Goal: Task Accomplishment & Management: Complete application form

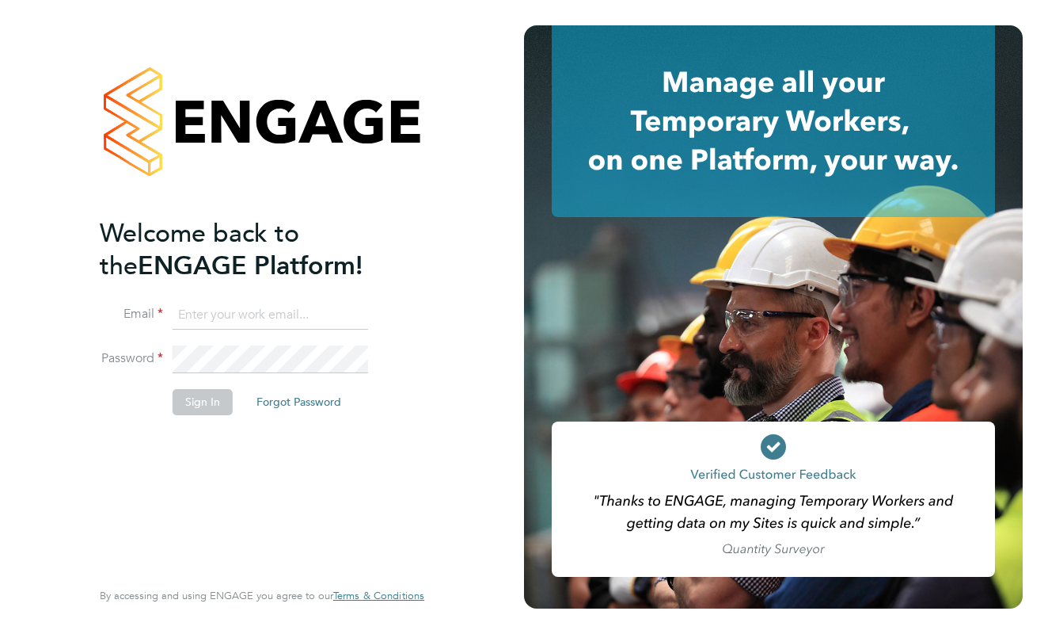
type input "[EMAIL_ADDRESS][DOMAIN_NAME]"
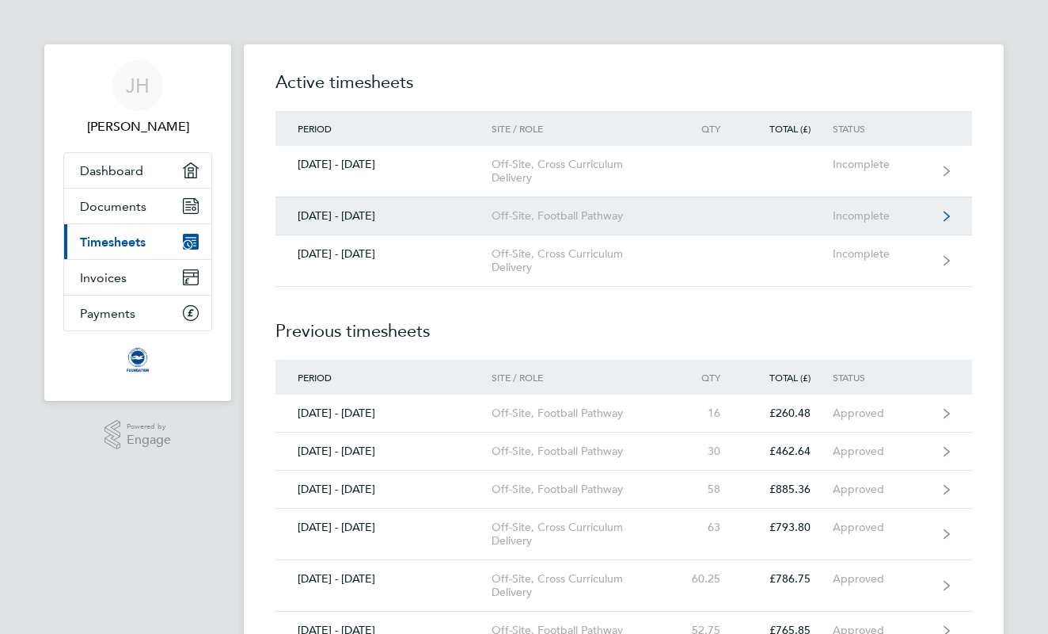
click at [544, 221] on div "Off-Site, Football Pathway" at bounding box center [582, 215] width 181 height 13
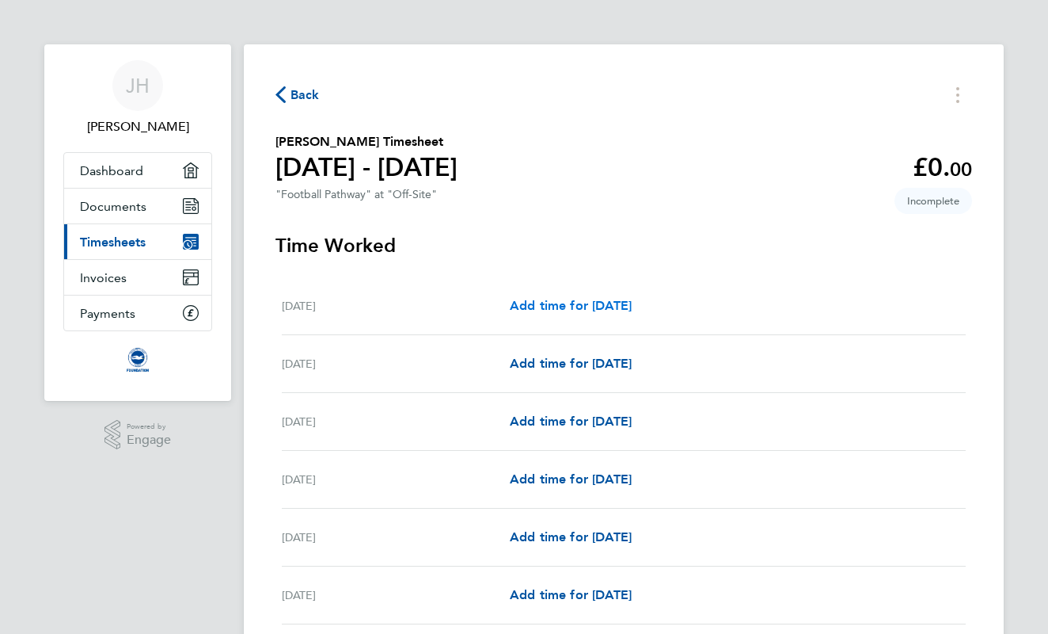
click at [555, 299] on span "Add time for [DATE]" at bounding box center [571, 305] width 122 height 15
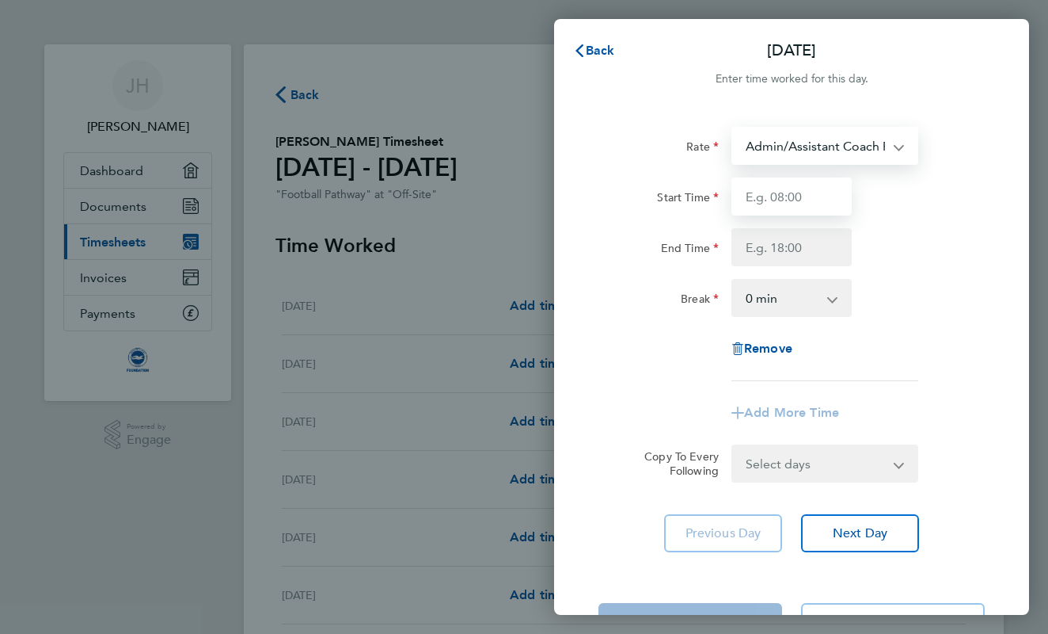
click at [779, 196] on input "Start Time" at bounding box center [792, 196] width 120 height 38
type input "09:30"
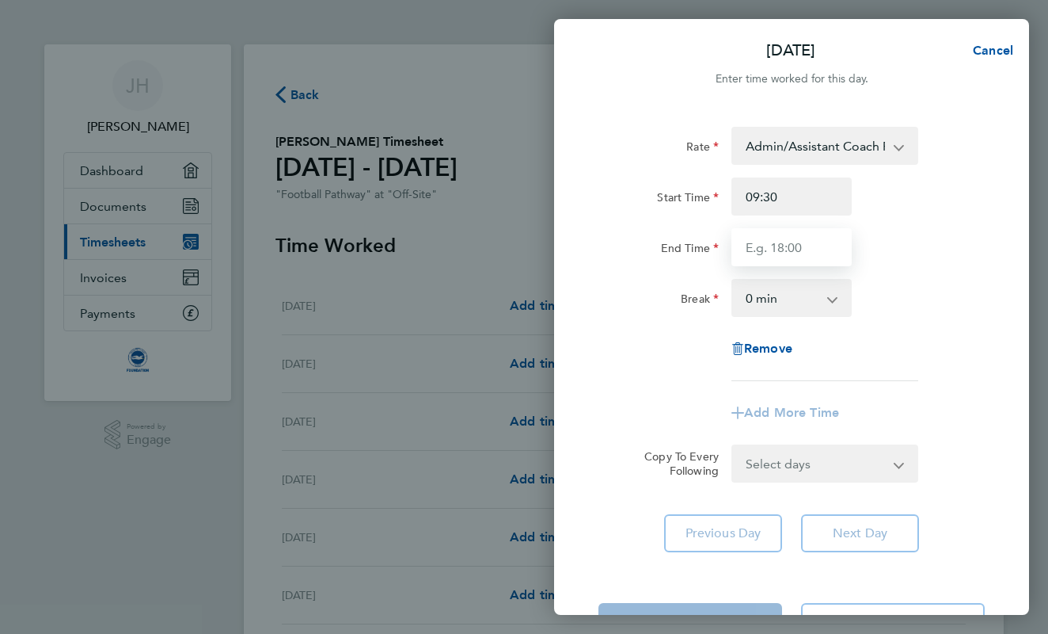
click at [770, 256] on input "End Time" at bounding box center [792, 247] width 120 height 38
type input "12:00"
click at [948, 242] on div "End Time 12:00" at bounding box center [791, 247] width 399 height 38
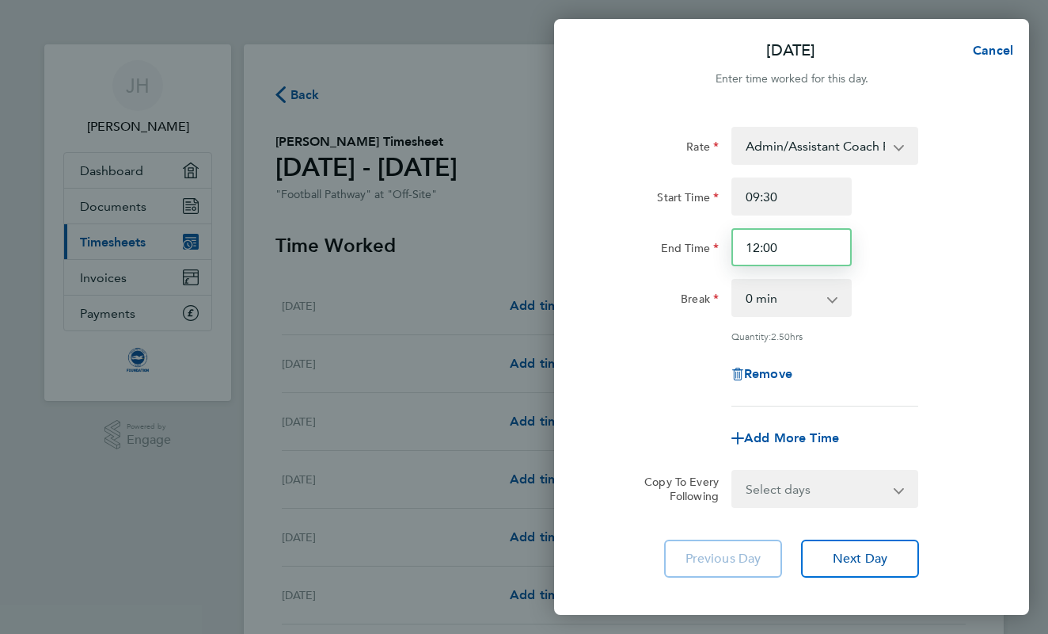
drag, startPoint x: 786, startPoint y: 242, endPoint x: 728, endPoint y: 245, distance: 57.9
click at [728, 245] on div "12:00" at bounding box center [791, 247] width 133 height 38
type input "12:00"
click at [870, 255] on div "End Time 12:00" at bounding box center [791, 247] width 399 height 38
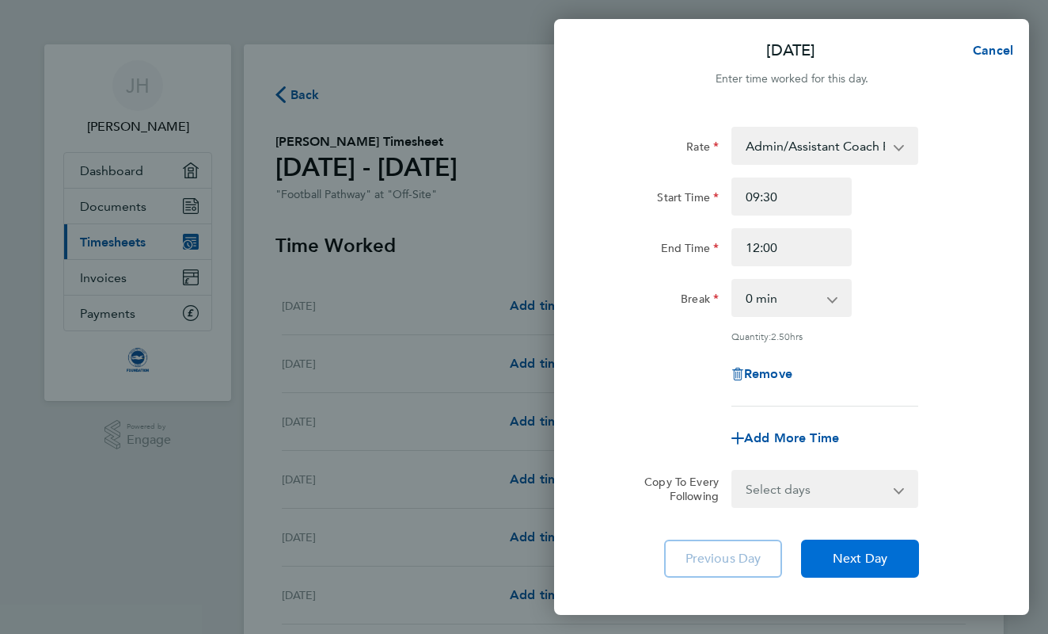
click at [852, 560] on span "Next Day" at bounding box center [860, 558] width 55 height 16
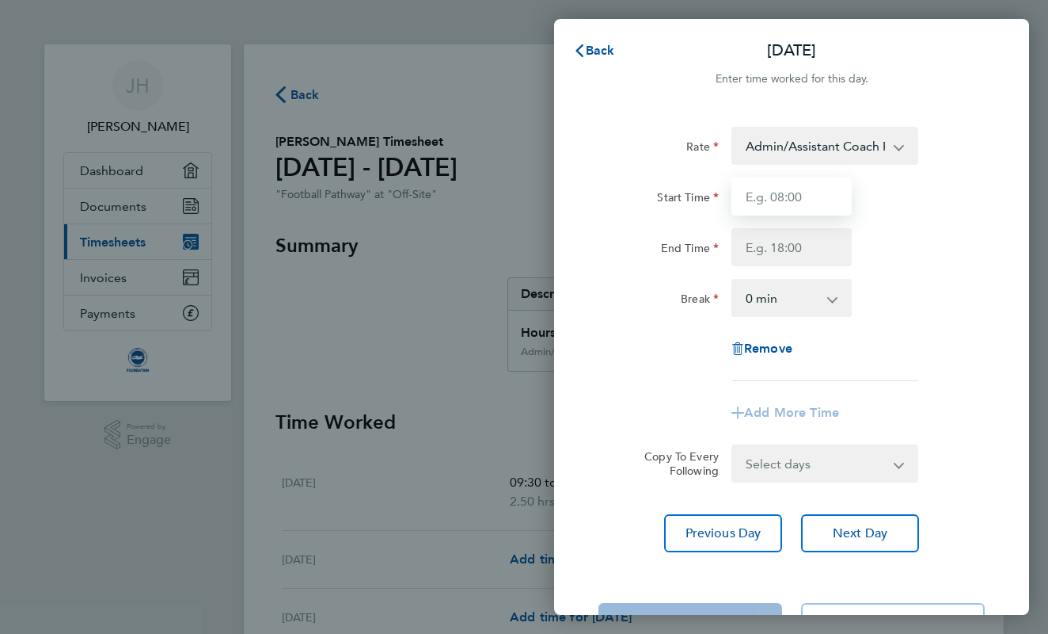
click at [766, 207] on input "Start Time" at bounding box center [792, 196] width 120 height 38
type input "10:00"
click at [758, 261] on input "End Time" at bounding box center [792, 247] width 120 height 38
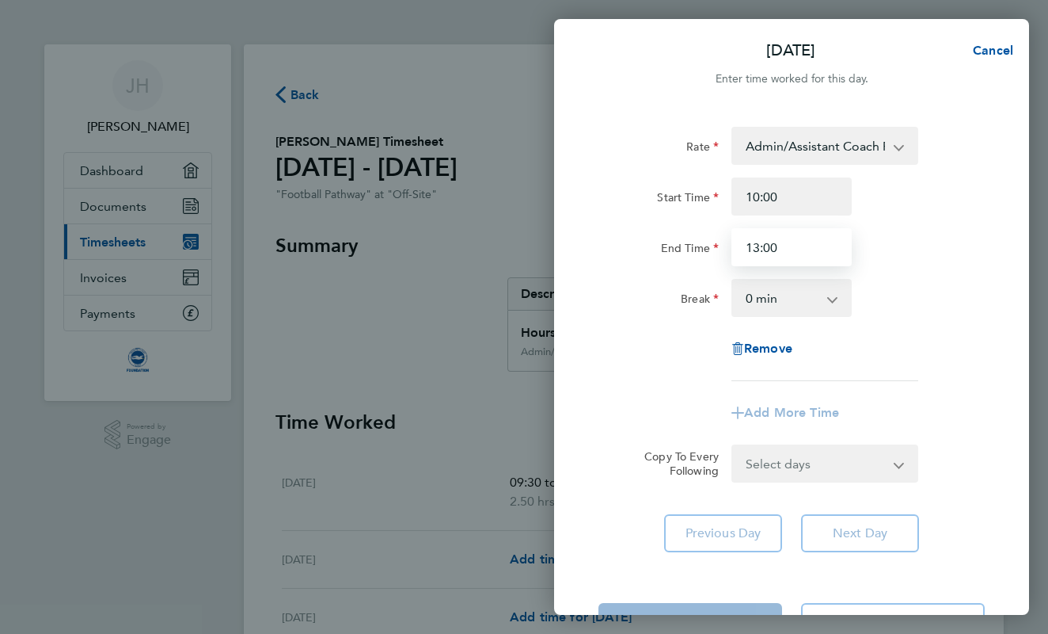
type input "13:00"
click at [885, 268] on div "Rate Admin/Assistant Coach Rate - 12.98 Lead Coach Rate - 16.28 Start Time 10:0…" at bounding box center [792, 254] width 386 height 254
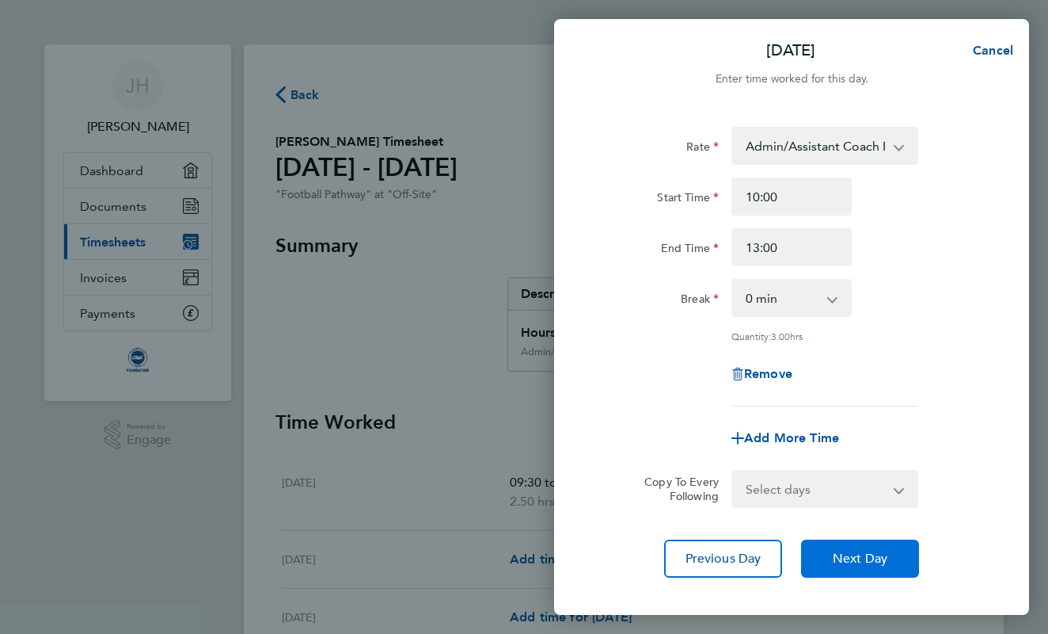
click at [886, 558] on span "Next Day" at bounding box center [860, 558] width 55 height 16
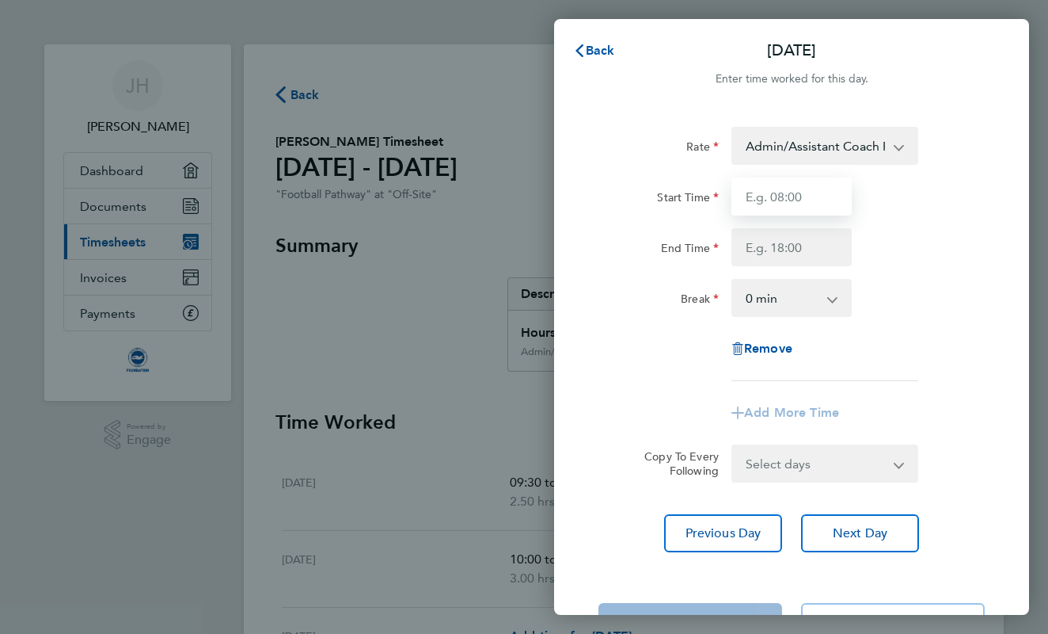
click at [763, 207] on input "Start Time" at bounding box center [792, 196] width 120 height 38
type input "10:00"
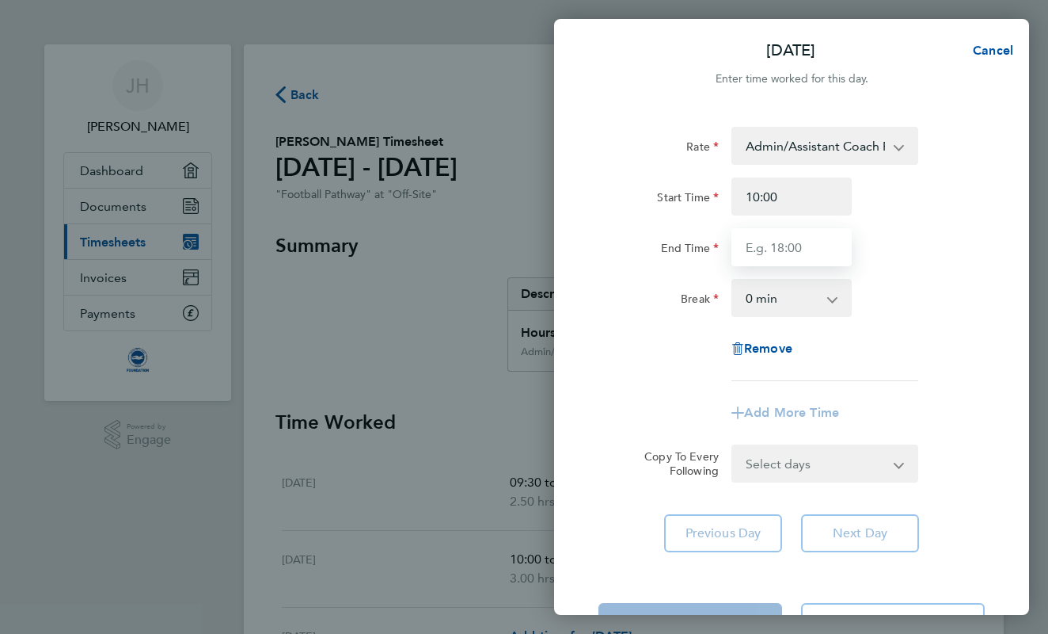
click at [756, 254] on input "End Time" at bounding box center [792, 247] width 120 height 38
type input "13:00"
click at [1004, 283] on div "Rate Admin/Assistant Coach Rate - 12.98 Lead Coach Rate - 16.28 Start Time 10:0…" at bounding box center [791, 339] width 475 height 463
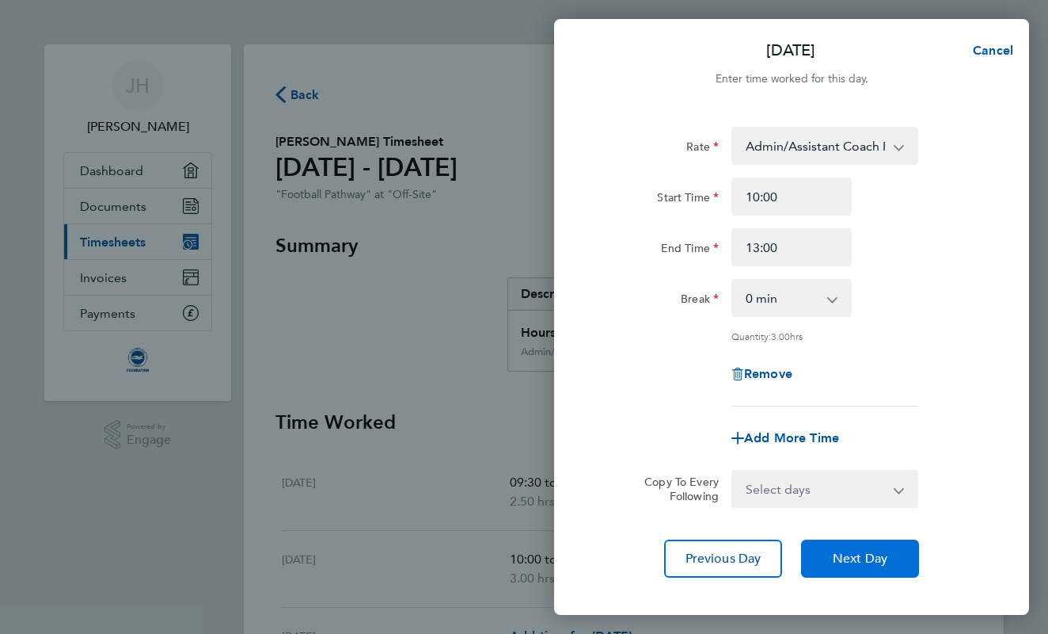
click at [893, 549] on button "Next Day" at bounding box center [860, 558] width 118 height 38
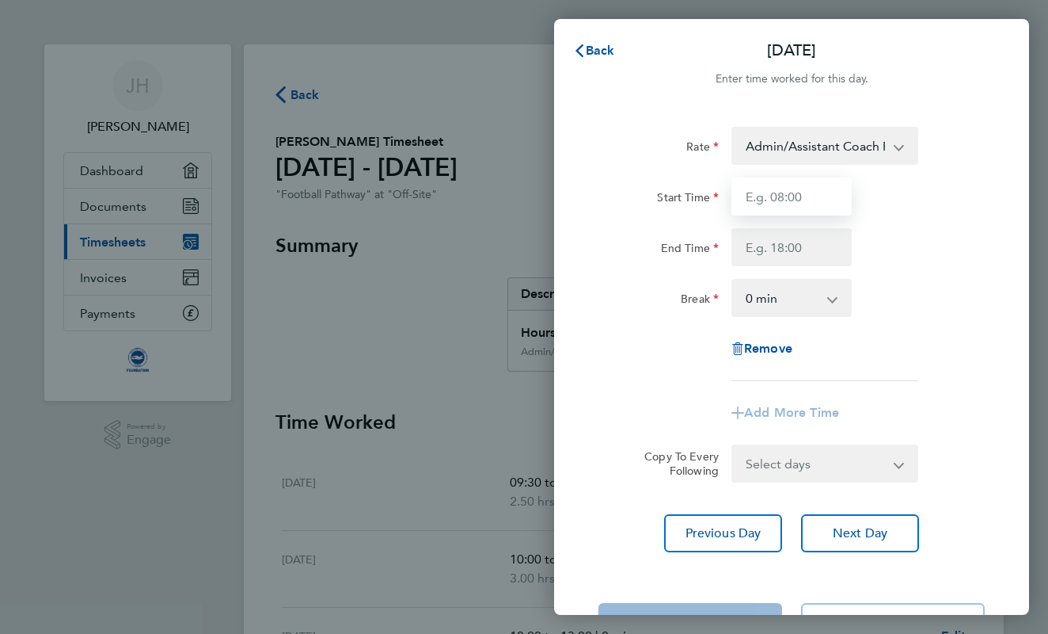
click at [773, 178] on input "Start Time" at bounding box center [792, 196] width 120 height 38
type input "10:00"
click at [777, 243] on input "End Time" at bounding box center [792, 247] width 120 height 38
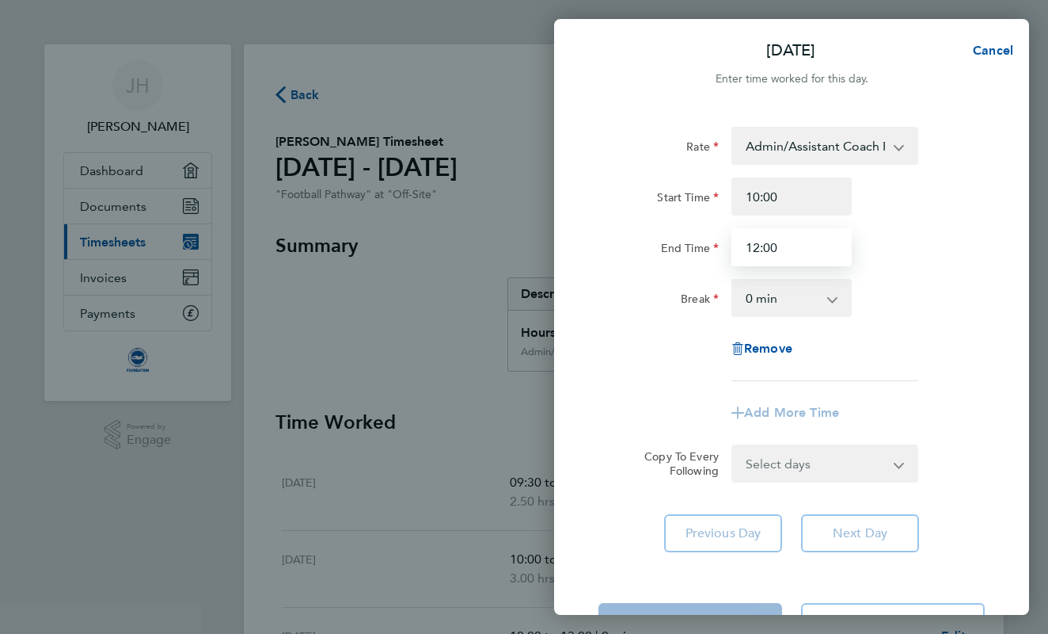
type input "12:00"
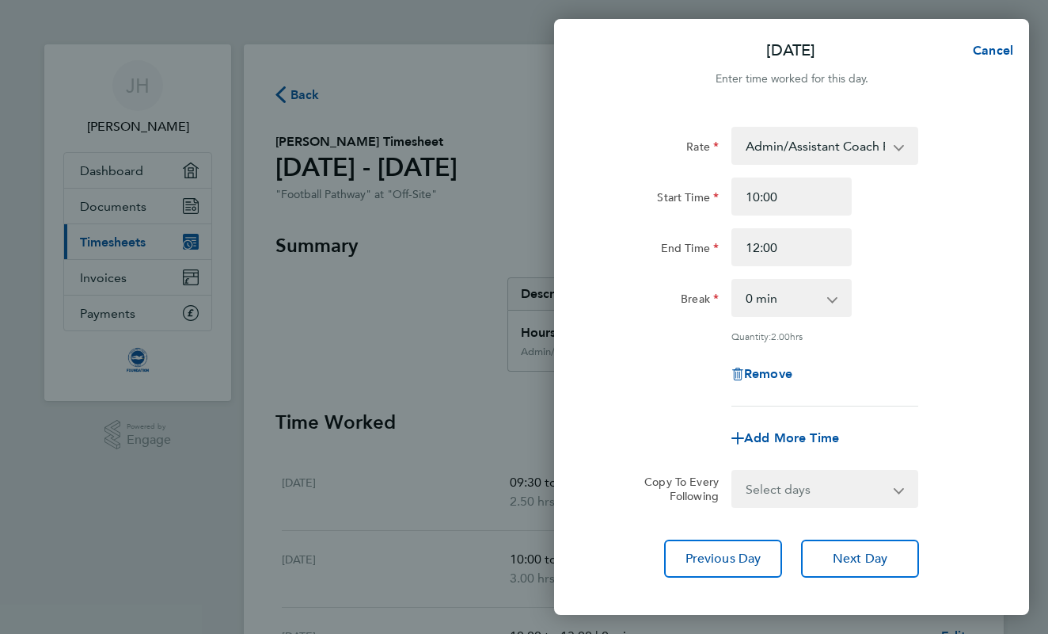
click at [932, 219] on div "Start Time 10:00 End Time 12:00" at bounding box center [791, 221] width 399 height 89
click at [865, 556] on span "Next Day" at bounding box center [860, 558] width 55 height 16
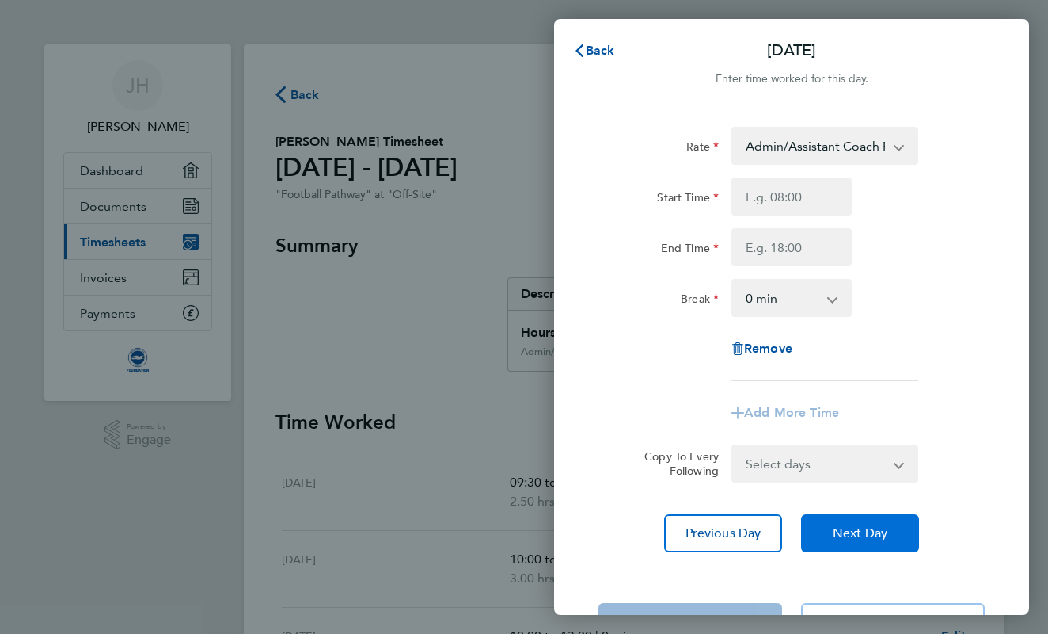
click at [869, 538] on span "Next Day" at bounding box center [860, 533] width 55 height 16
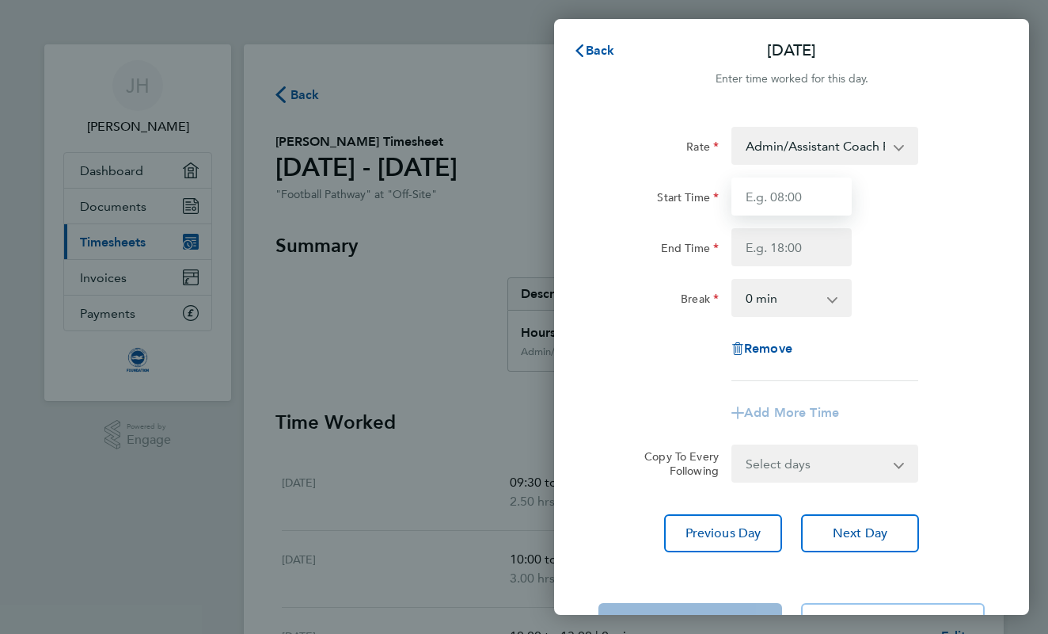
click at [775, 204] on input "Start Time" at bounding box center [792, 196] width 120 height 38
click at [775, 172] on div "Rate Admin/Assistant Coach Rate - 12.98 Lead Coach Rate - 16.28 Start Time End …" at bounding box center [792, 254] width 386 height 254
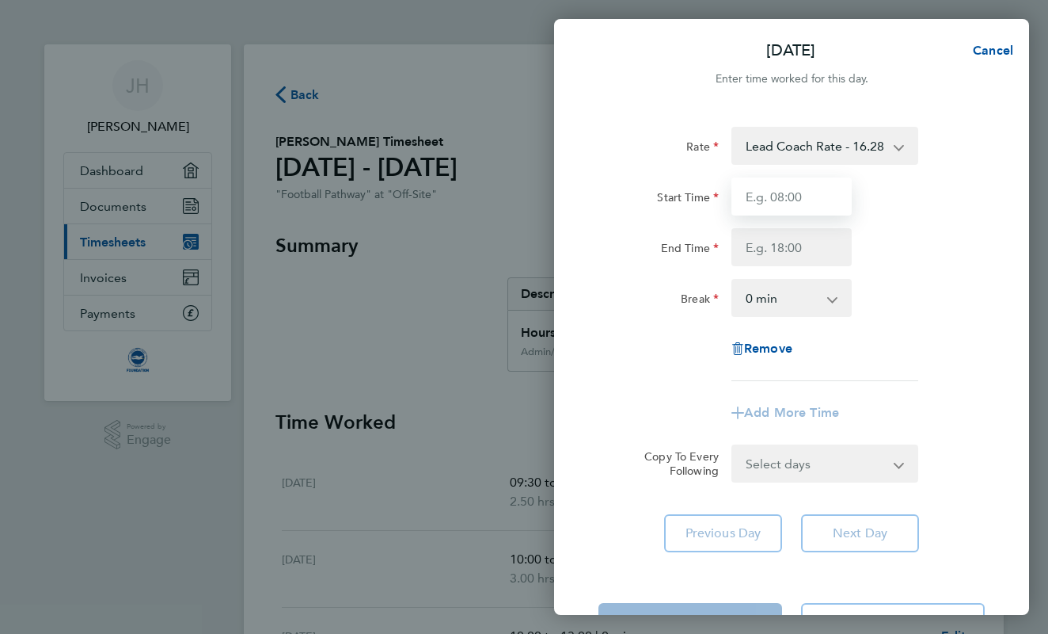
click at [767, 198] on input "Start Time" at bounding box center [792, 196] width 120 height 38
type input "09:00"
click at [758, 233] on input "End Time" at bounding box center [792, 247] width 120 height 38
type input "11:30"
click at [919, 230] on div "End Time 11:30" at bounding box center [791, 247] width 399 height 38
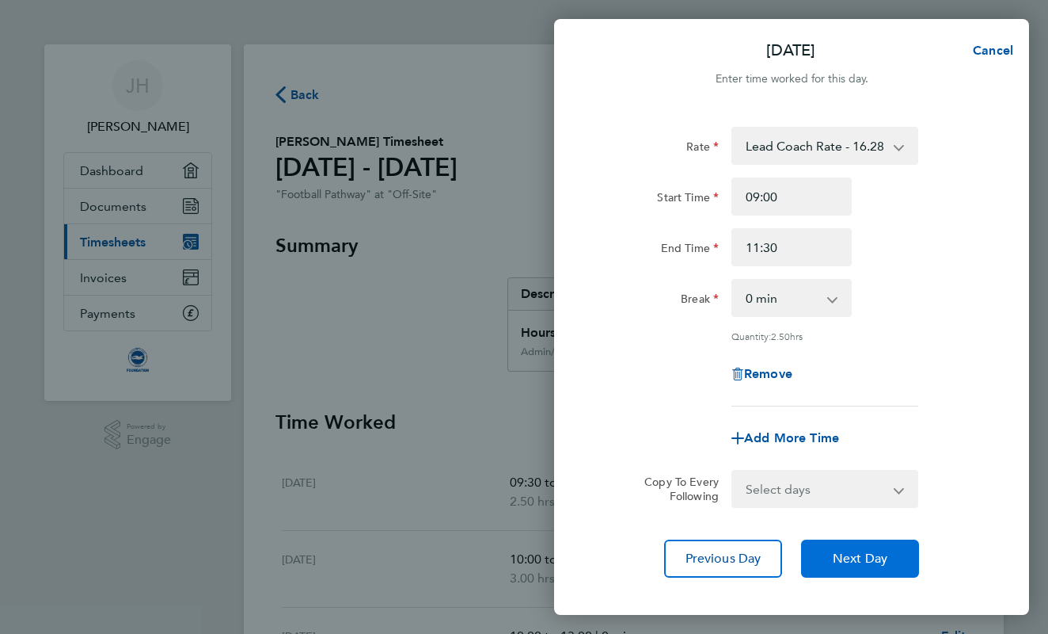
click at [859, 558] on span "Next Day" at bounding box center [860, 558] width 55 height 16
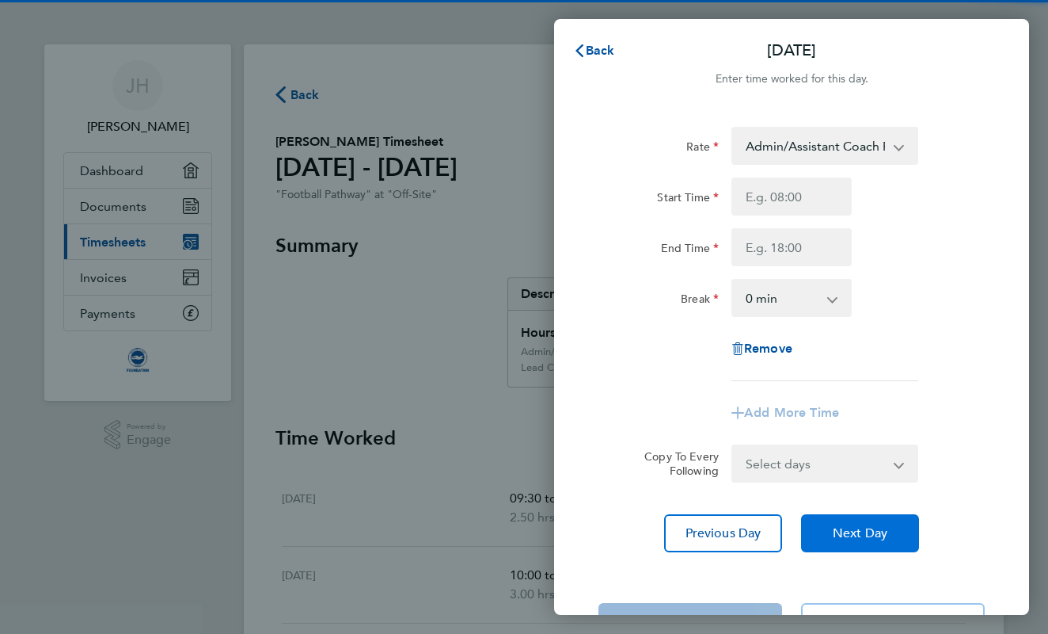
click at [859, 558] on div "Rate Admin/Assistant Coach Rate - 12.98 Lead Coach Rate - 16.28 Start Time End …" at bounding box center [791, 339] width 475 height 463
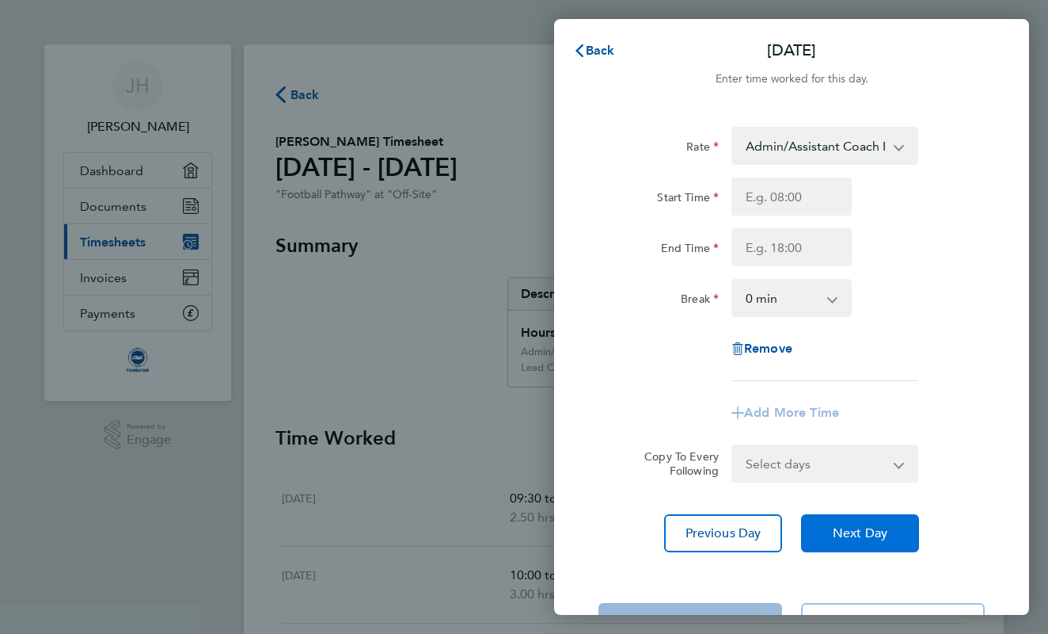
click at [862, 532] on span "Next Day" at bounding box center [860, 533] width 55 height 16
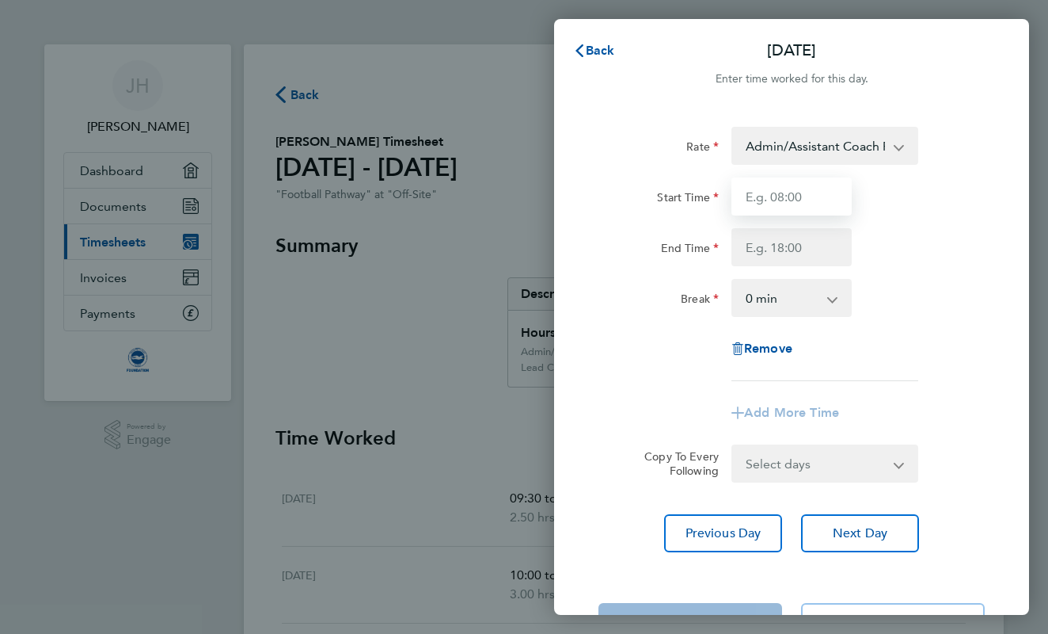
click at [758, 189] on input "Start Time" at bounding box center [792, 196] width 120 height 38
type input "15:00"
click at [742, 260] on input "End Time" at bounding box center [792, 247] width 120 height 38
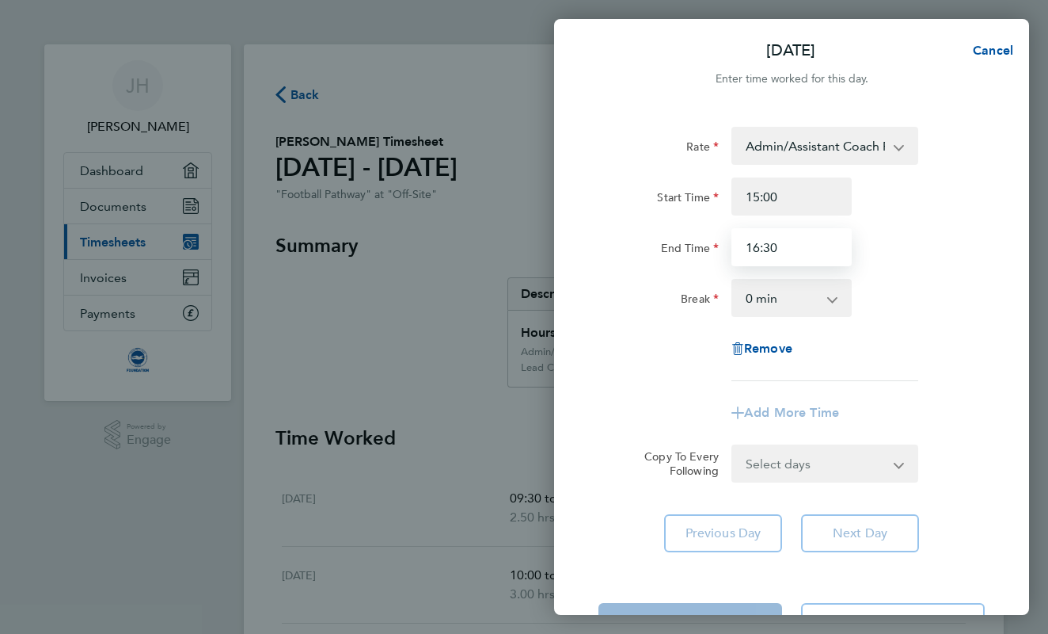
type input "16:30"
click at [959, 318] on div "Rate Admin/Assistant Coach Rate - 12.98 Lead Coach Rate - 16.28 Start Time 15:0…" at bounding box center [792, 254] width 386 height 254
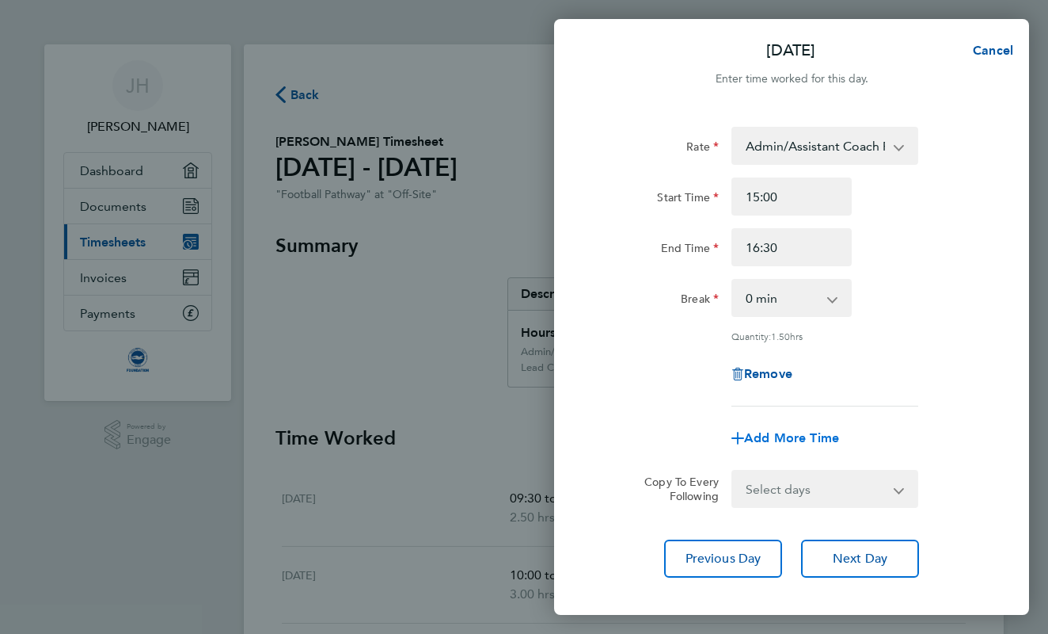
click at [799, 430] on span "Add More Time" at bounding box center [791, 437] width 95 height 15
select select "null"
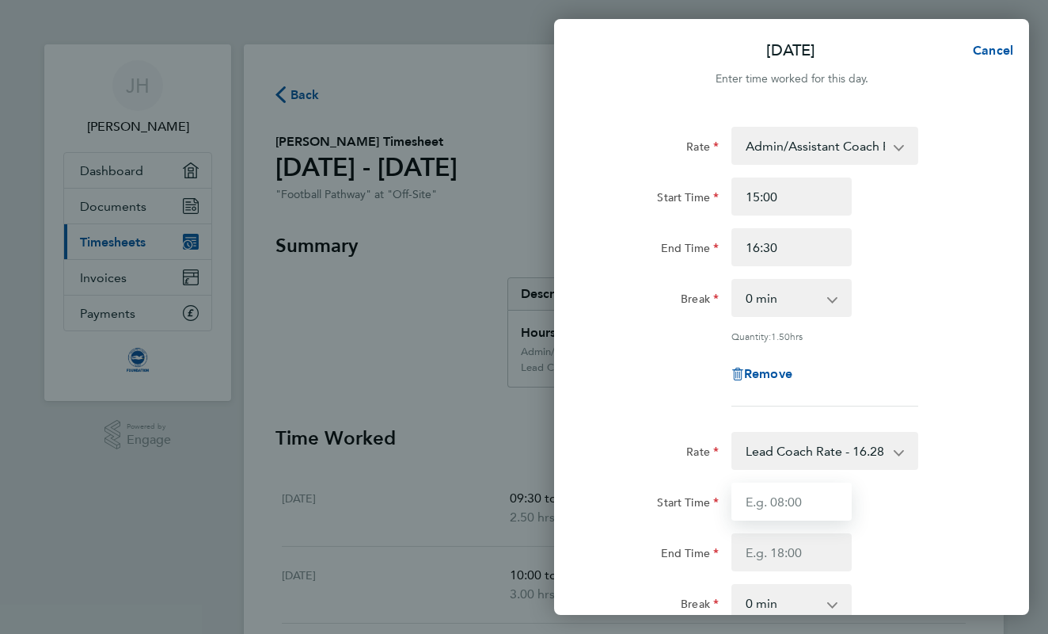
click at [778, 496] on input "Start Time" at bounding box center [792, 501] width 120 height 38
type input "18:30"
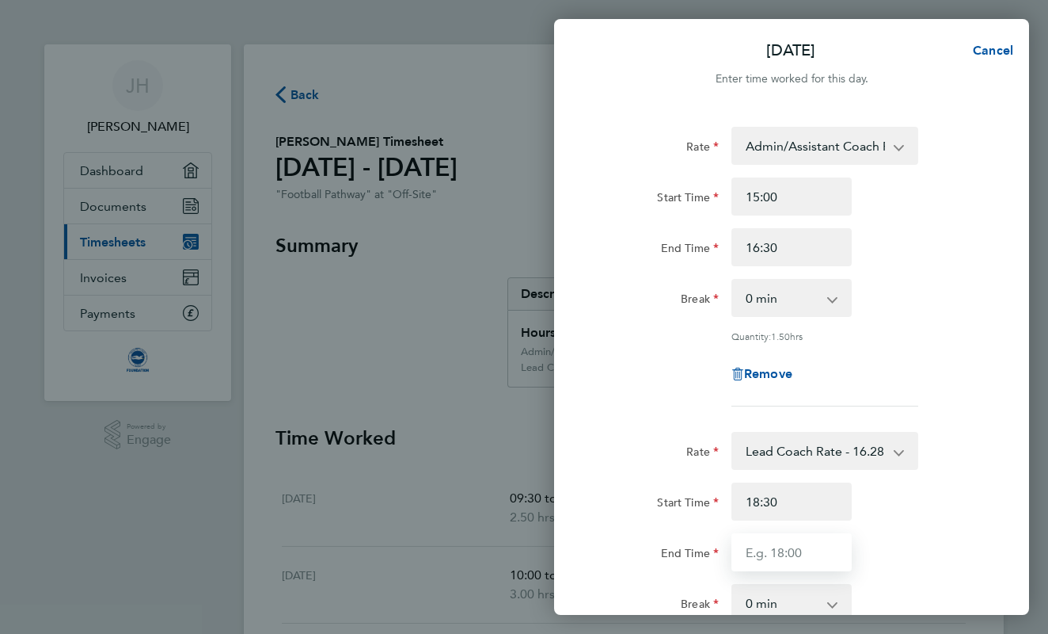
click at [770, 558] on input "End Time" at bounding box center [792, 552] width 120 height 38
type input "20:00"
click at [938, 554] on div "End Time 20:00" at bounding box center [791, 552] width 399 height 38
click at [960, 546] on div "End Time 20:00" at bounding box center [791, 552] width 399 height 38
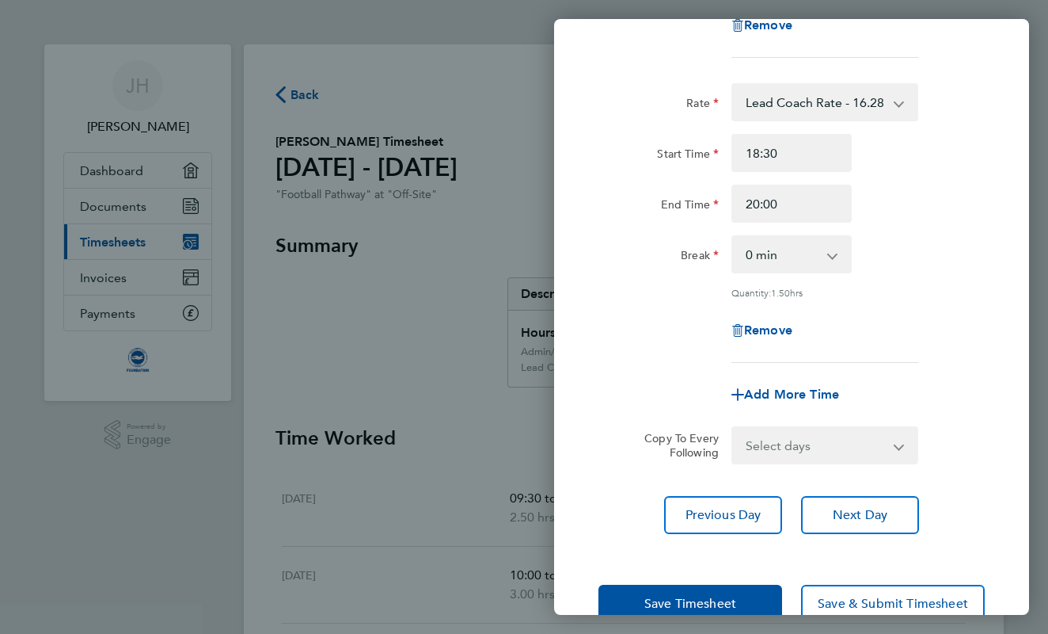
scroll to position [357, 0]
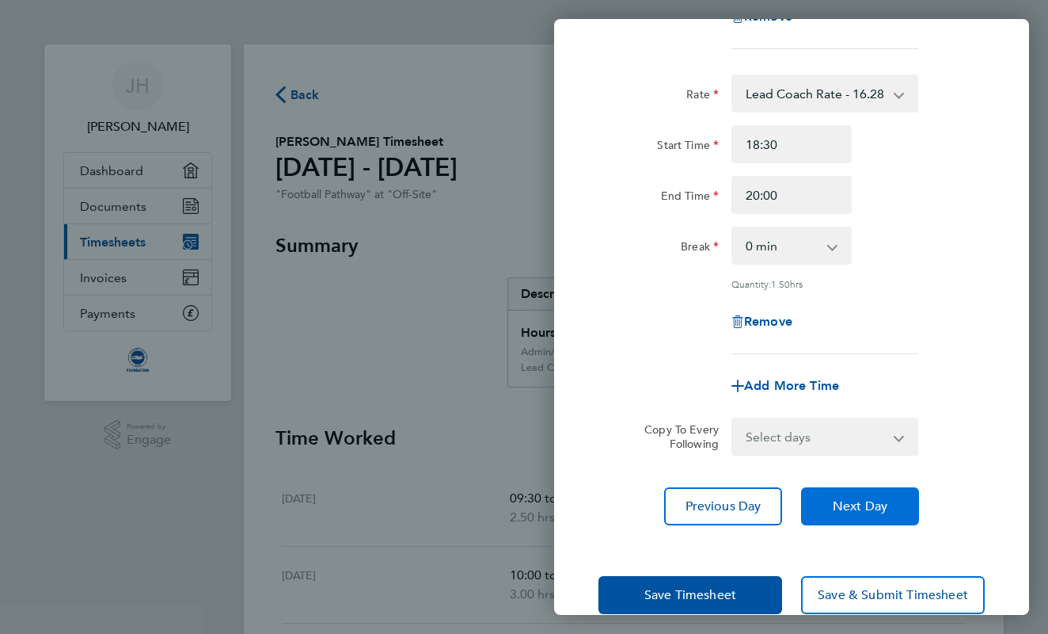
click at [858, 512] on button "Next Day" at bounding box center [860, 506] width 118 height 38
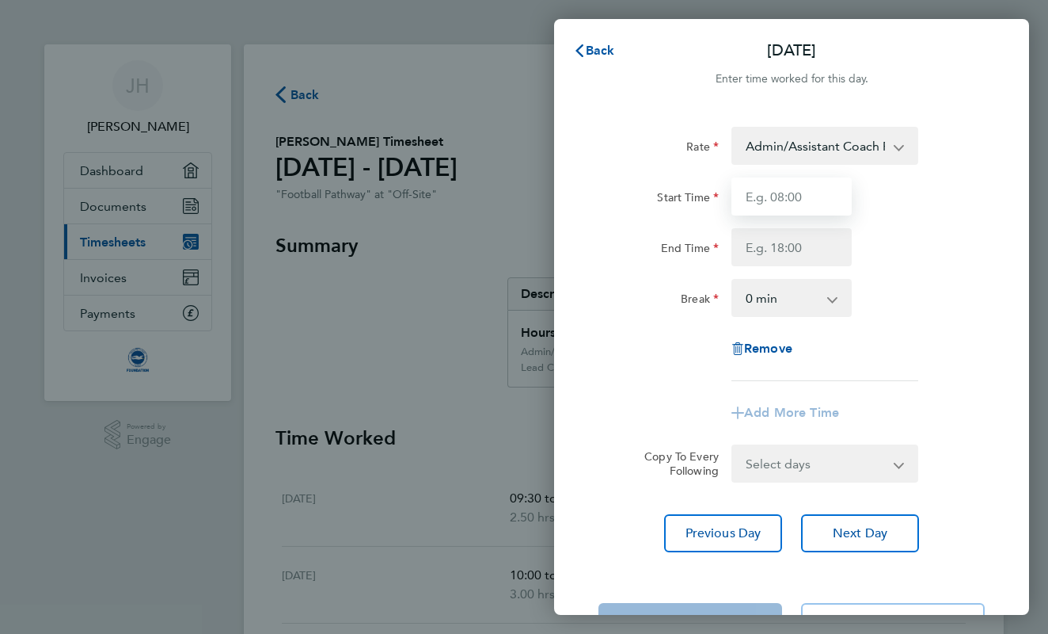
click at [789, 205] on input "Start Time" at bounding box center [792, 196] width 120 height 38
type input "15:00"
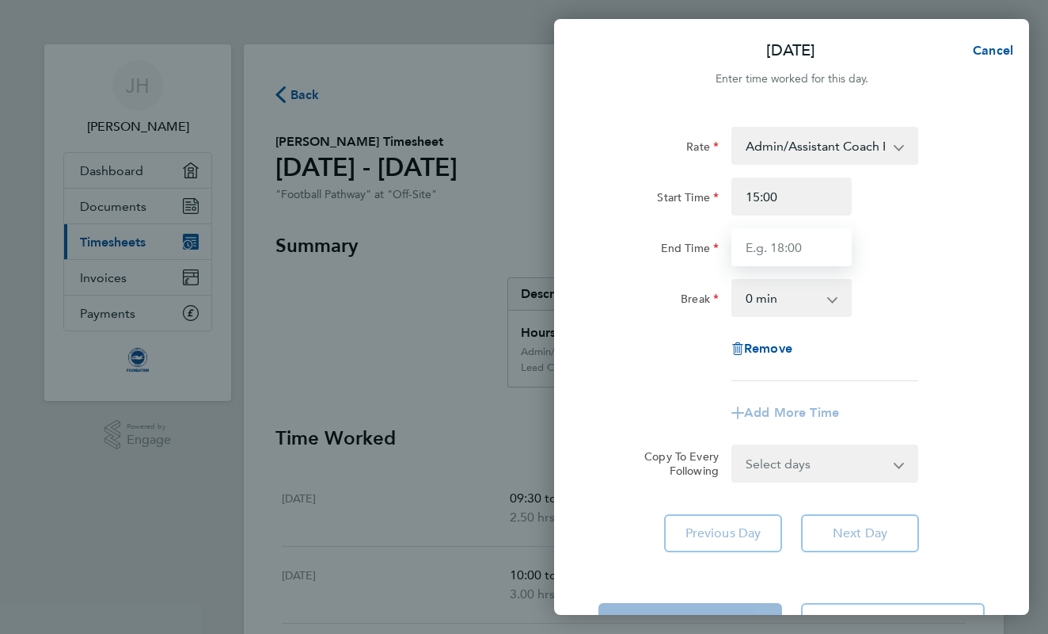
click at [775, 257] on input "End Time" at bounding box center [792, 247] width 120 height 38
type input "16:30"
click at [901, 345] on div "Rate Admin/Assistant Coach Rate - 12.98 Lead Coach Rate - 16.28 Start Time 15:0…" at bounding box center [792, 254] width 386 height 254
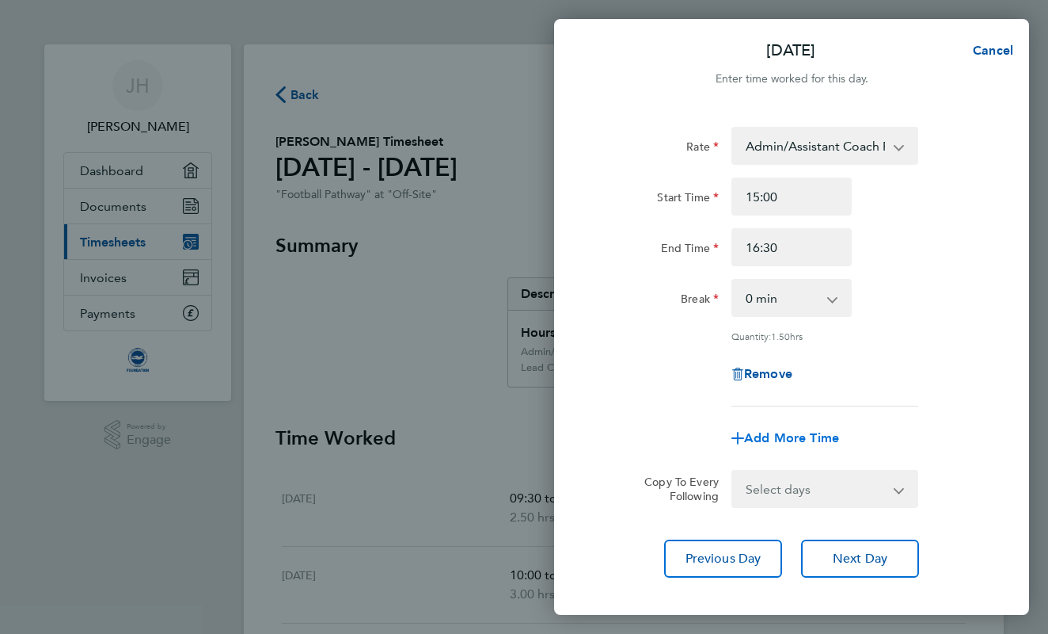
click at [795, 436] on span "Add More Time" at bounding box center [791, 437] width 95 height 15
select select "null"
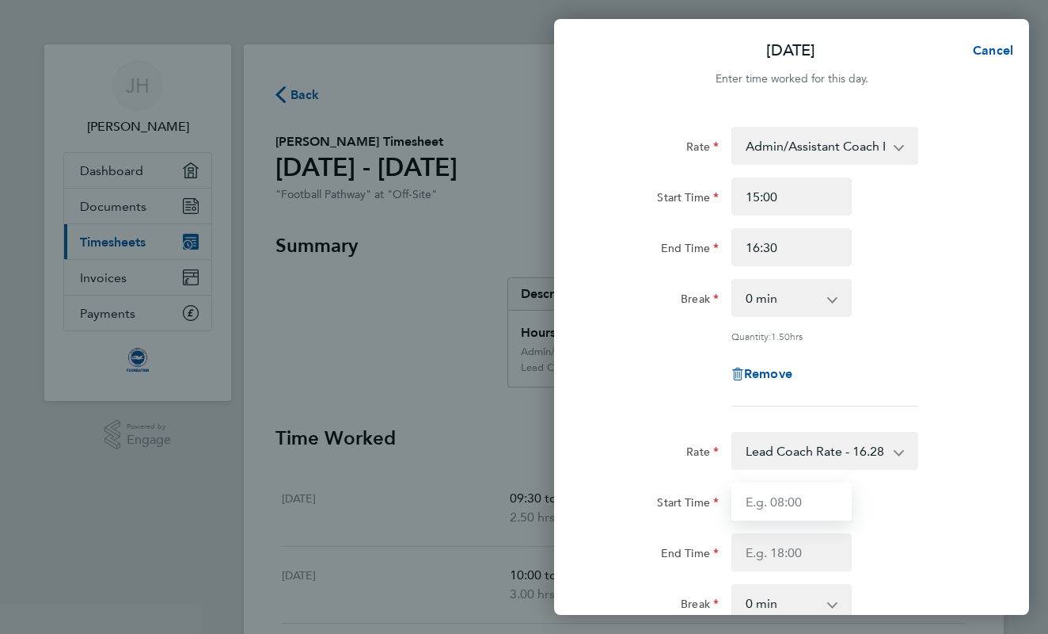
click at [790, 505] on input "Start Time" at bounding box center [792, 501] width 120 height 38
type input "17:00"
click at [778, 577] on div "Rate Lead Coach Rate - 16.28 Admin/Assistant Coach Rate - 12.98 Start Time 17:0…" at bounding box center [792, 559] width 386 height 254
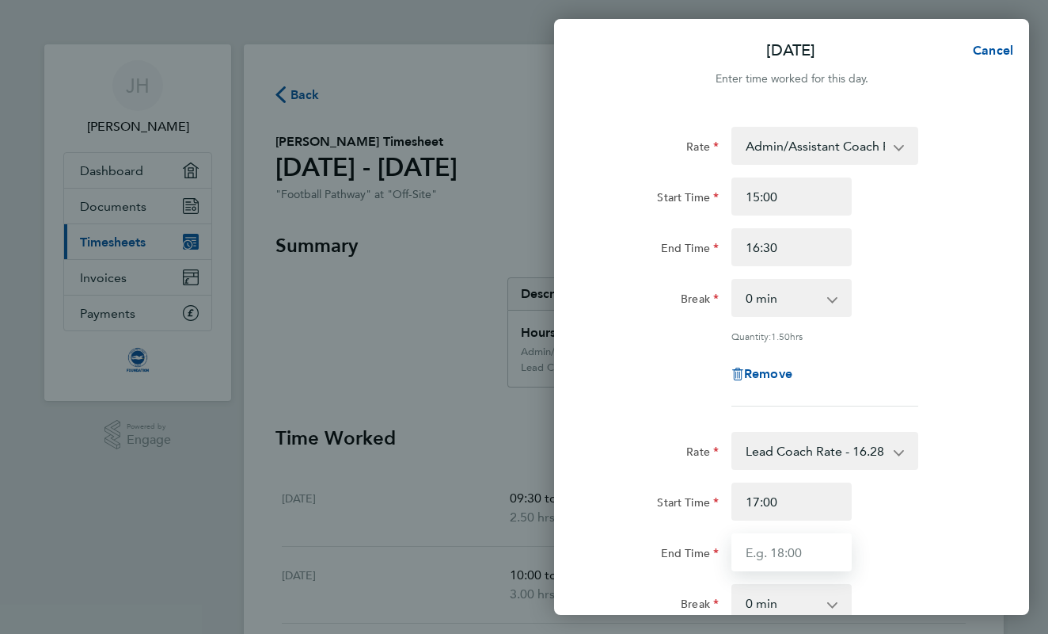
click at [778, 564] on input "End Time" at bounding box center [792, 552] width 120 height 38
type input "18:30"
click at [971, 555] on div "End Time 18:30" at bounding box center [791, 552] width 399 height 38
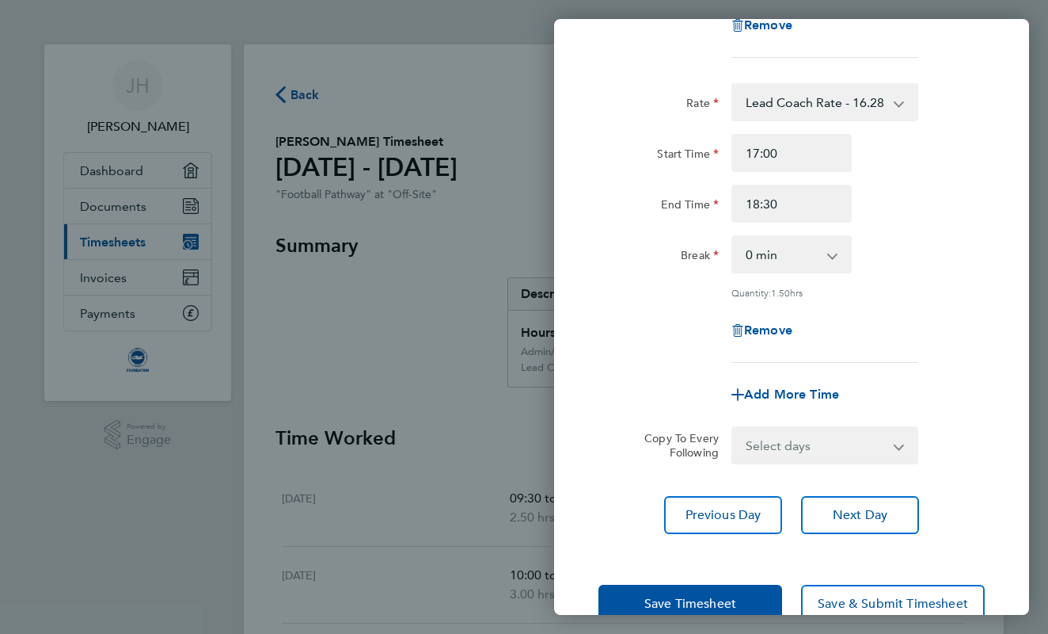
scroll to position [385, 0]
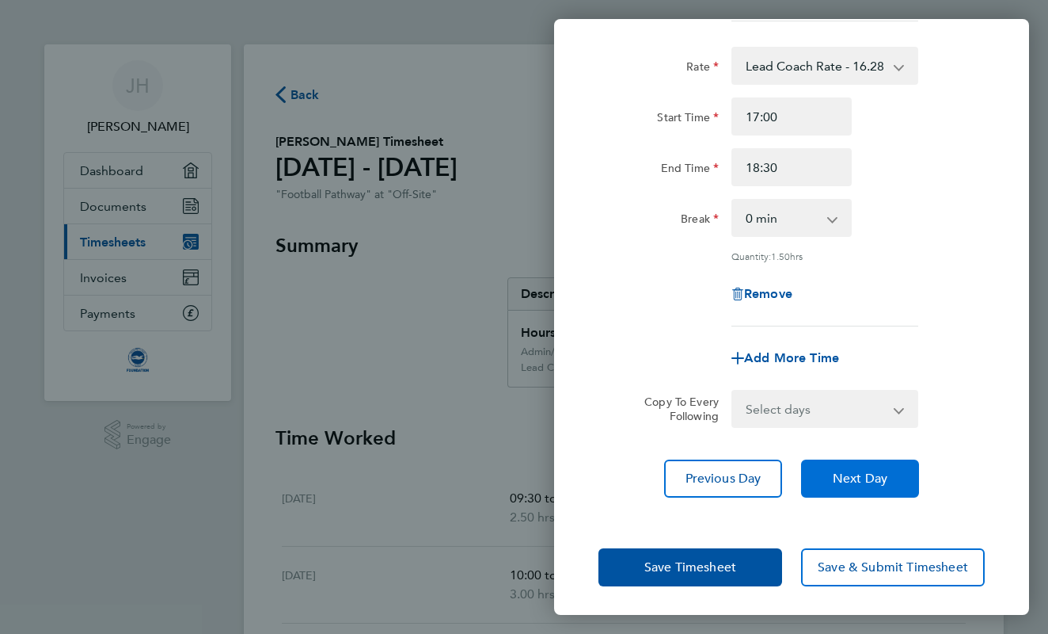
click at [858, 481] on span "Next Day" at bounding box center [860, 478] width 55 height 16
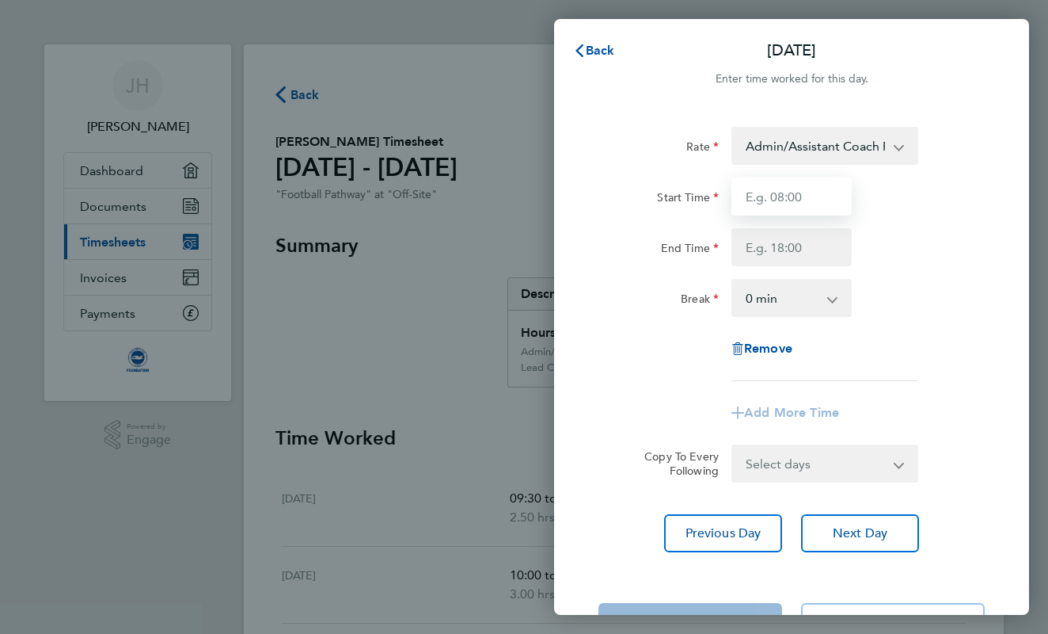
click at [788, 197] on input "Start Time" at bounding box center [792, 196] width 120 height 38
type input "08:30"
click at [773, 242] on input "End Time" at bounding box center [792, 247] width 120 height 38
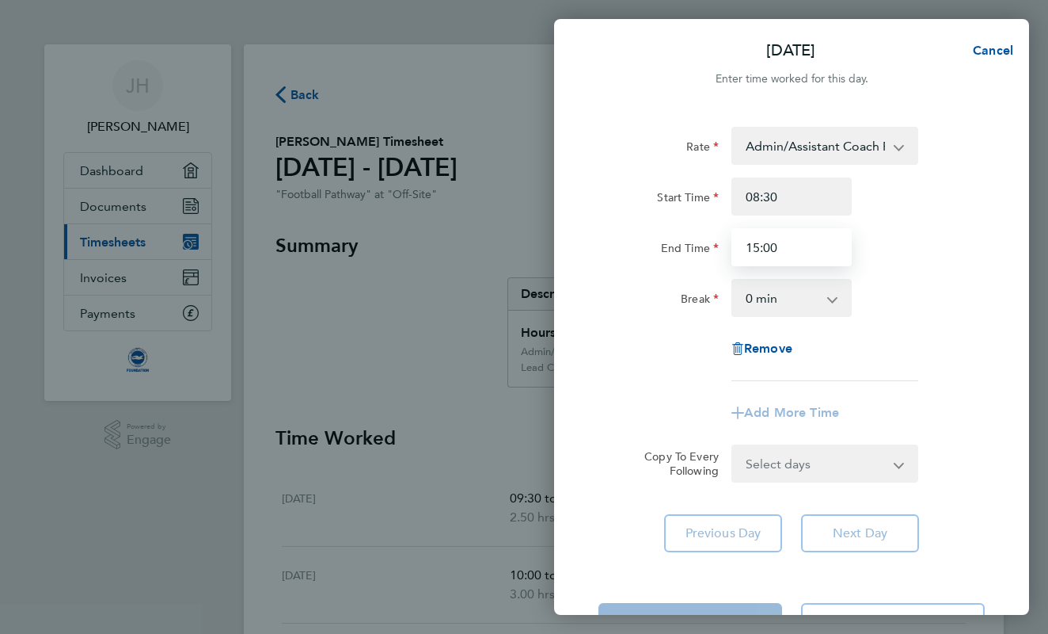
type input "15:00"
click at [933, 234] on div "End Time 15:00" at bounding box center [791, 247] width 399 height 38
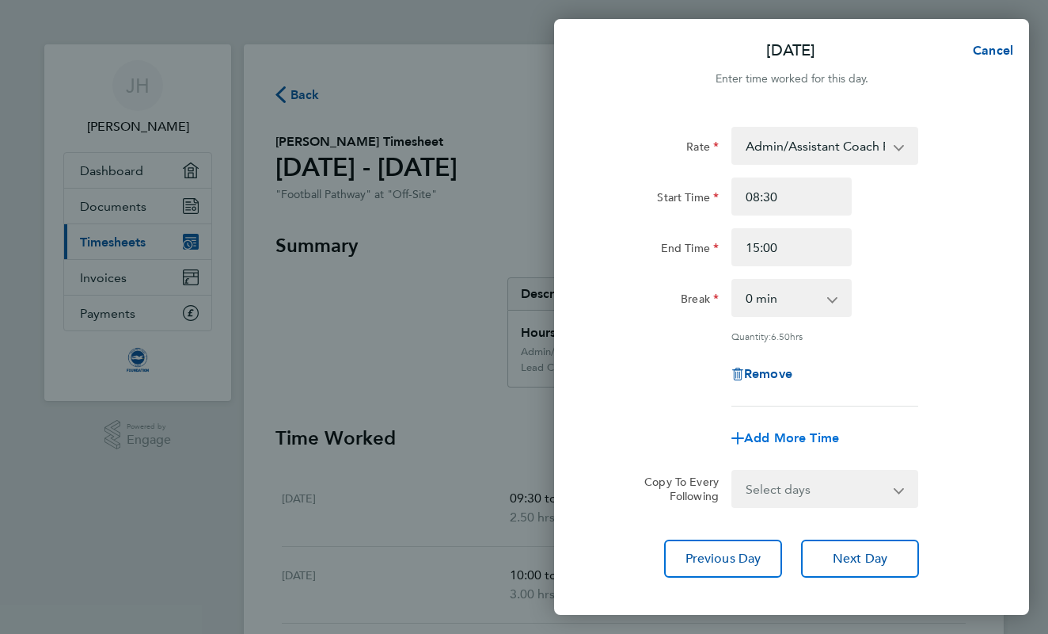
click at [783, 437] on span "Add More Time" at bounding box center [791, 437] width 95 height 15
select select "null"
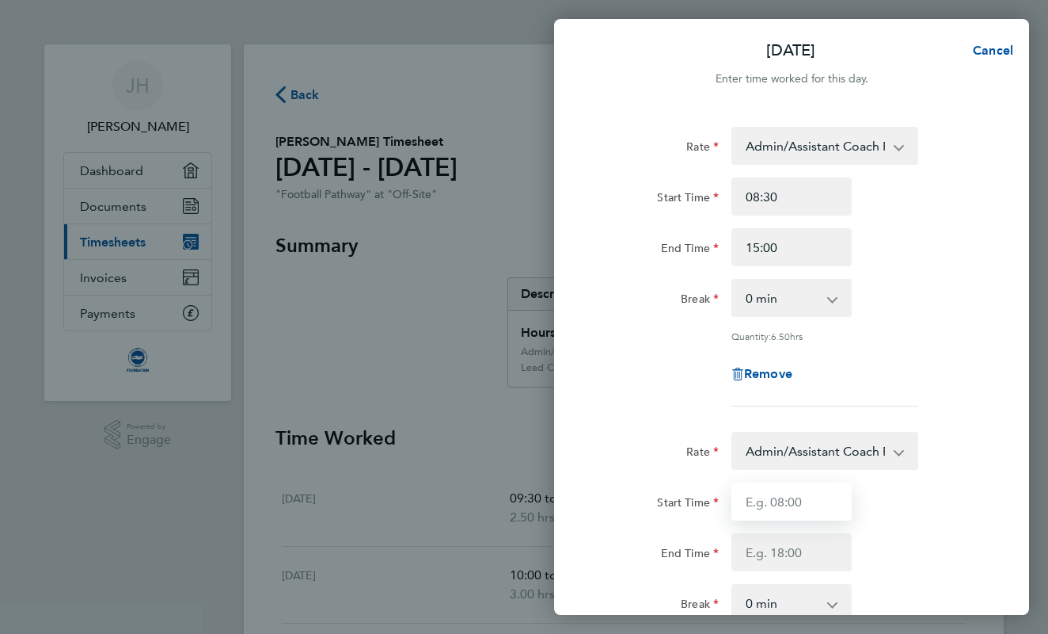
click at [777, 506] on input "Start Time" at bounding box center [792, 501] width 120 height 38
type input "0"
type input "17:00"
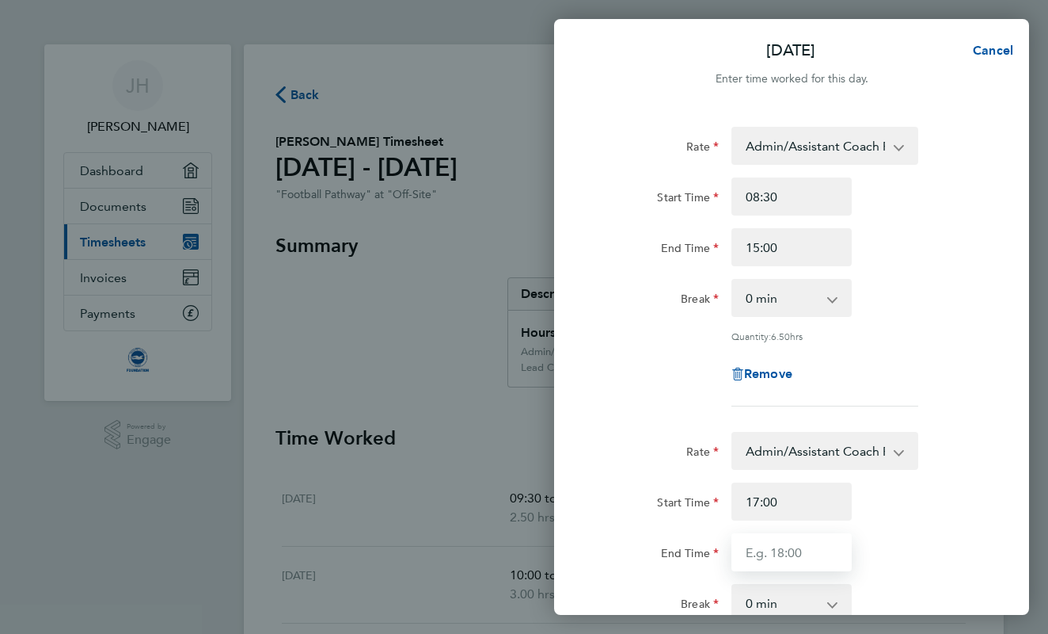
click at [792, 541] on input "End Time" at bounding box center [792, 552] width 120 height 38
type input "20:00"
click at [1024, 553] on div "Rate Admin/Assistant Coach Rate - 12.98 Lead Coach Rate - 16.28 Start Time 08:3…" at bounding box center [791, 492] width 475 height 768
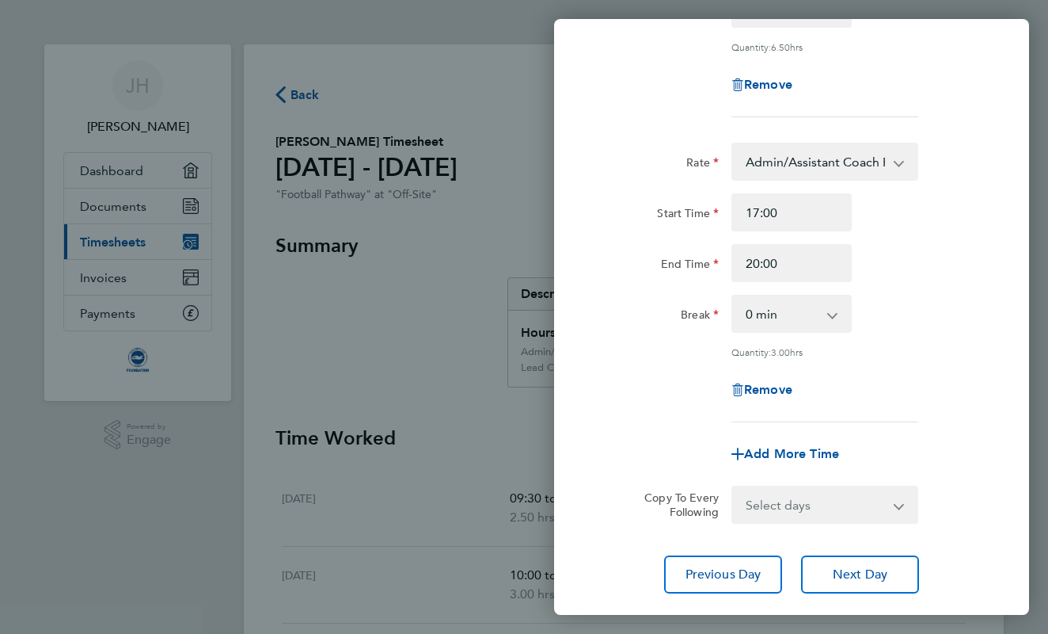
scroll to position [294, 0]
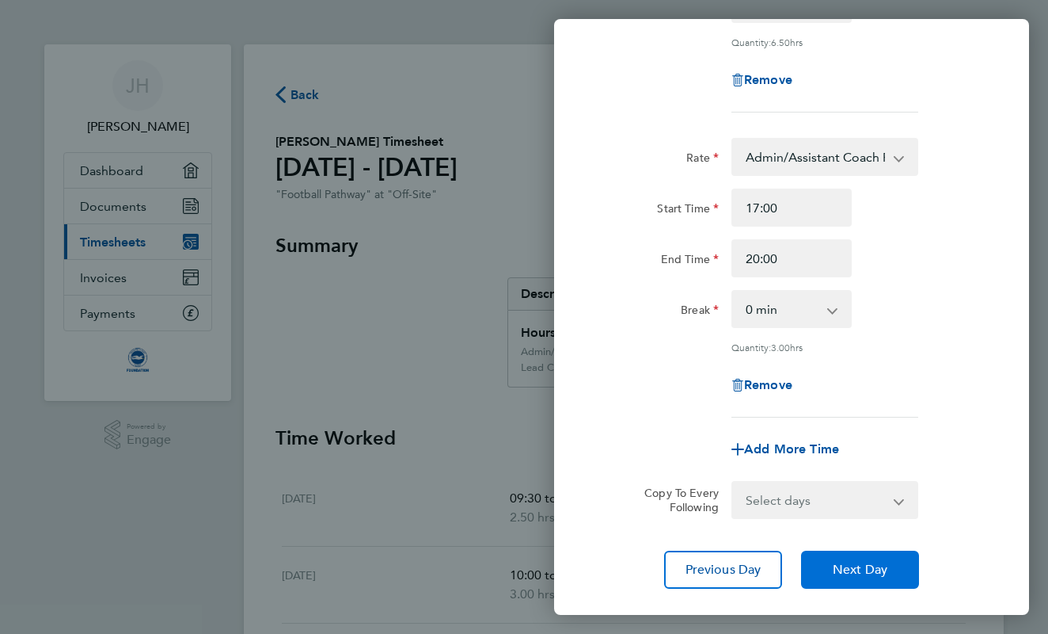
click at [844, 558] on button "Next Day" at bounding box center [860, 569] width 118 height 38
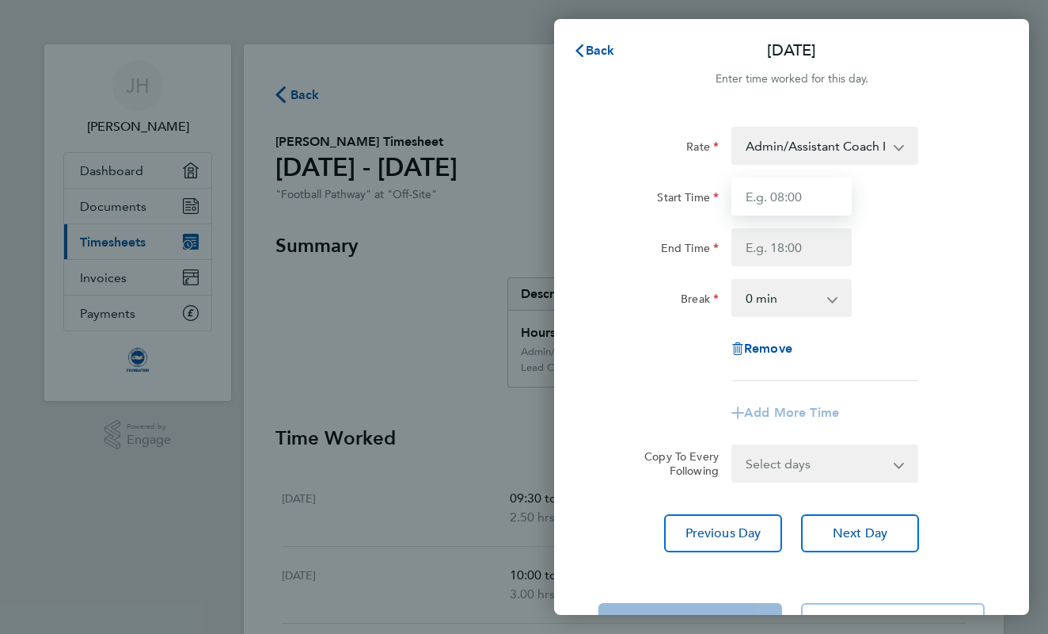
click at [782, 189] on input "Start Time" at bounding box center [792, 196] width 120 height 38
type input "08:30"
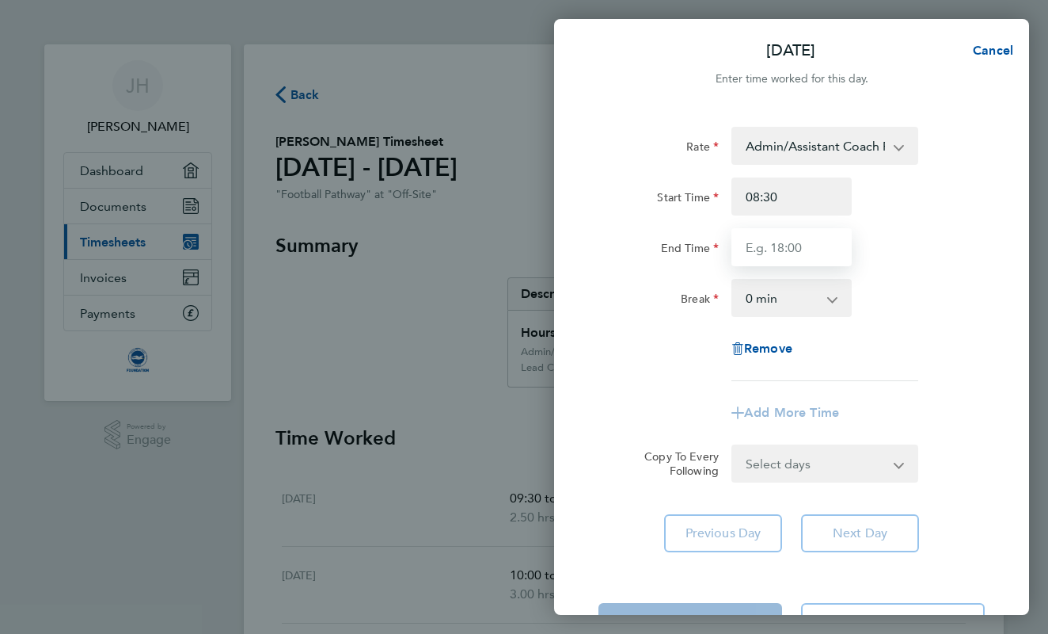
click at [772, 250] on input "End Time" at bounding box center [792, 247] width 120 height 38
type input "15:00"
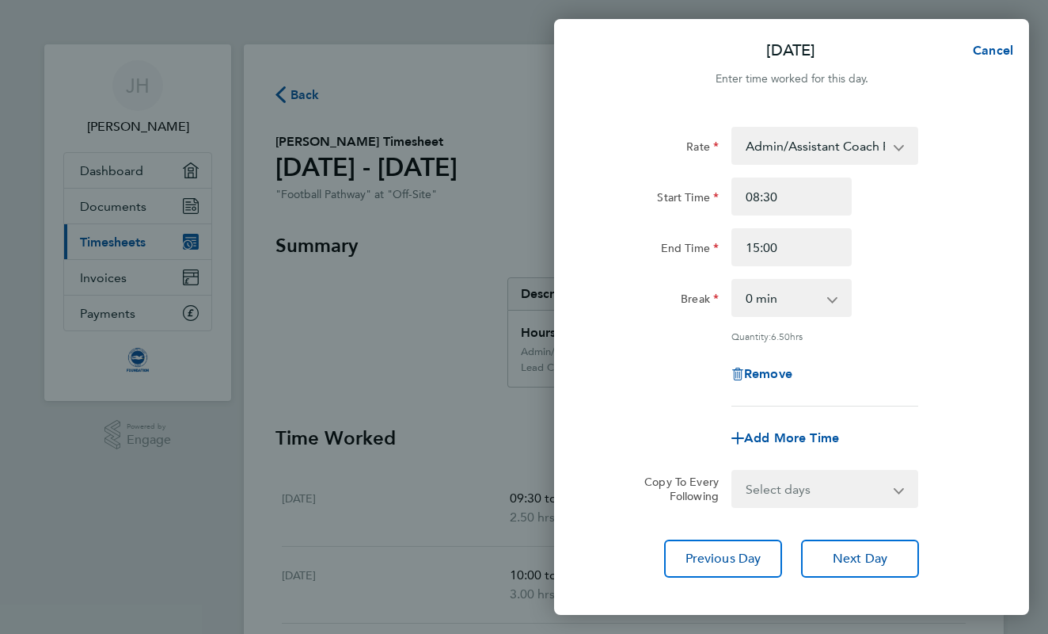
click at [930, 238] on div "End Time 15:00" at bounding box center [791, 247] width 399 height 38
click at [805, 436] on span "Add More Time" at bounding box center [791, 437] width 95 height 15
select select "null"
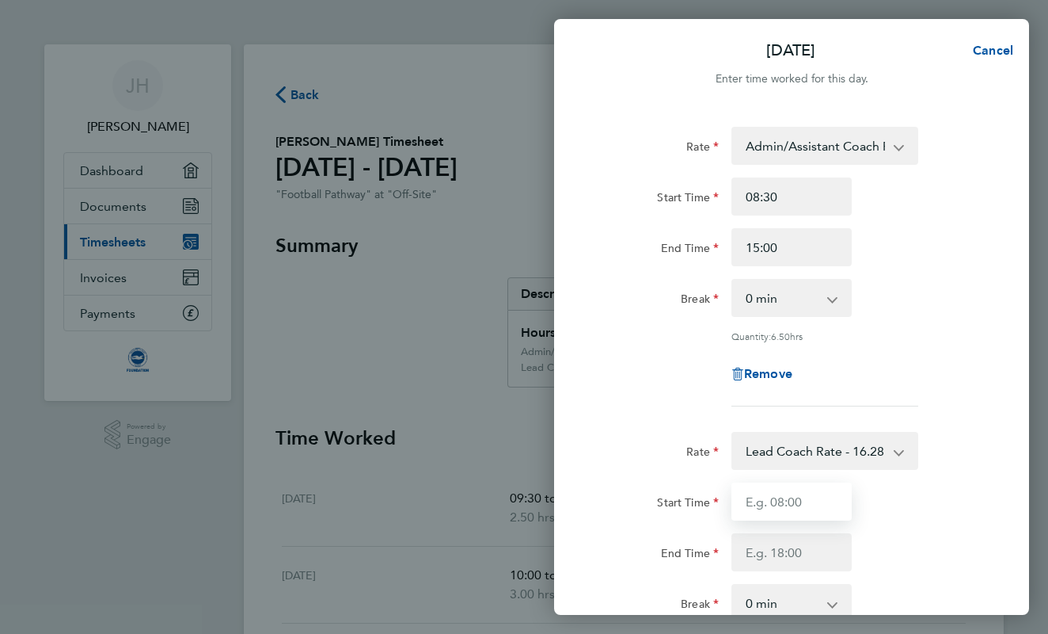
click at [772, 504] on input "Start Time" at bounding box center [792, 501] width 120 height 38
click at [916, 388] on div "Remove" at bounding box center [791, 374] width 399 height 38
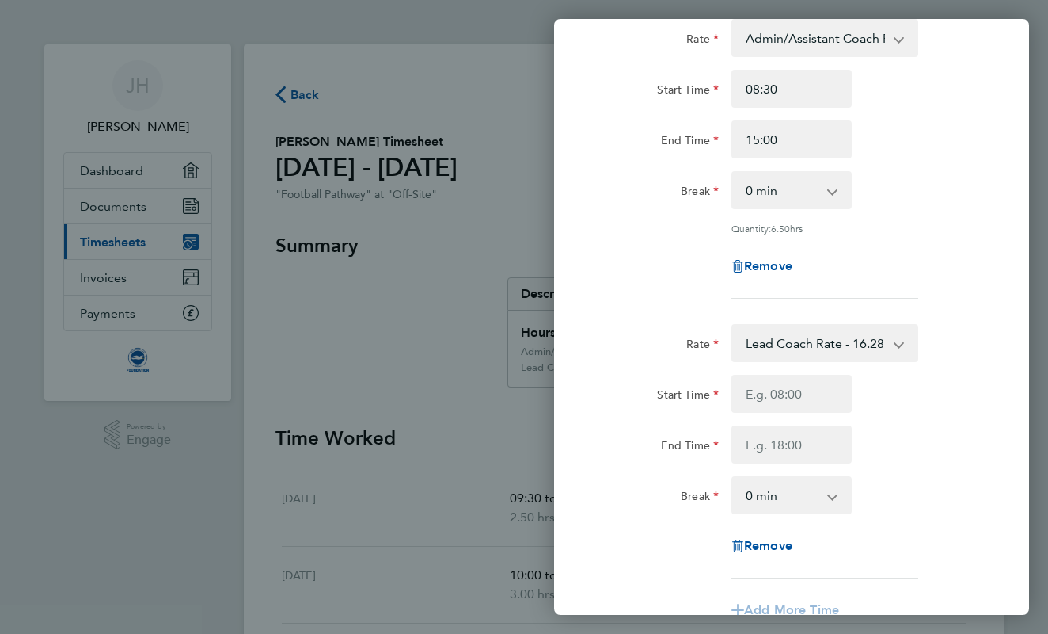
scroll to position [101, 0]
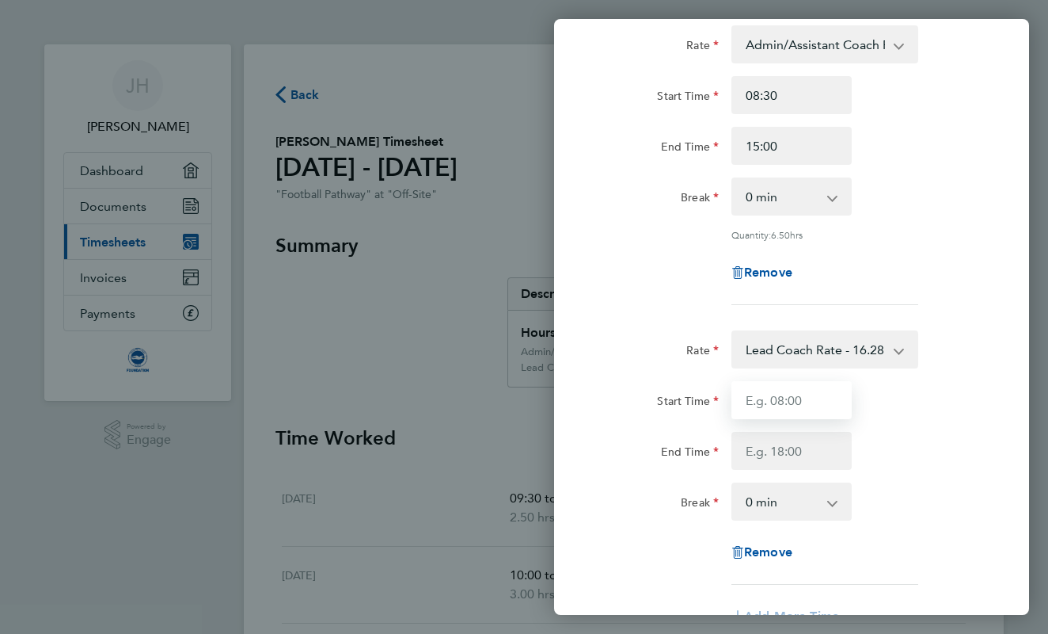
click at [799, 397] on input "Start Time" at bounding box center [792, 400] width 120 height 38
type input "18:30"
click at [796, 438] on input "End Time" at bounding box center [792, 451] width 120 height 38
type input "20:00"
click at [996, 438] on div "Rate Admin/Assistant Coach Rate - 12.98 Lead Coach Rate - 16.28 Start Time 08:3…" at bounding box center [791, 390] width 475 height 768
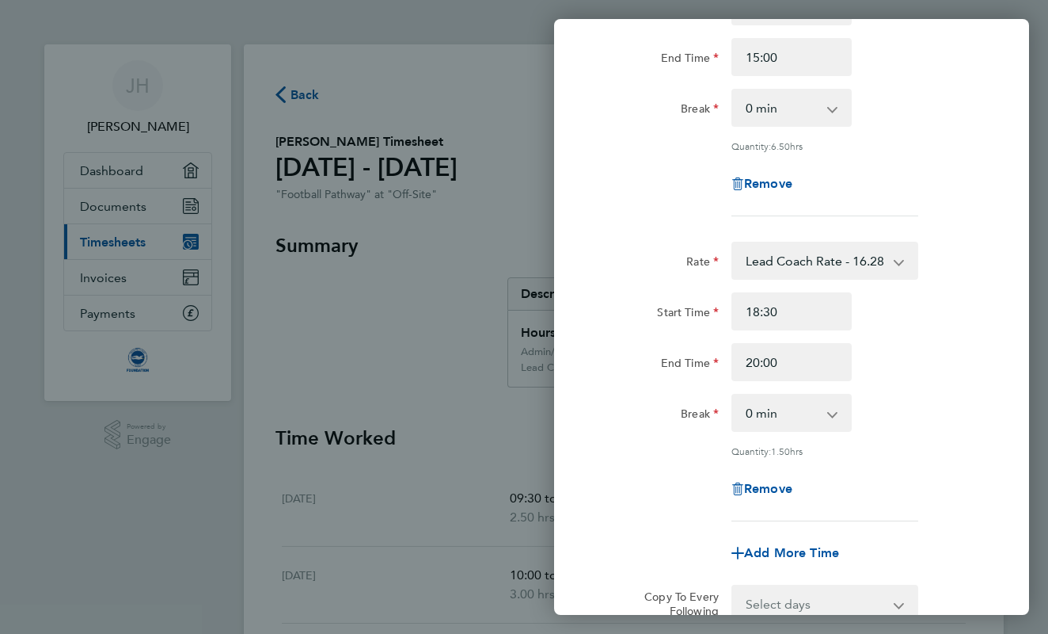
scroll to position [278, 0]
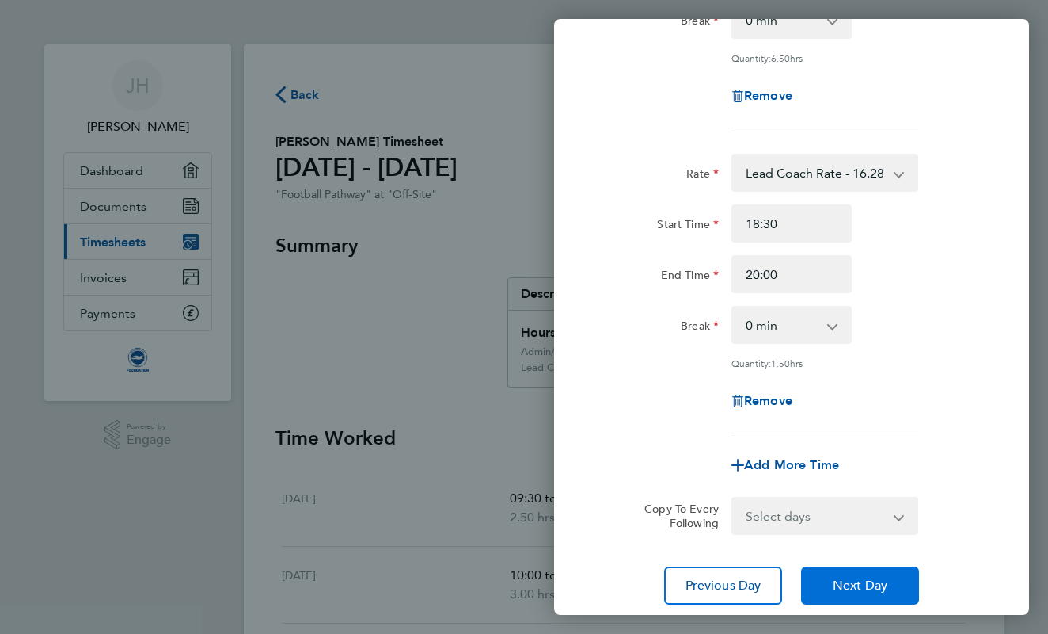
click at [848, 598] on button "Next Day" at bounding box center [860, 585] width 118 height 38
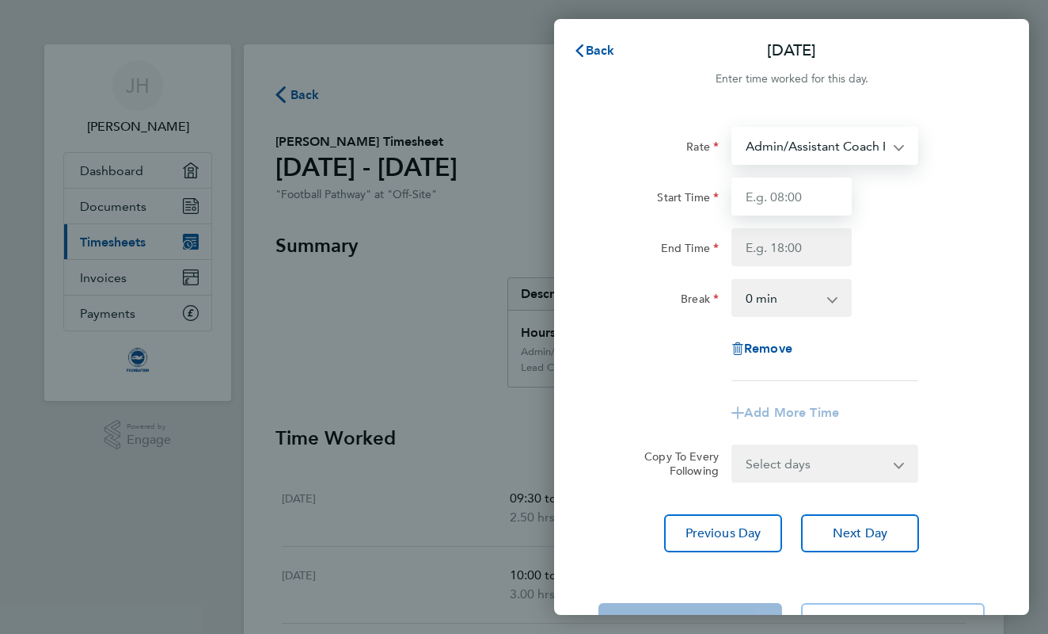
click at [813, 187] on input "Start Time" at bounding box center [792, 196] width 120 height 38
type input "15:00"
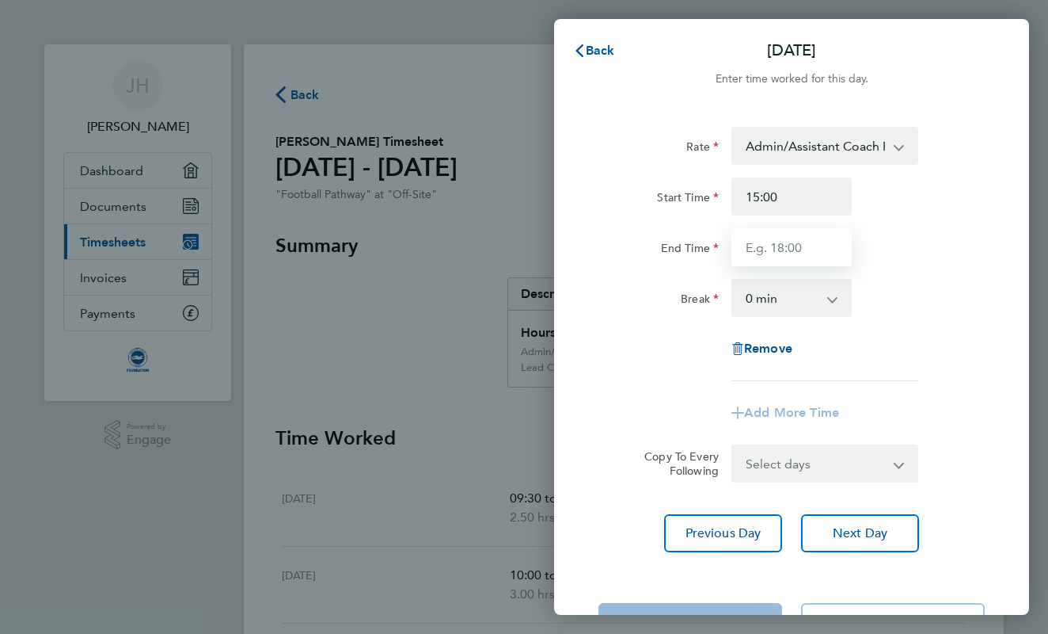
click at [798, 249] on input "End Time" at bounding box center [792, 247] width 120 height 38
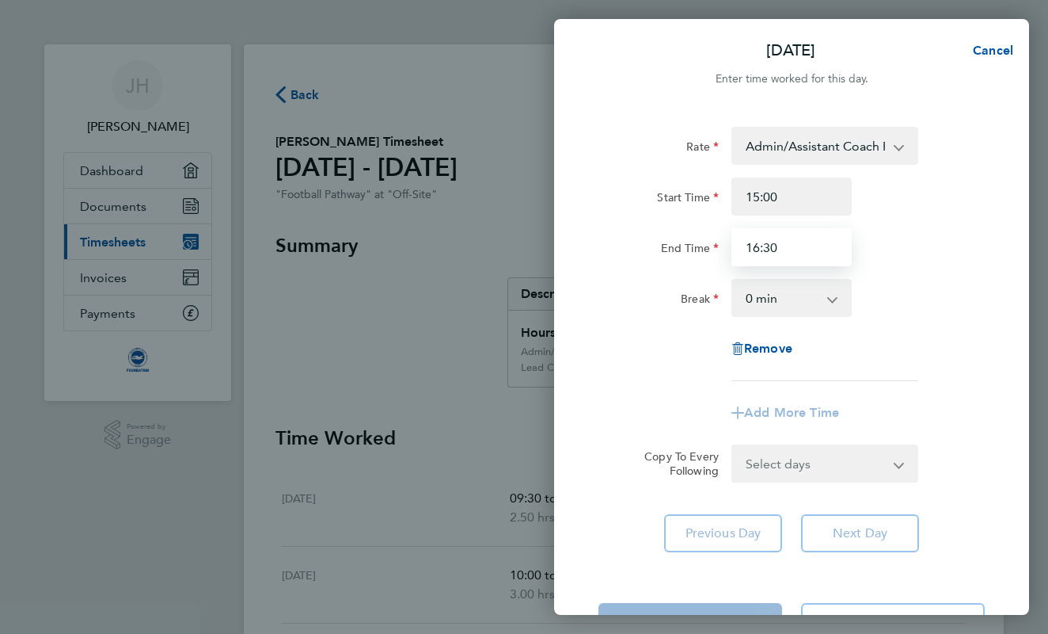
type input "16:30"
click at [937, 238] on div "End Time 16:30" at bounding box center [791, 247] width 399 height 38
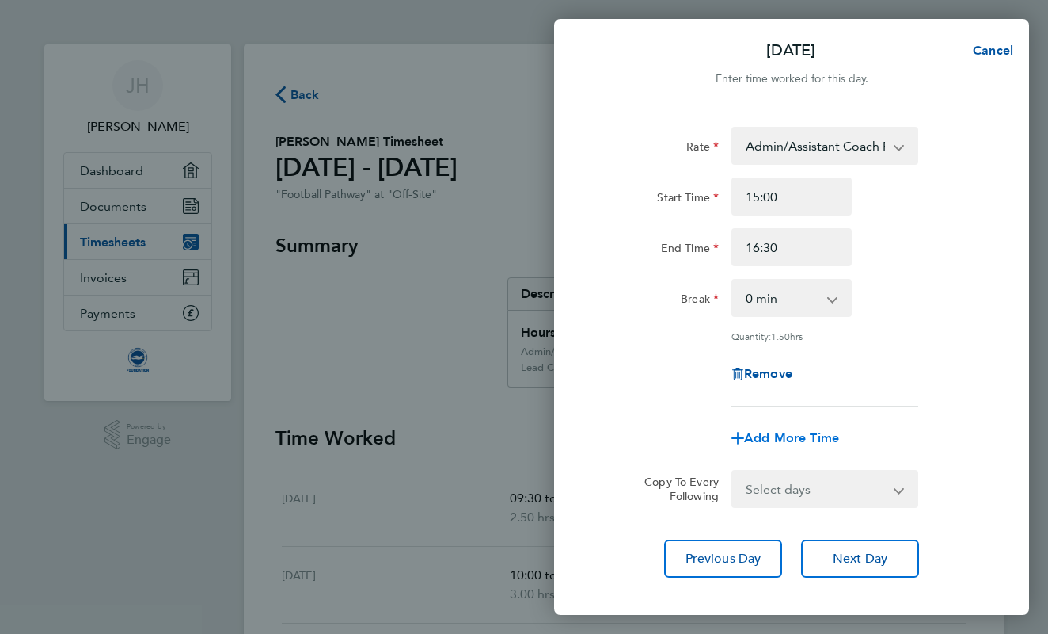
click at [831, 436] on span "Add More Time" at bounding box center [791, 437] width 95 height 15
select select "null"
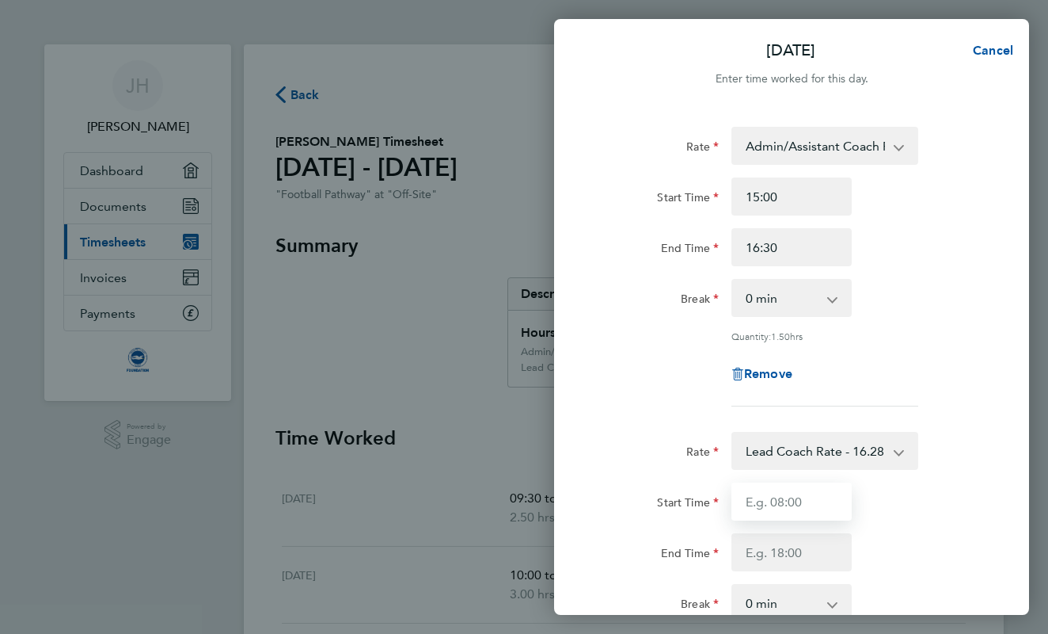
click at [765, 499] on input "Start Time" at bounding box center [792, 501] width 120 height 38
type input "17:00"
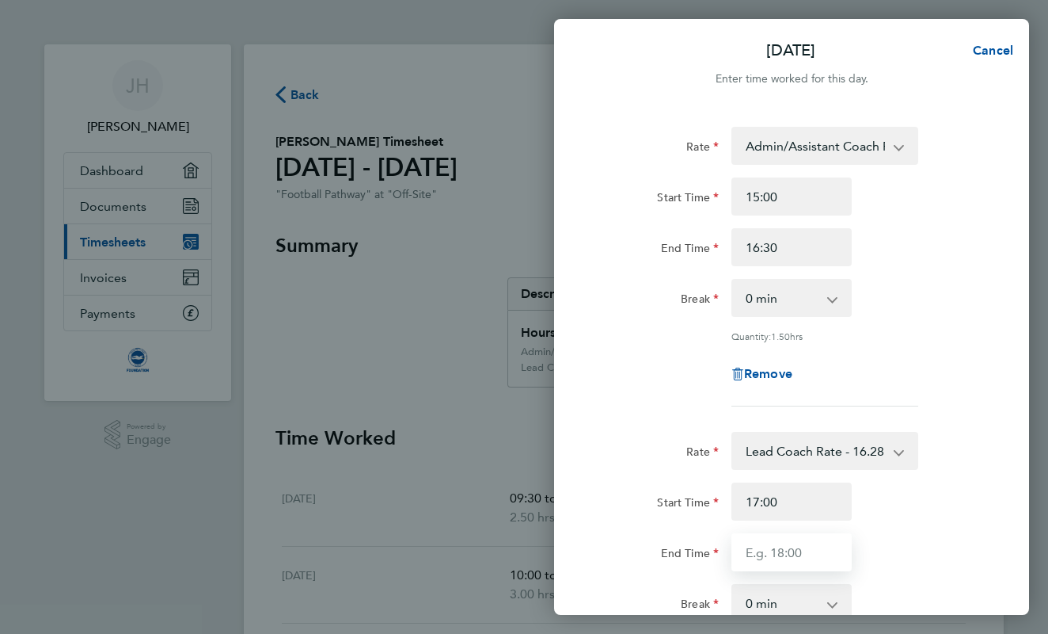
click at [753, 545] on input "End Time" at bounding box center [792, 552] width 120 height 38
type input "20:00"
click at [935, 553] on div "End Time 20:00" at bounding box center [791, 552] width 399 height 38
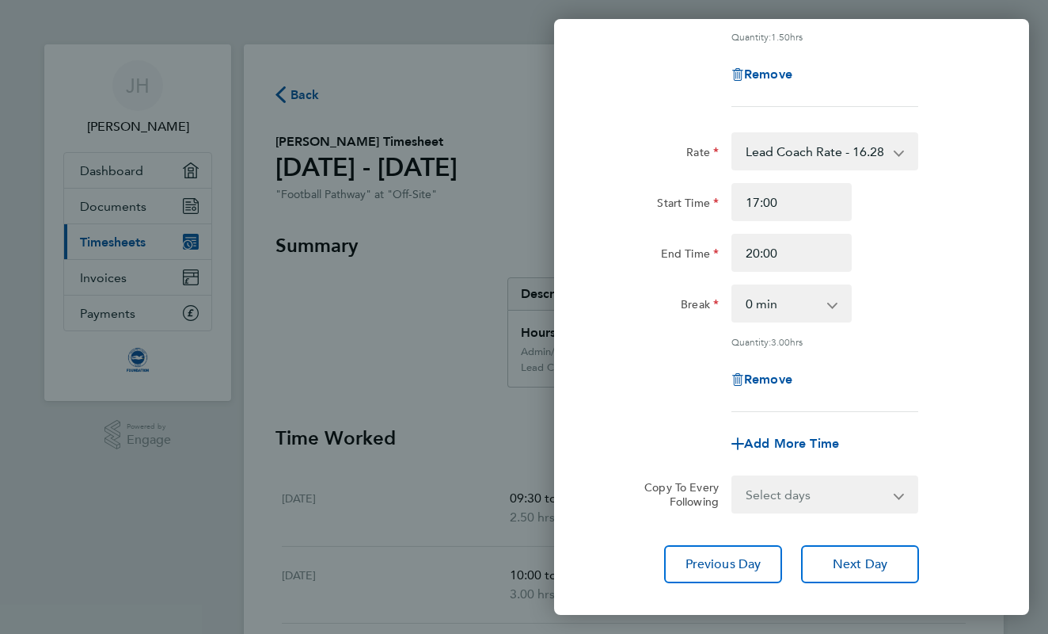
scroll to position [331, 0]
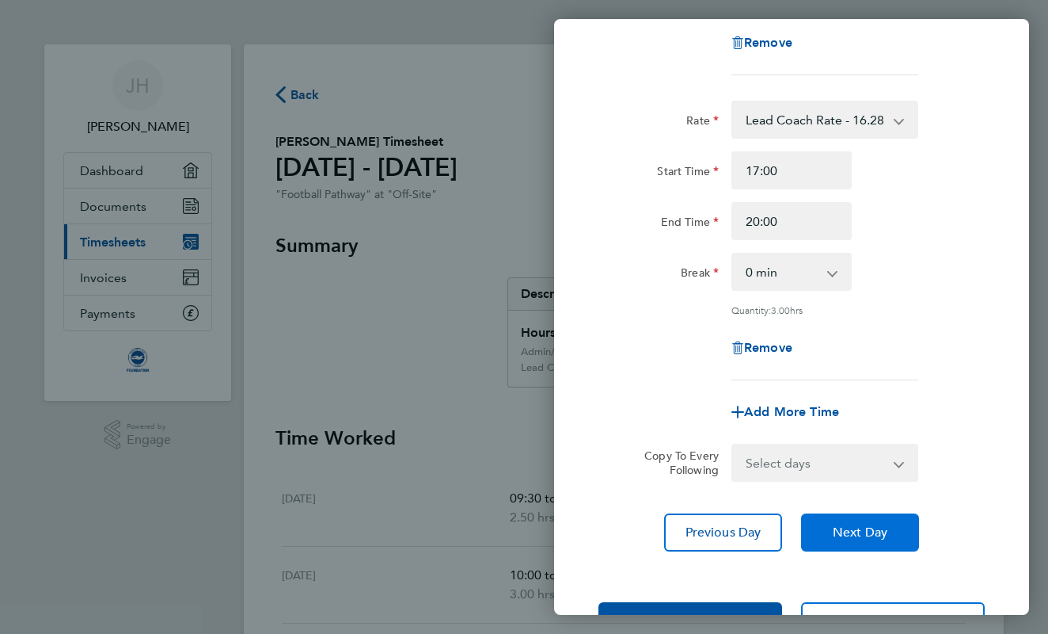
click at [857, 540] on button "Next Day" at bounding box center [860, 532] width 118 height 38
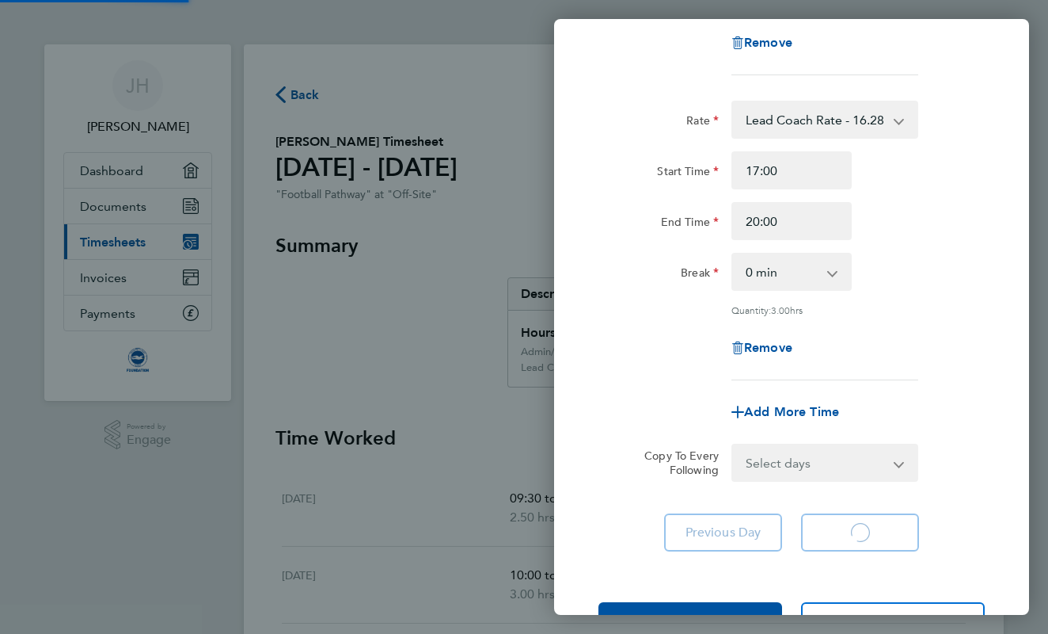
scroll to position [58, 0]
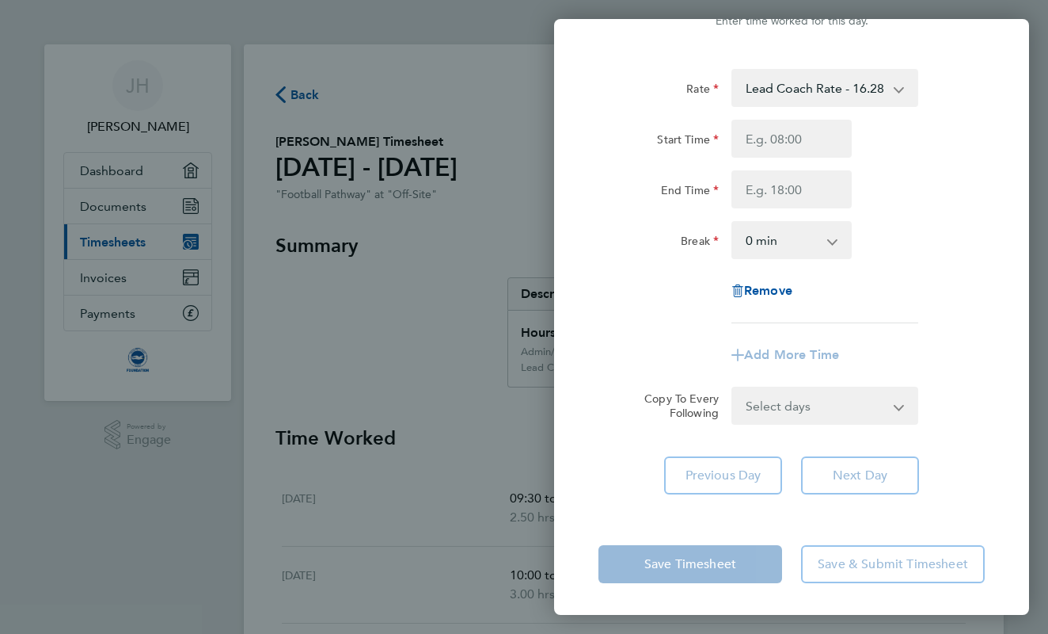
click at [782, 138] on input "Start Time" at bounding box center [792, 139] width 120 height 38
type input "9"
type input "09:00"
click at [766, 183] on input "End Time" at bounding box center [792, 189] width 120 height 38
type input "11:30"
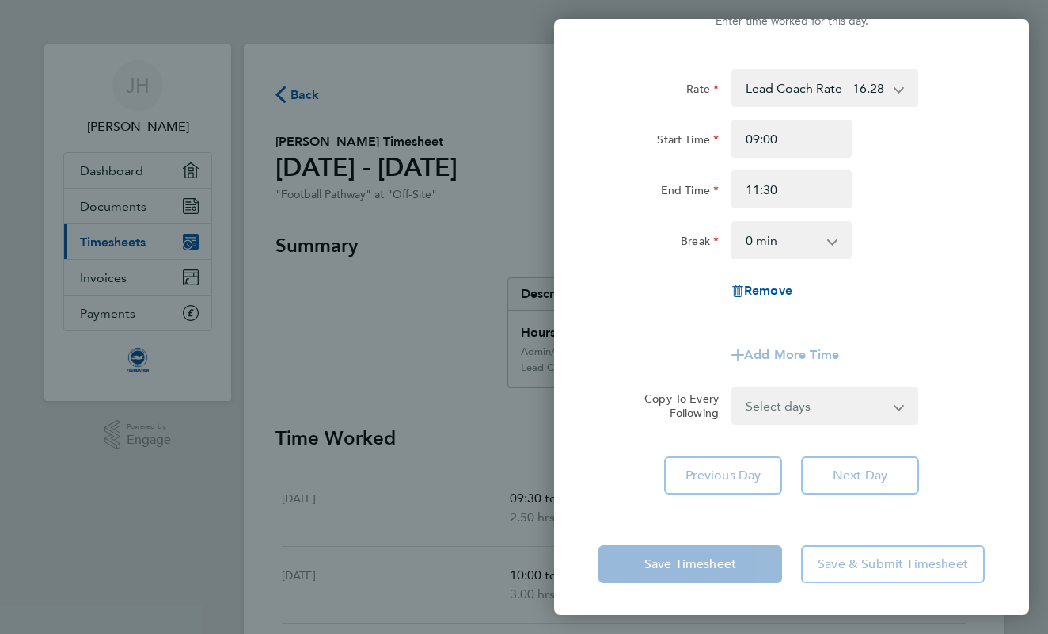
click at [947, 150] on div "Start Time 09:00" at bounding box center [791, 139] width 399 height 38
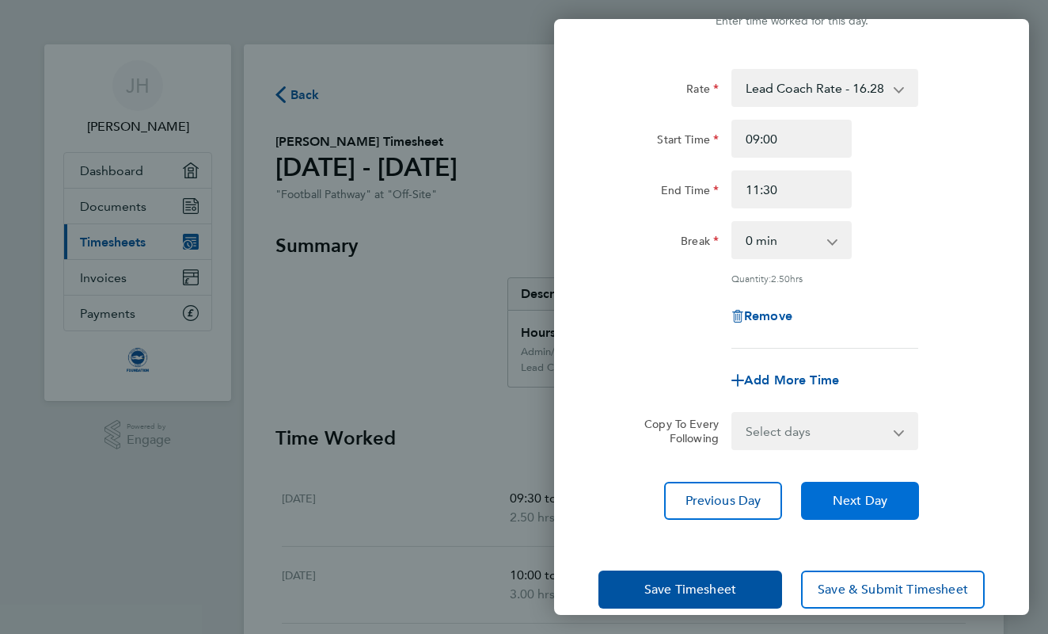
click at [854, 494] on span "Next Day" at bounding box center [860, 501] width 55 height 16
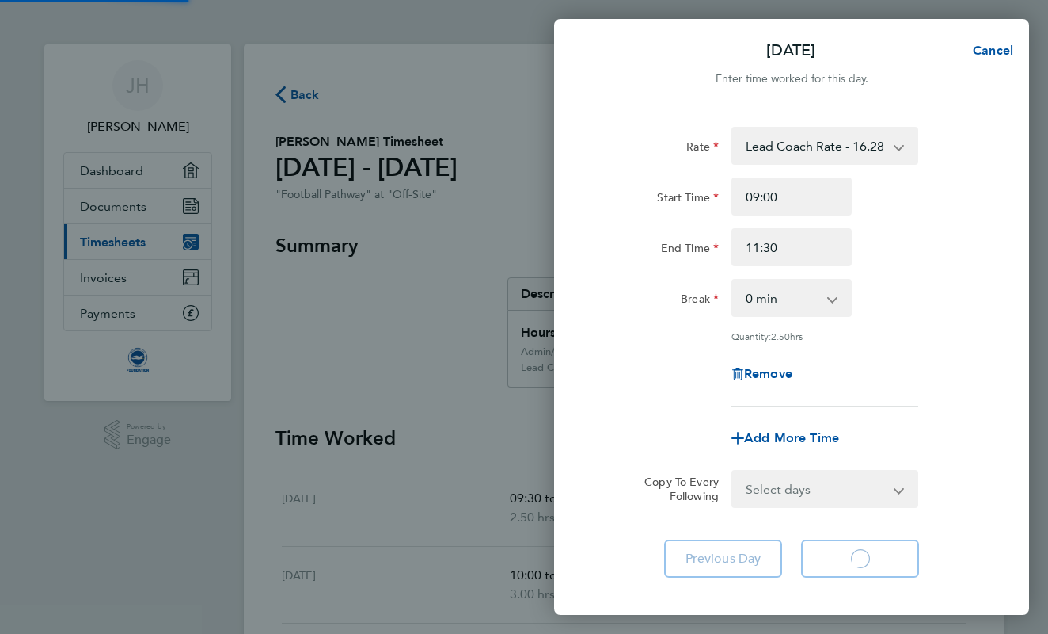
scroll to position [0, 0]
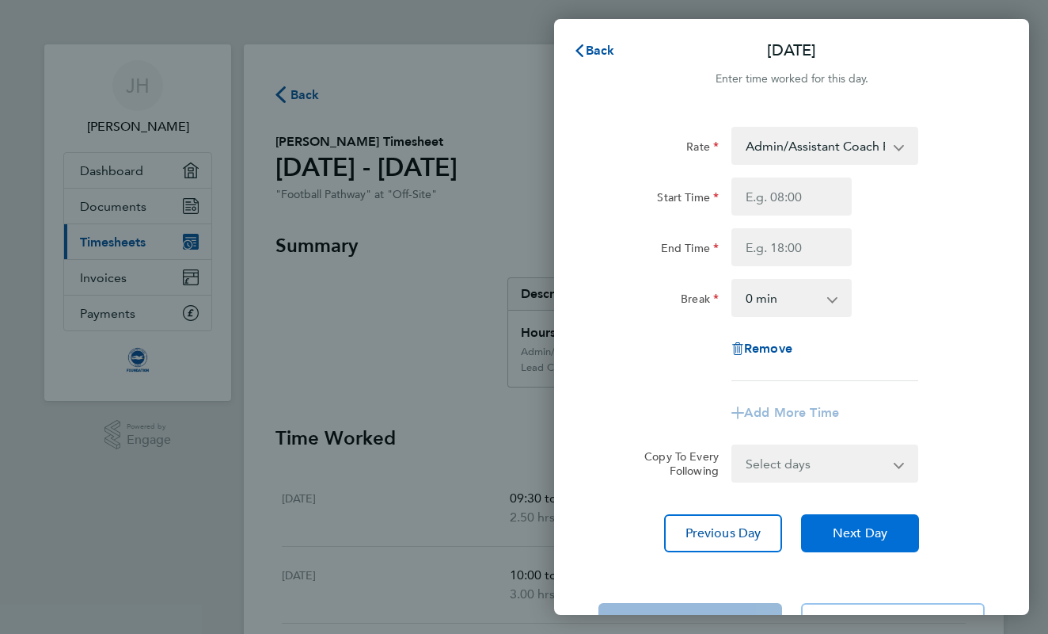
click at [852, 539] on span "Next Day" at bounding box center [860, 533] width 55 height 16
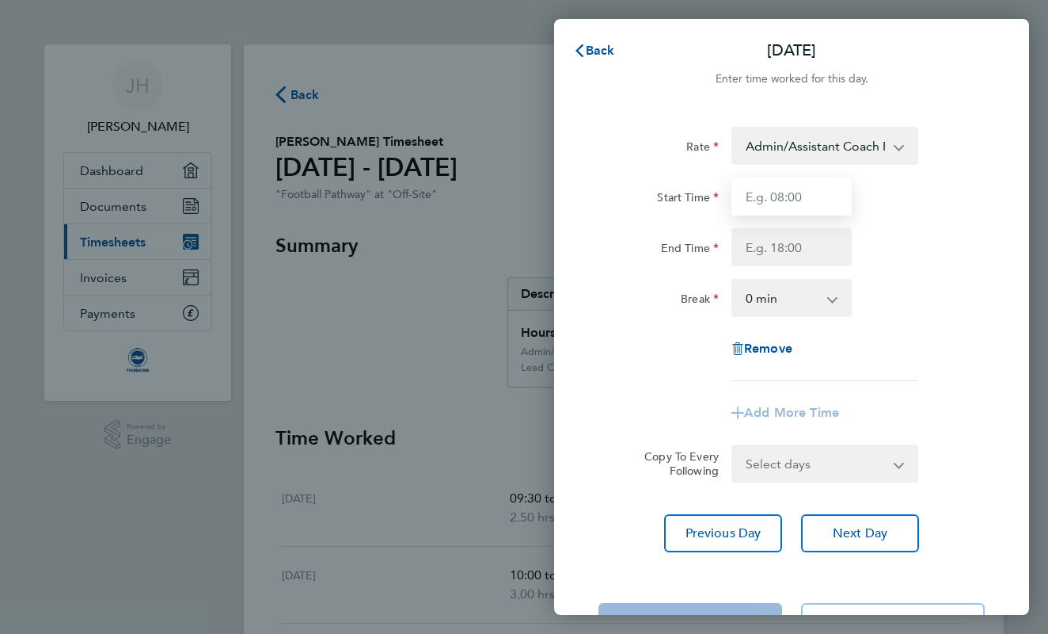
click at [808, 186] on input "Start Time" at bounding box center [792, 196] width 120 height 38
type input "15:00"
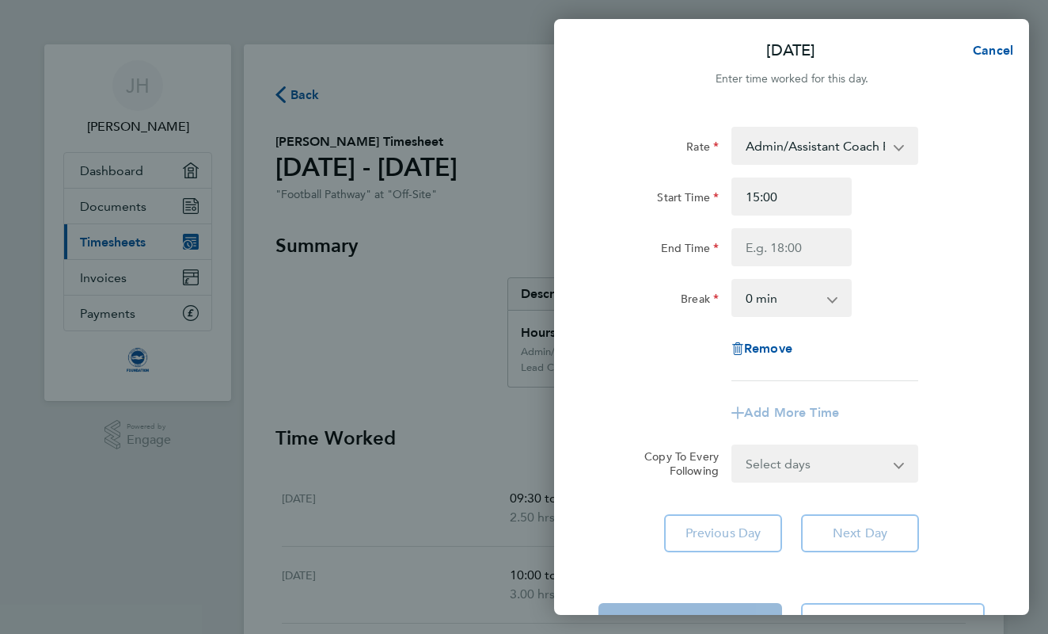
click at [788, 227] on div "Start Time 15:00 End Time" at bounding box center [791, 221] width 399 height 89
click at [785, 261] on input "End Time" at bounding box center [792, 247] width 120 height 38
type input "16:30"
click at [868, 262] on div "End Time 16:30" at bounding box center [791, 247] width 399 height 38
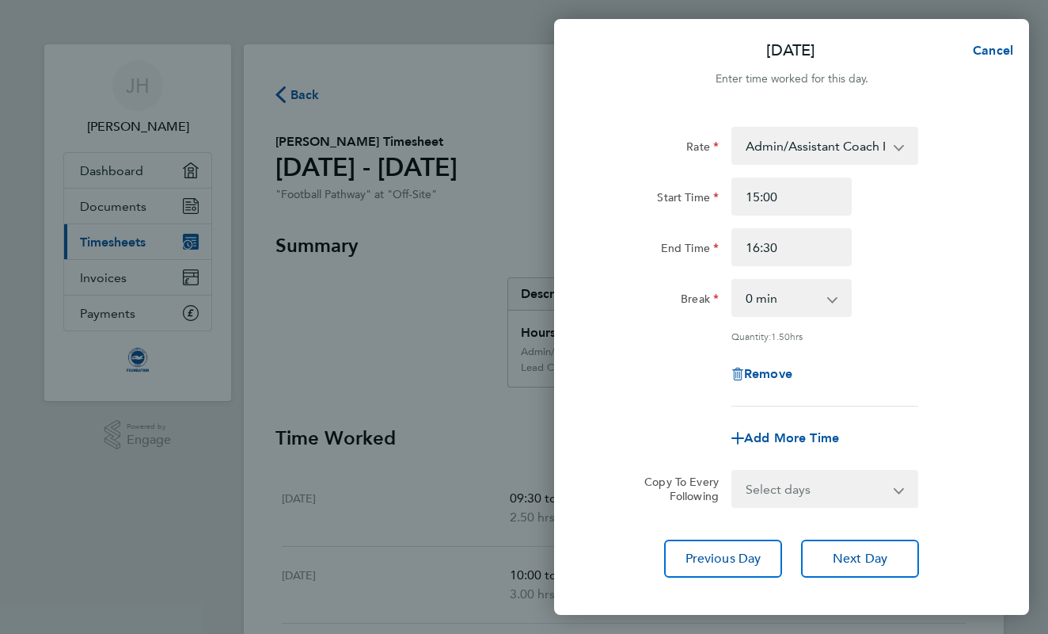
click at [824, 426] on div "Add More Time" at bounding box center [791, 438] width 133 height 38
click at [820, 435] on span "Add More Time" at bounding box center [791, 437] width 95 height 15
select select "null"
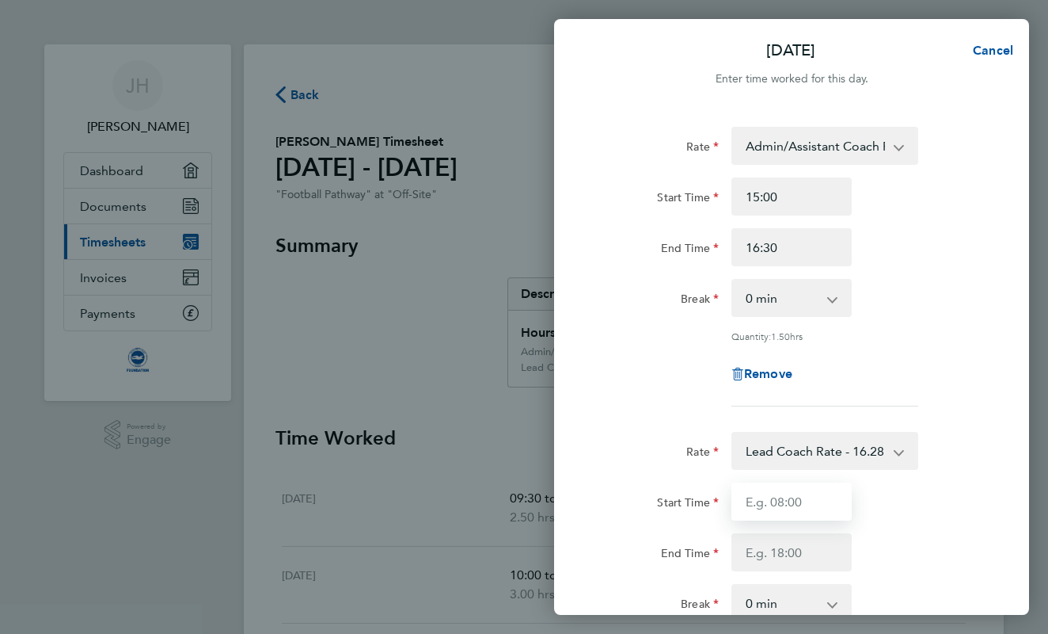
click at [781, 493] on input "Start Time" at bounding box center [792, 501] width 120 height 38
type input "18:30"
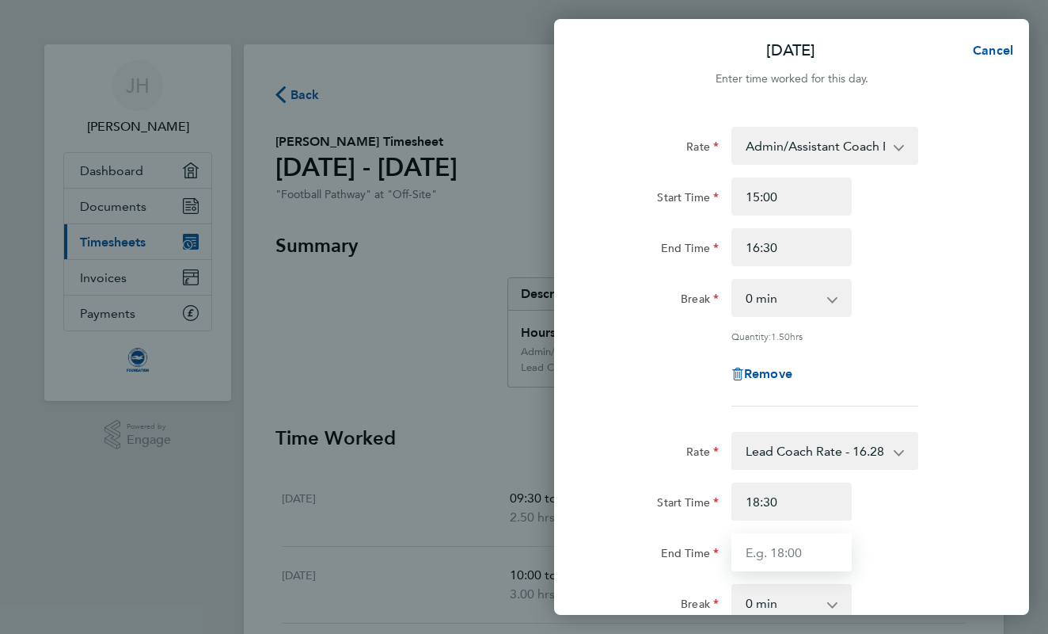
click at [784, 568] on input "End Time" at bounding box center [792, 552] width 120 height 38
type input "20:00"
click at [978, 572] on div "Rate Lead Coach Rate - 16.28 Admin/Assistant Coach Rate - 12.98 Start Time 18:3…" at bounding box center [792, 559] width 386 height 254
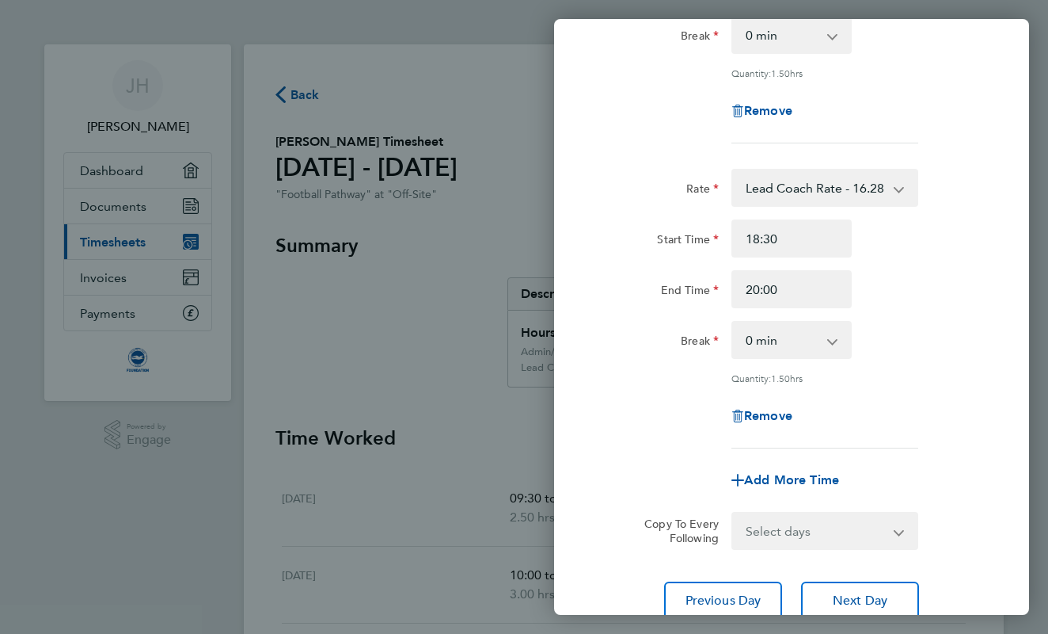
scroll to position [272, 0]
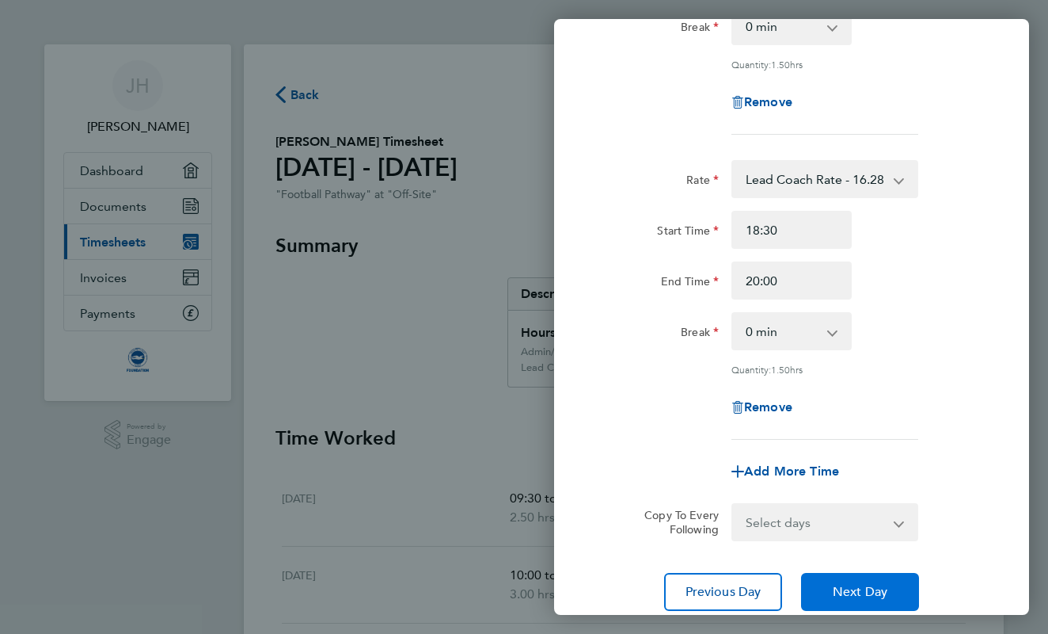
click at [903, 592] on button "Next Day" at bounding box center [860, 592] width 118 height 38
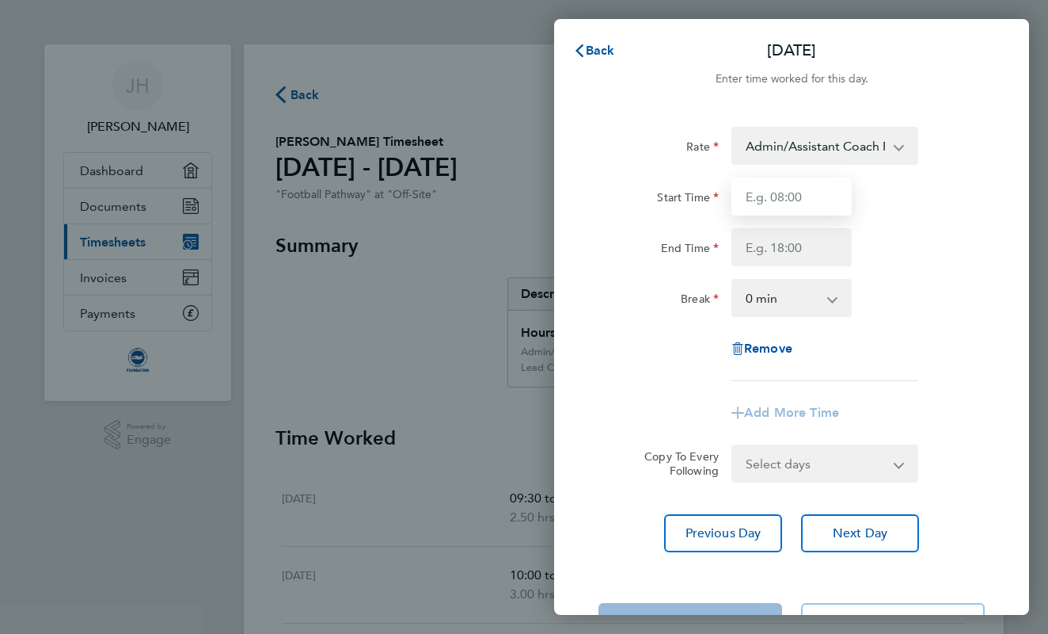
click at [762, 204] on input "Start Time" at bounding box center [792, 196] width 120 height 38
type input "15:00"
click at [756, 230] on input "End Time" at bounding box center [792, 247] width 120 height 38
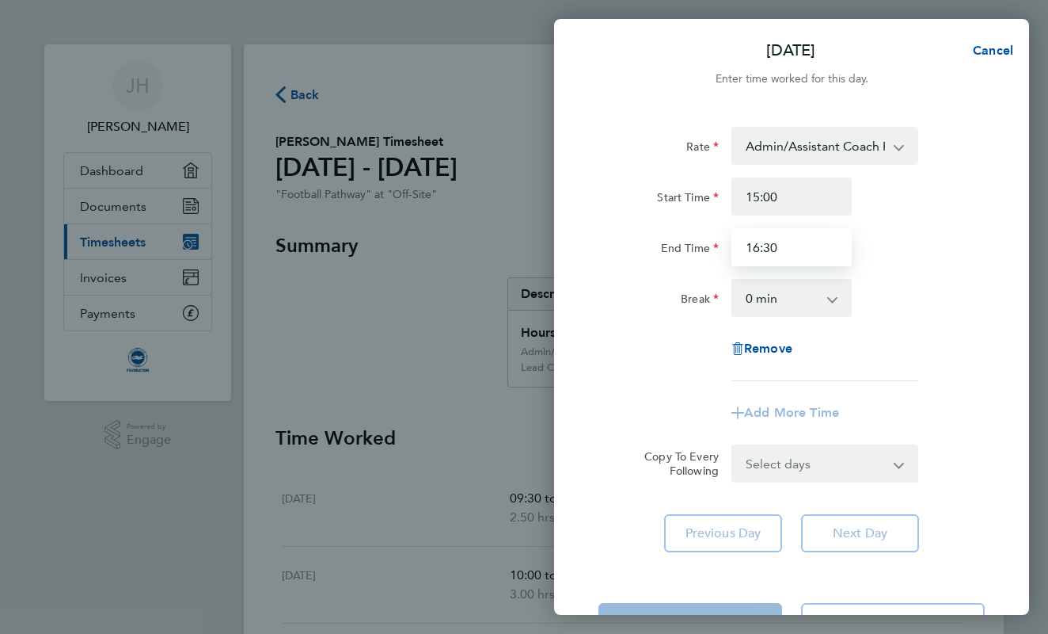
type input "16:30"
click at [867, 230] on div "End Time 16:30" at bounding box center [791, 247] width 399 height 38
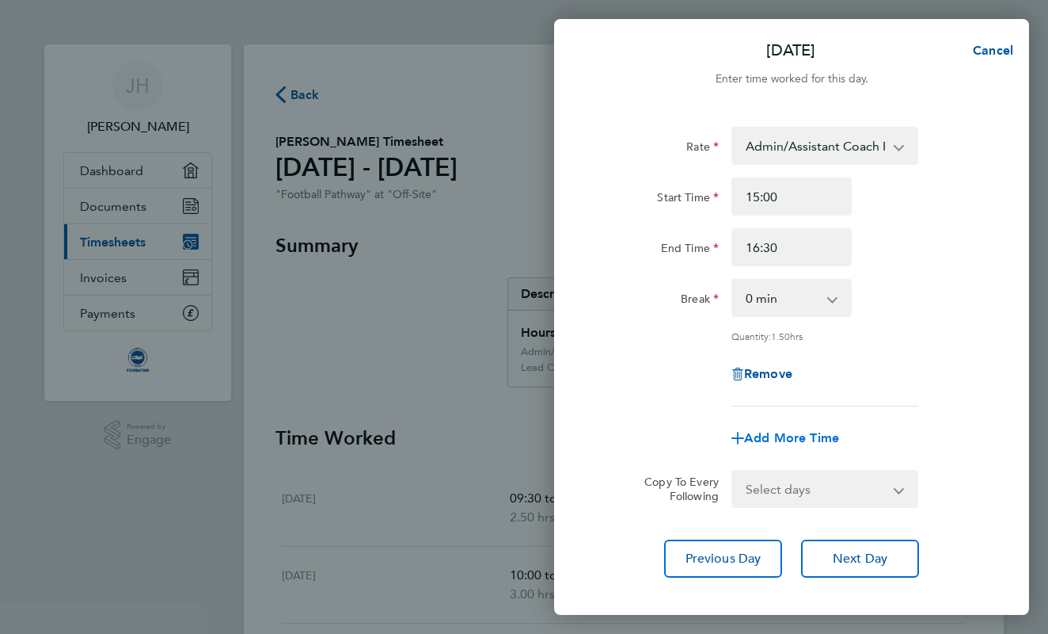
click at [807, 438] on span "Add More Time" at bounding box center [791, 437] width 95 height 15
select select "null"
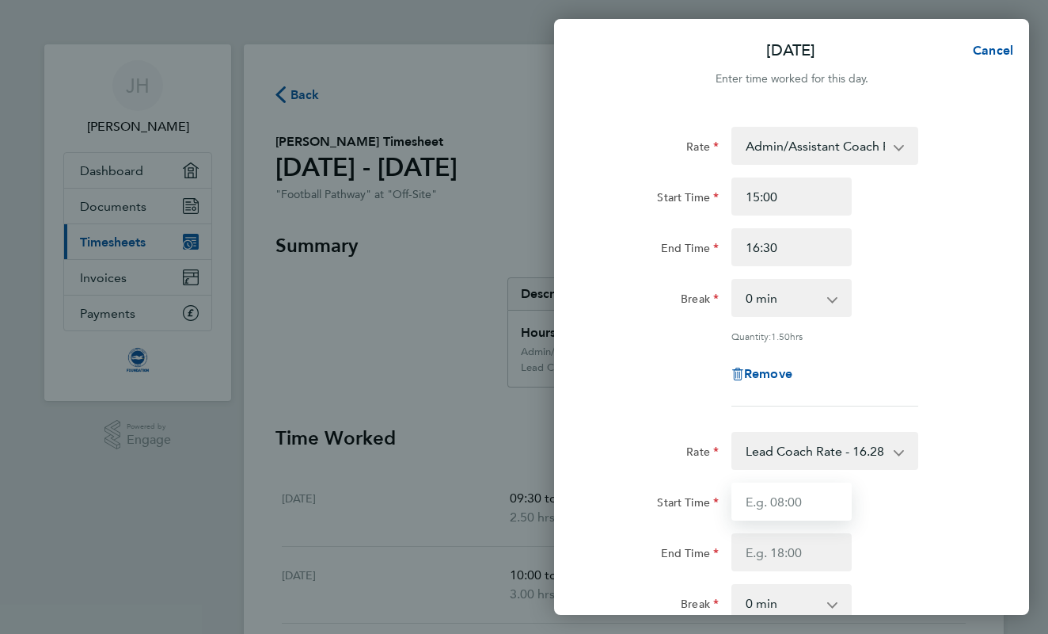
click at [771, 487] on input "Start Time" at bounding box center [792, 501] width 120 height 38
type input "17:00"
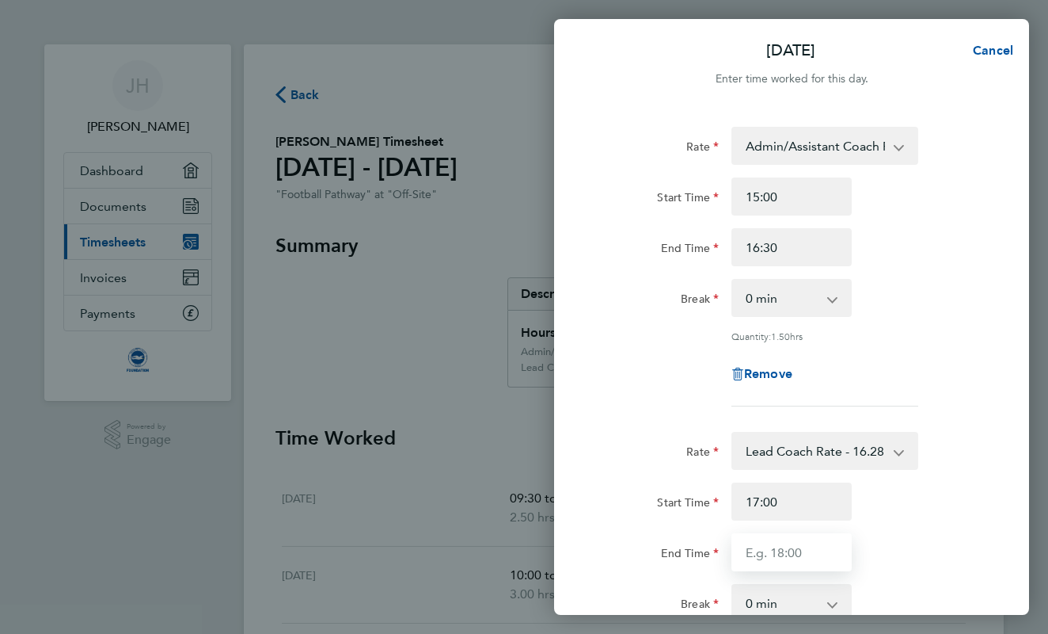
click at [760, 533] on input "End Time" at bounding box center [792, 552] width 120 height 38
type input "18:30"
click at [1021, 533] on div "Rate Admin/Assistant Coach Rate - 12.98 Lead Coach Rate - 16.28 Start Time 15:0…" at bounding box center [791, 504] width 475 height 793
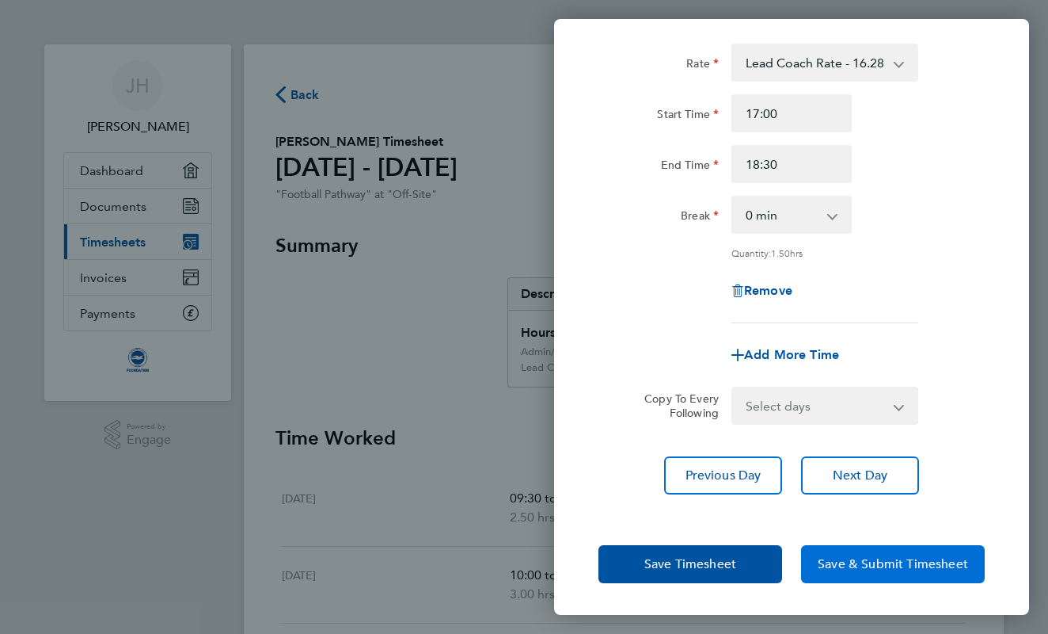
scroll to position [385, 0]
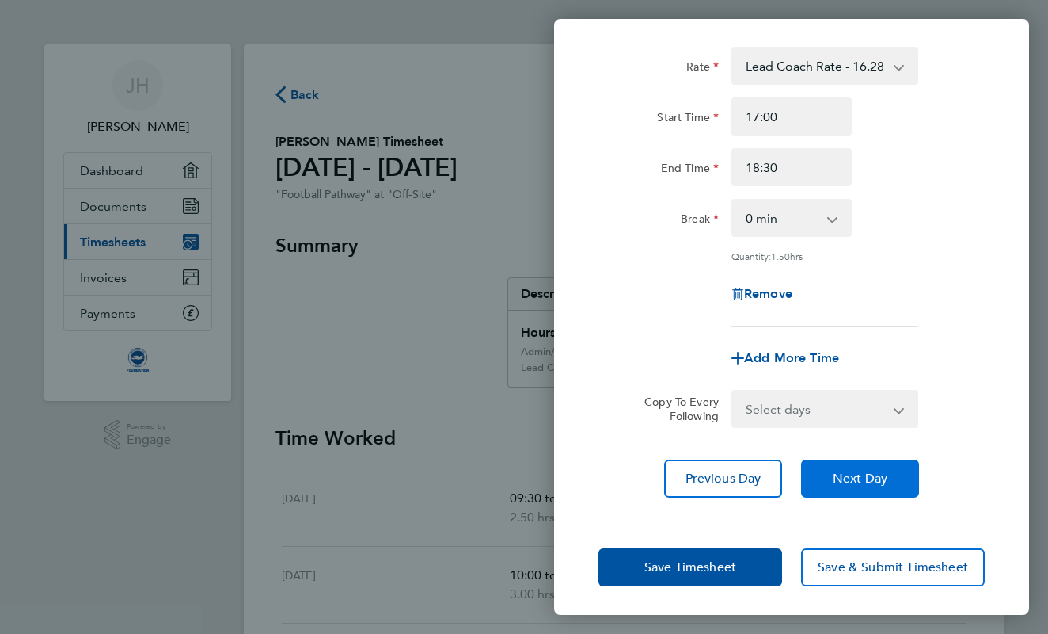
click at [858, 491] on button "Next Day" at bounding box center [860, 478] width 118 height 38
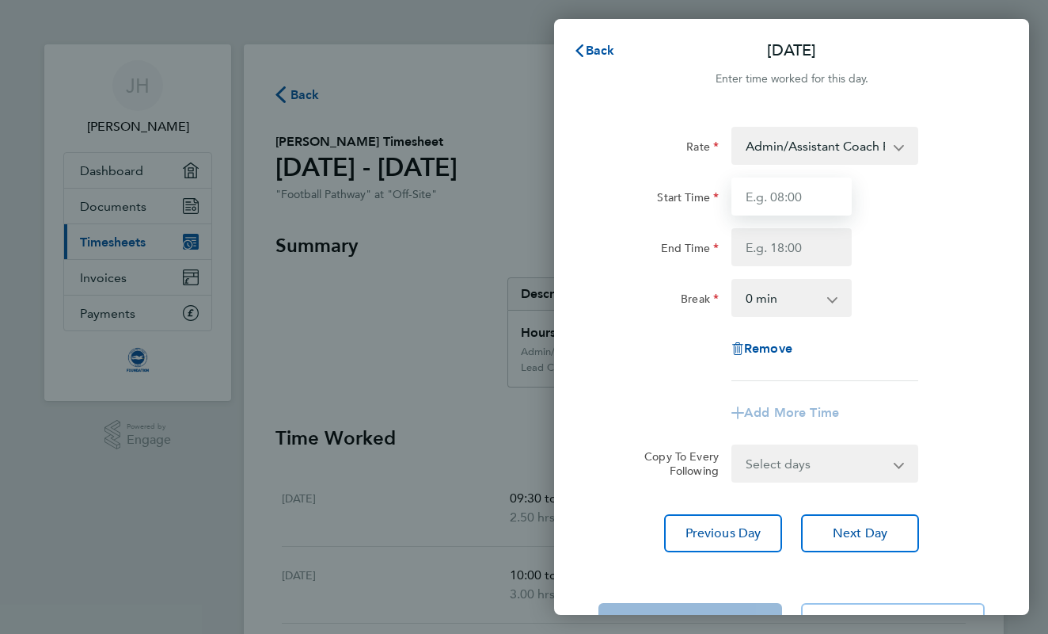
click at [757, 210] on input "Start Time" at bounding box center [792, 196] width 120 height 38
type input "08:30"
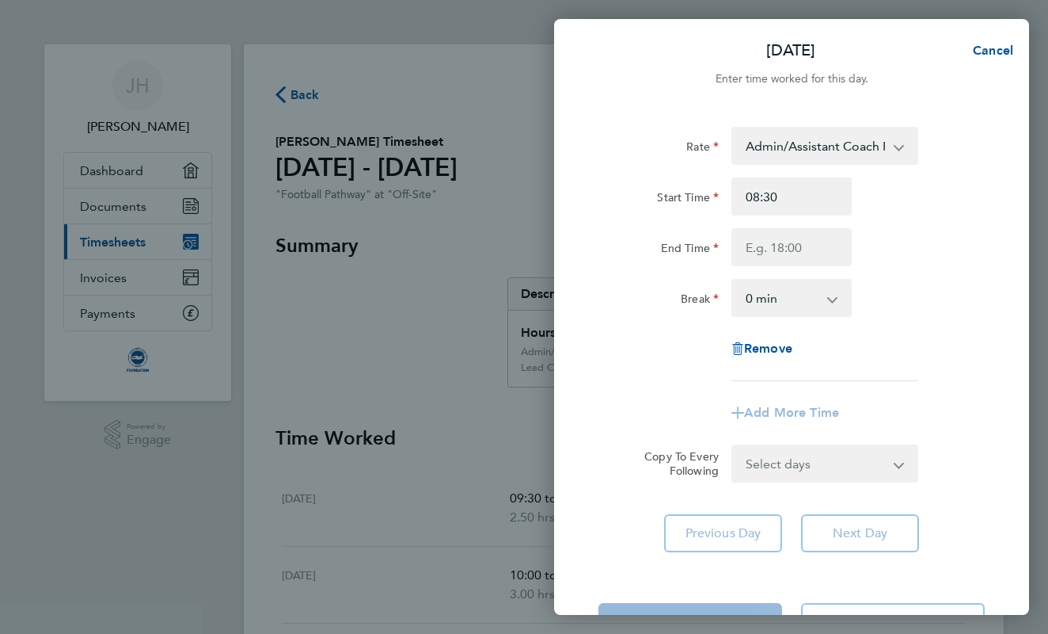
click at [751, 268] on div "Rate Admin/Assistant Coach Rate - 12.98 Lead Coach Rate - 16.28 Start Time 08:3…" at bounding box center [792, 254] width 386 height 254
click at [751, 261] on input "End Time" at bounding box center [792, 247] width 120 height 38
type input "15:00"
click at [949, 247] on div "End Time 15:00" at bounding box center [791, 247] width 399 height 38
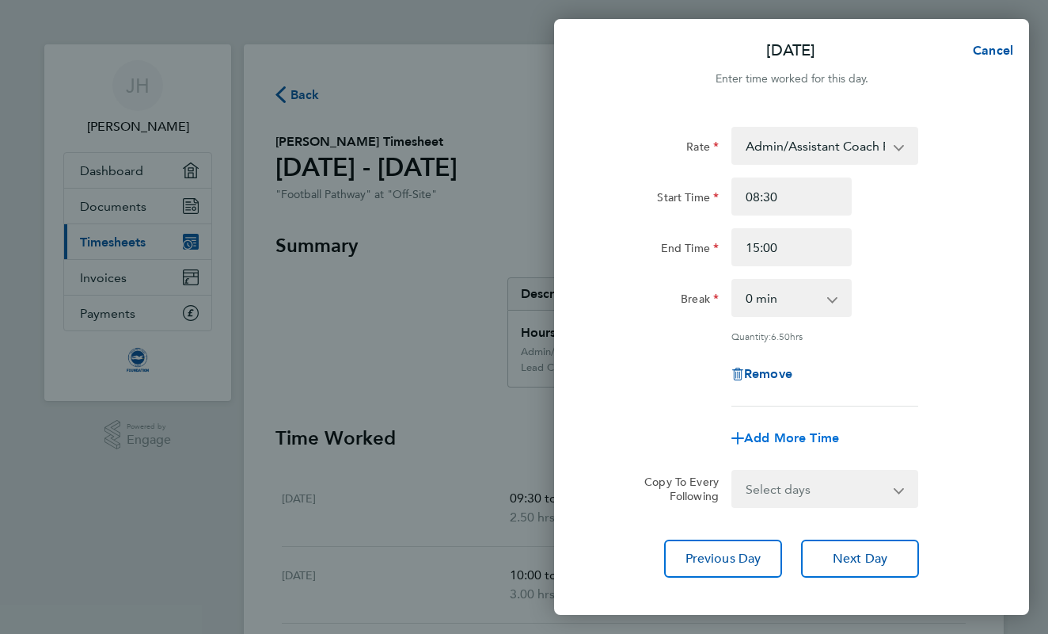
click at [824, 438] on span "Add More Time" at bounding box center [791, 437] width 95 height 15
select select "null"
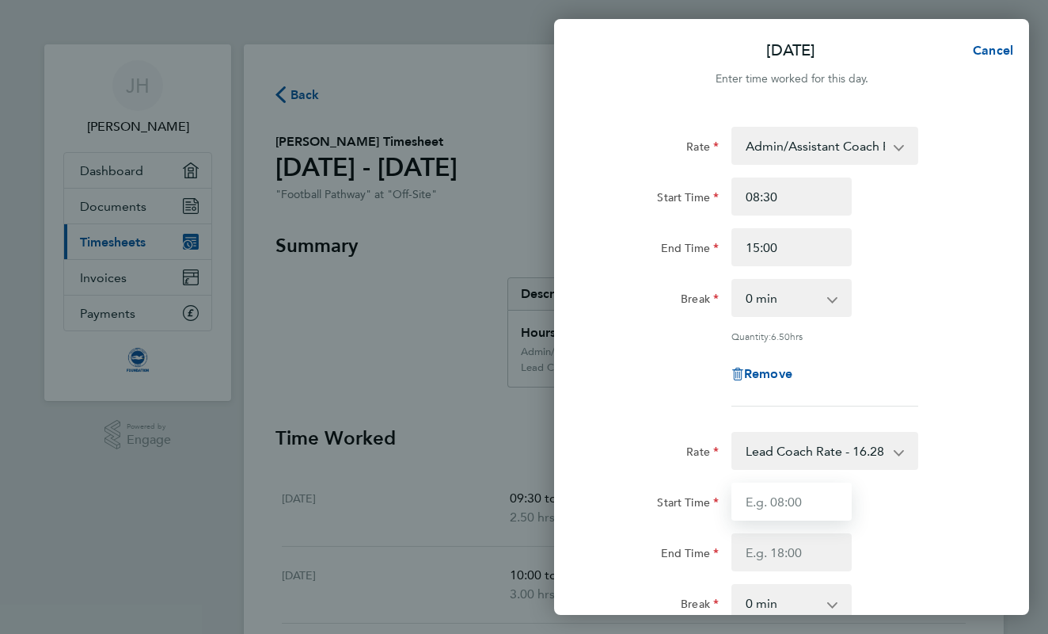
click at [782, 489] on input "Start Time" at bounding box center [792, 501] width 120 height 38
type input "17:00"
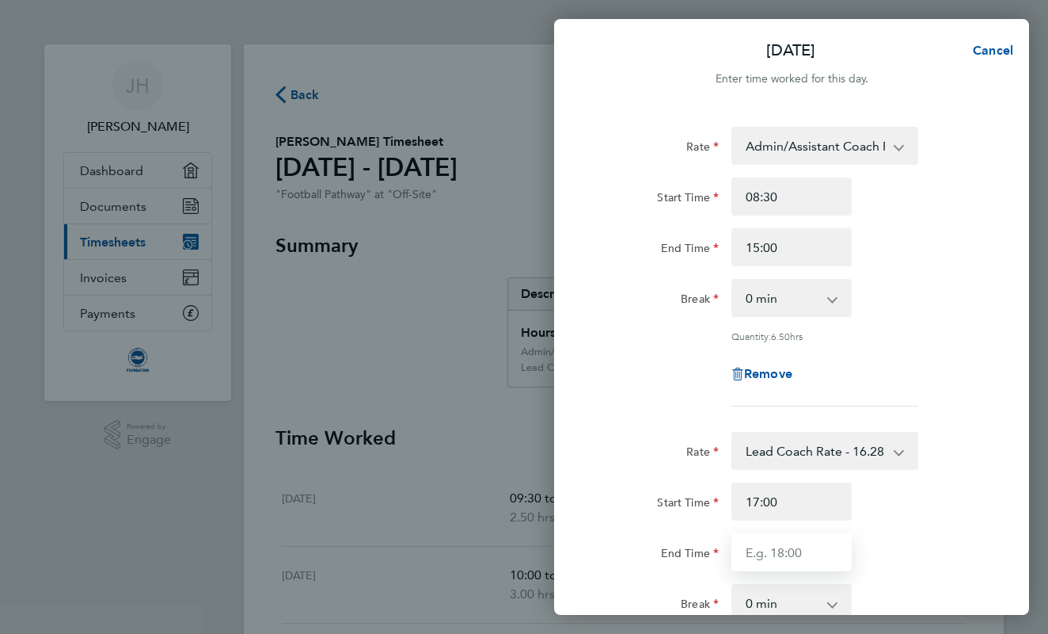
click at [771, 548] on input "End Time" at bounding box center [792, 552] width 120 height 38
type input "20:00"
click at [977, 544] on div "End Time 20:00" at bounding box center [791, 552] width 399 height 38
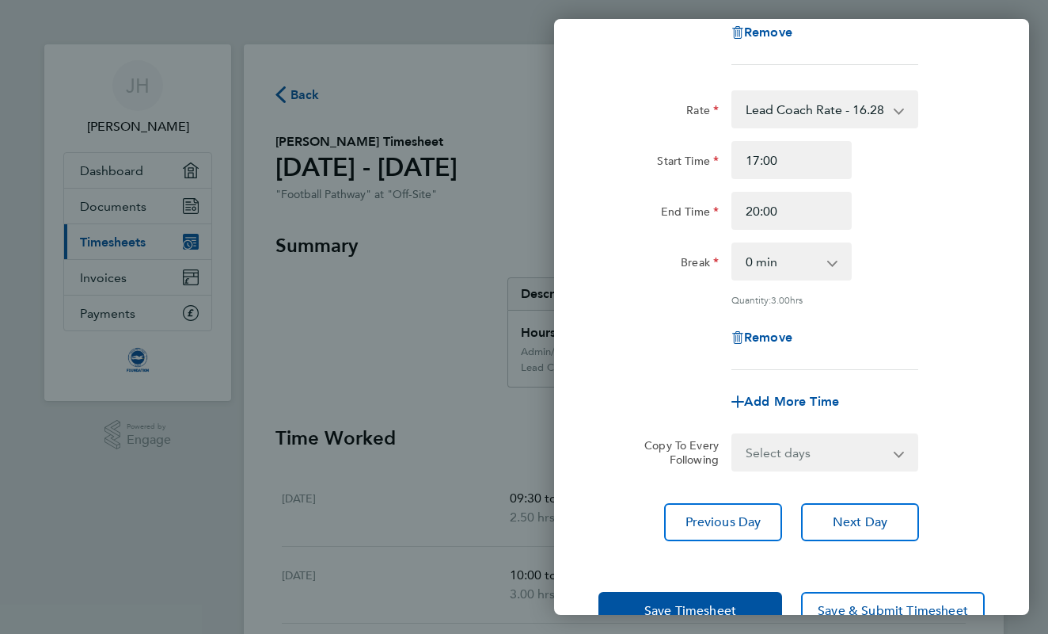
scroll to position [342, 0]
click at [854, 518] on span "Next Day" at bounding box center [860, 521] width 55 height 16
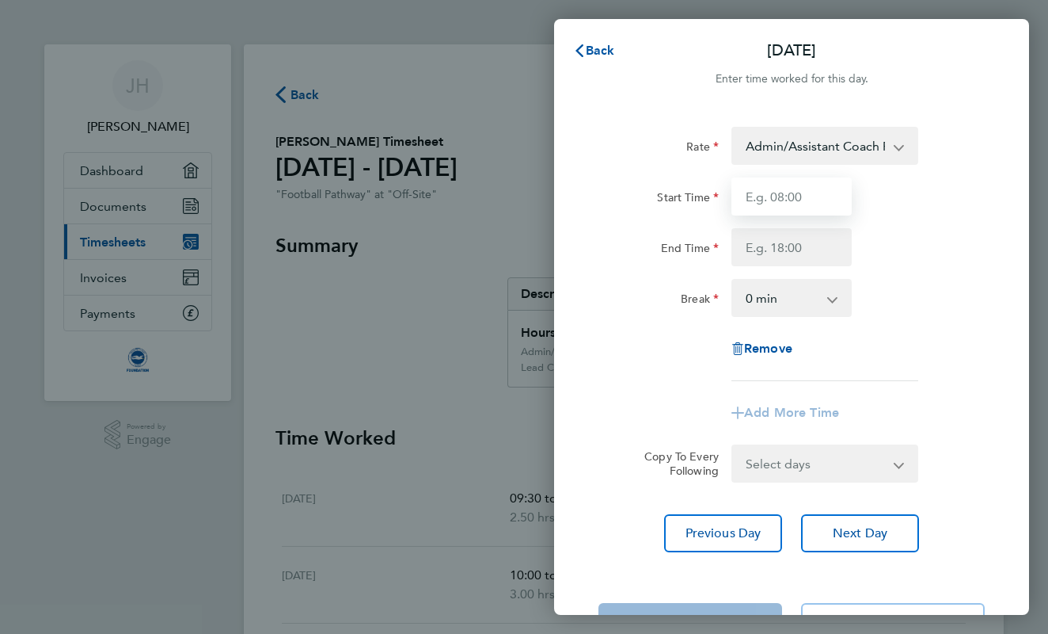
click at [769, 204] on input "Start Time" at bounding box center [792, 196] width 120 height 38
type input "08:30"
click at [769, 252] on input "End Time" at bounding box center [792, 247] width 120 height 38
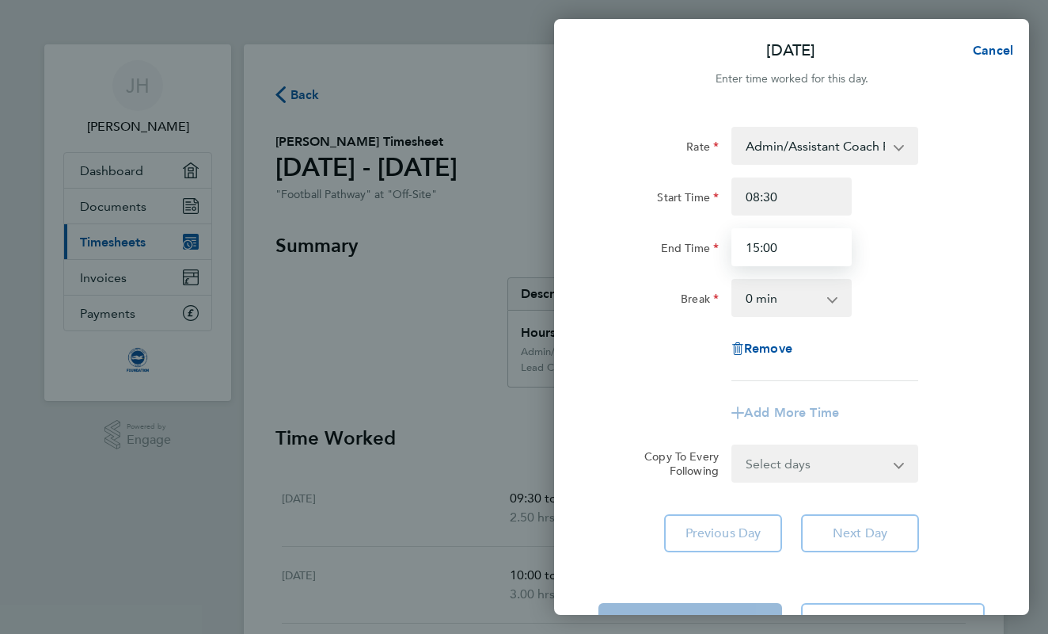
type input "15:00"
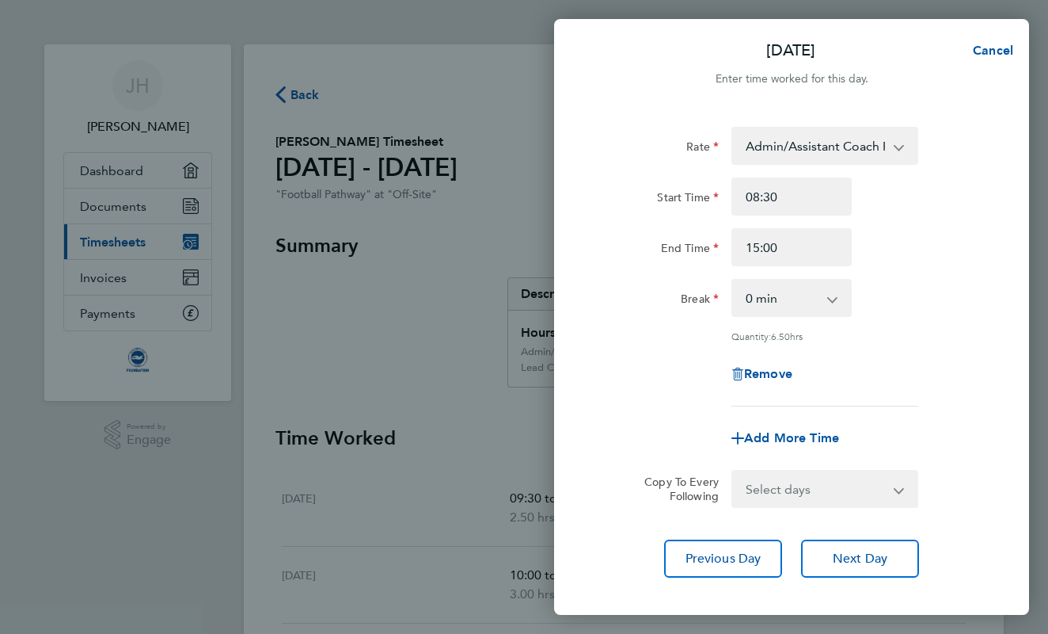
click at [951, 279] on div "Break 0 min 15 min 30 min 45 min 60 min 75 min 90 min" at bounding box center [791, 298] width 399 height 38
click at [820, 430] on span "Add More Time" at bounding box center [791, 437] width 95 height 15
select select "null"
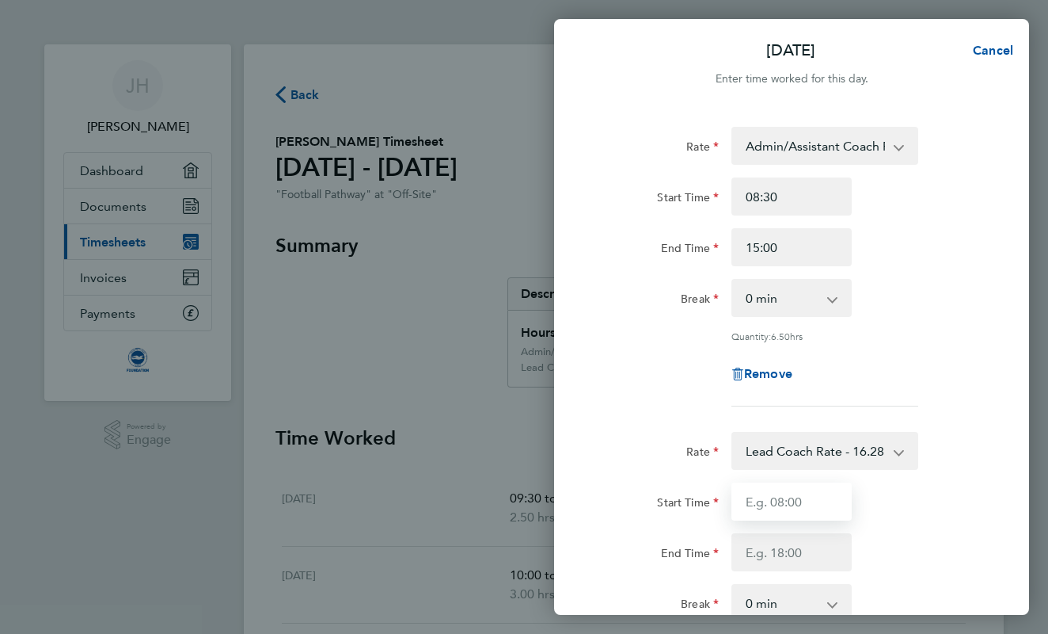
click at [771, 489] on input "Start Time" at bounding box center [792, 501] width 120 height 38
type input "18:30"
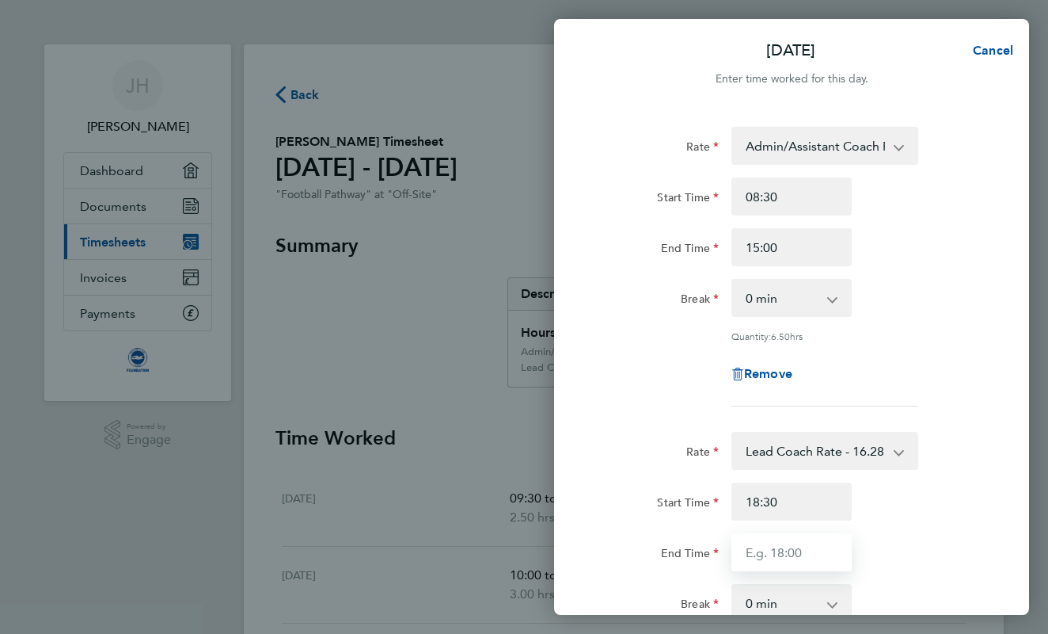
click at [771, 533] on input "End Time" at bounding box center [792, 552] width 120 height 38
type input "20:00"
click at [958, 519] on div "Start Time 18:30 End Time 20:00" at bounding box center [791, 526] width 399 height 89
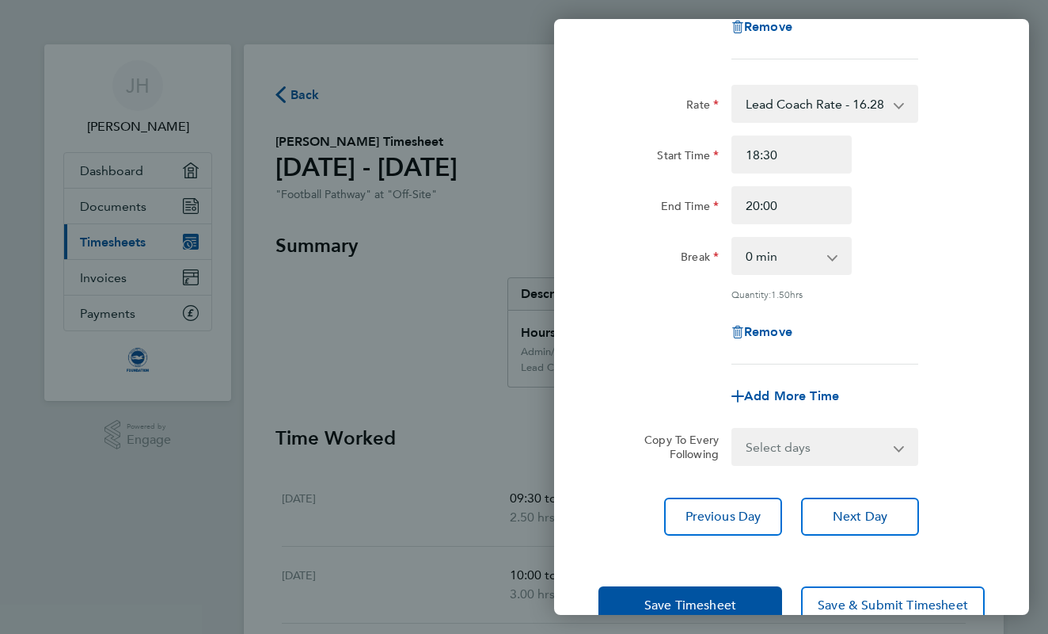
scroll to position [360, 0]
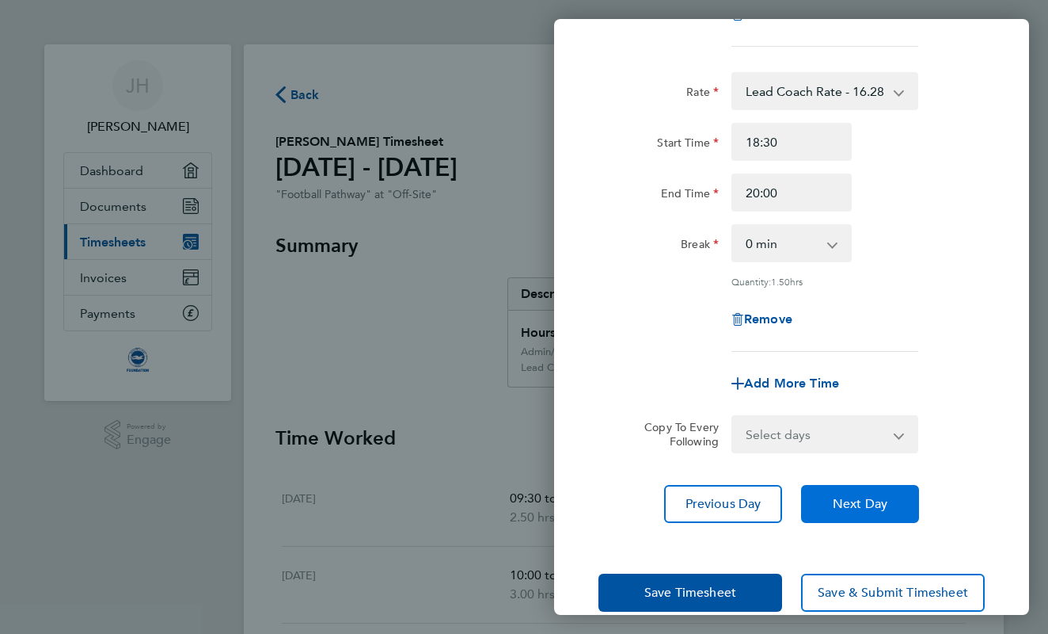
click at [853, 499] on span "Next Day" at bounding box center [860, 504] width 55 height 16
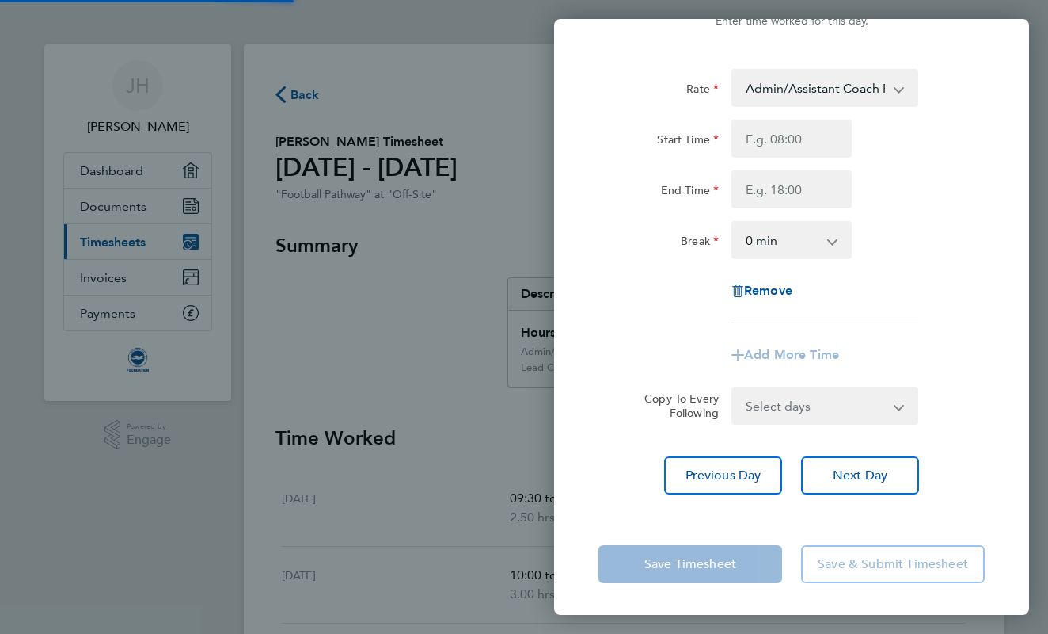
scroll to position [-6, 0]
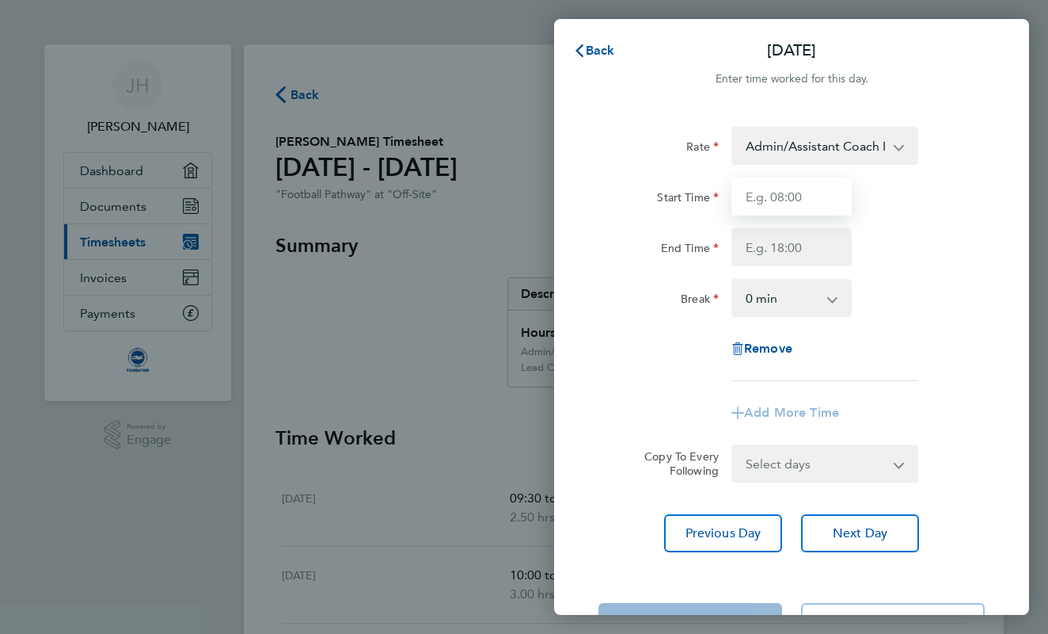
click at [759, 207] on input "Start Time" at bounding box center [792, 196] width 120 height 38
type input "15:00"
click at [752, 253] on input "End Time" at bounding box center [792, 247] width 120 height 38
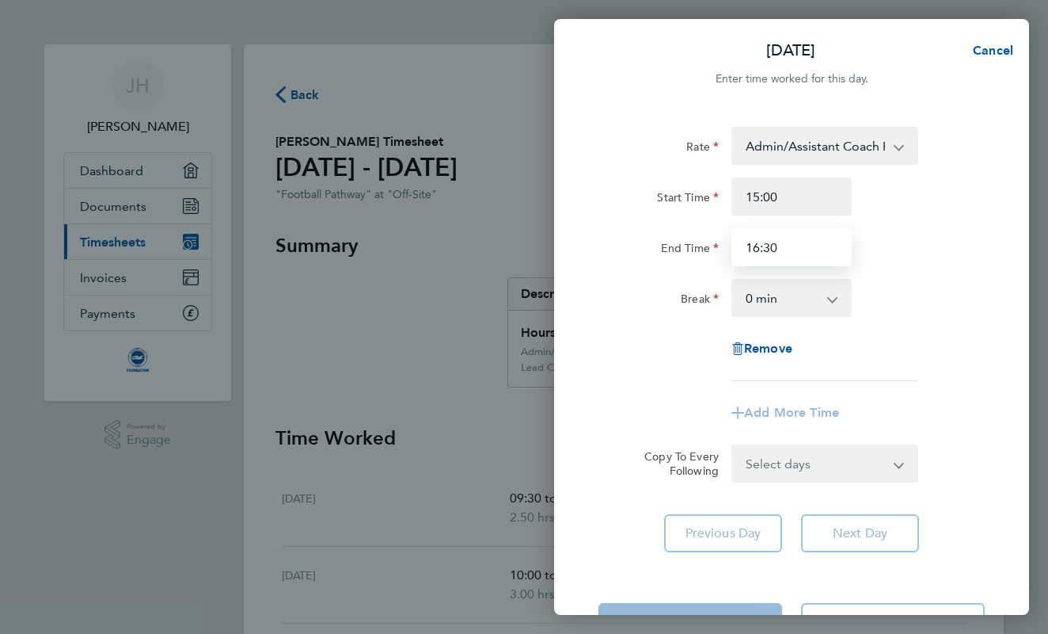
type input "16:30"
click at [959, 271] on div "Rate Admin/Assistant Coach Rate - 12.98 Lead Coach Rate - 16.28 Start Time 15:0…" at bounding box center [792, 254] width 386 height 254
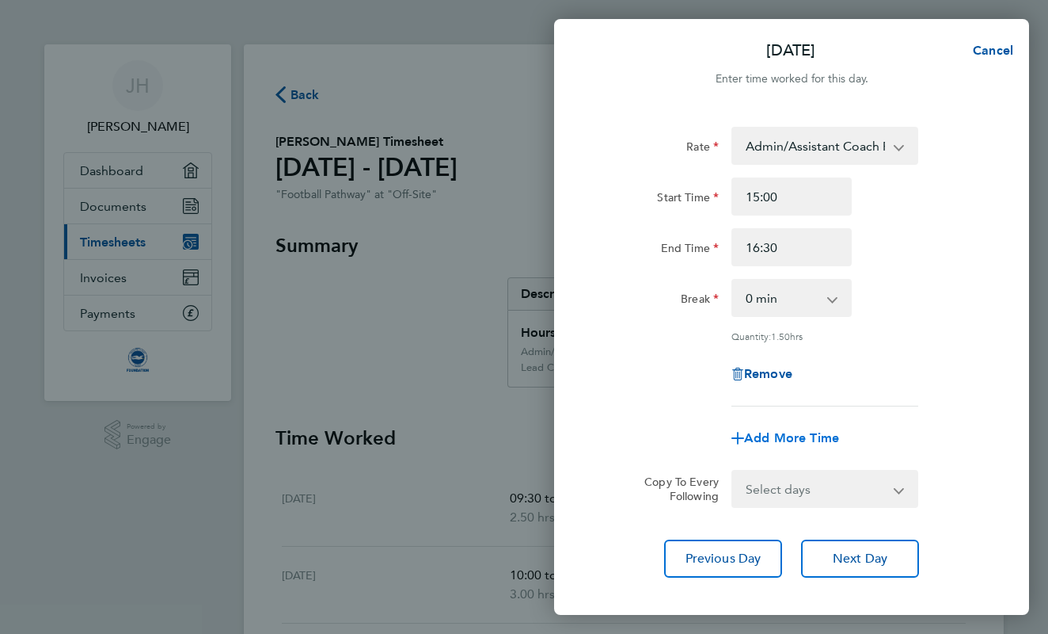
click at [812, 430] on span "Add More Time" at bounding box center [791, 437] width 95 height 15
select select "null"
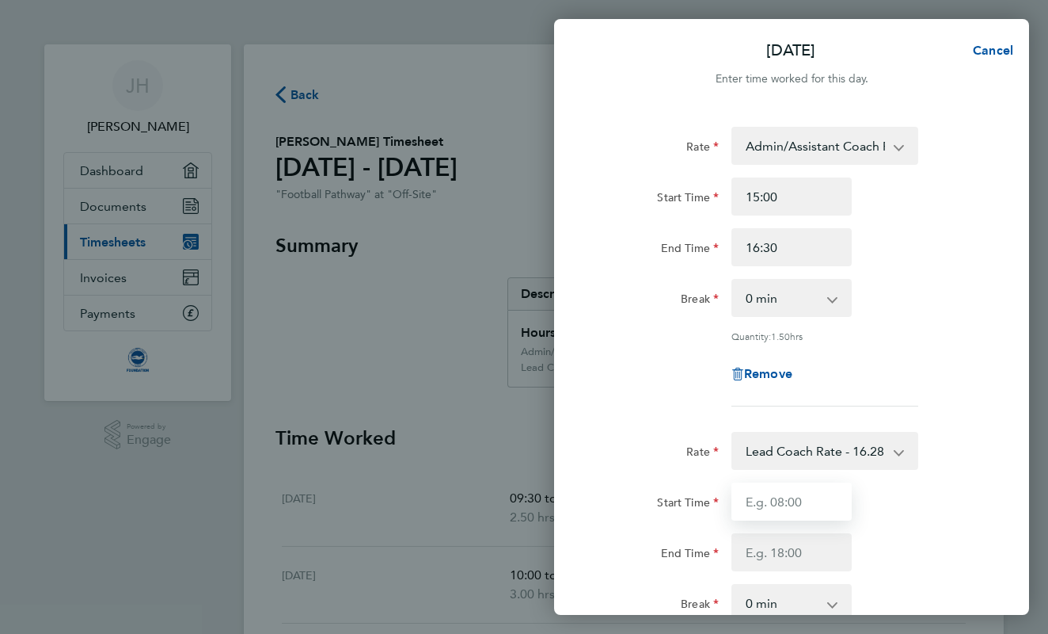
click at [763, 497] on input "Start Time" at bounding box center [792, 501] width 120 height 38
type input "17:00"
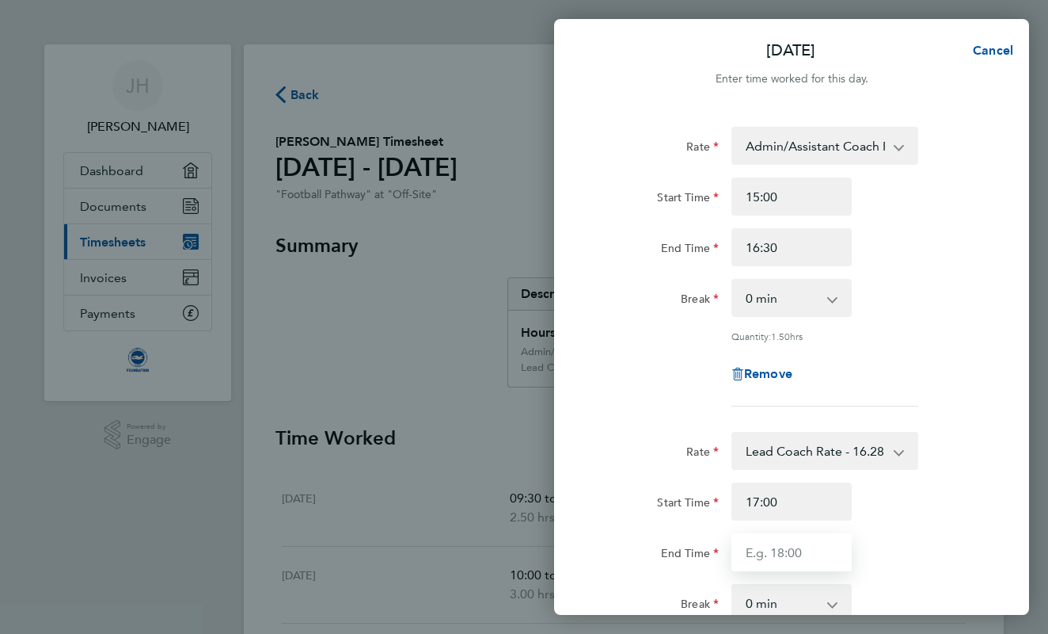
click at [753, 539] on input "End Time" at bounding box center [792, 552] width 120 height 38
type input "20:00"
click at [947, 558] on div "End Time 20:00" at bounding box center [791, 552] width 399 height 38
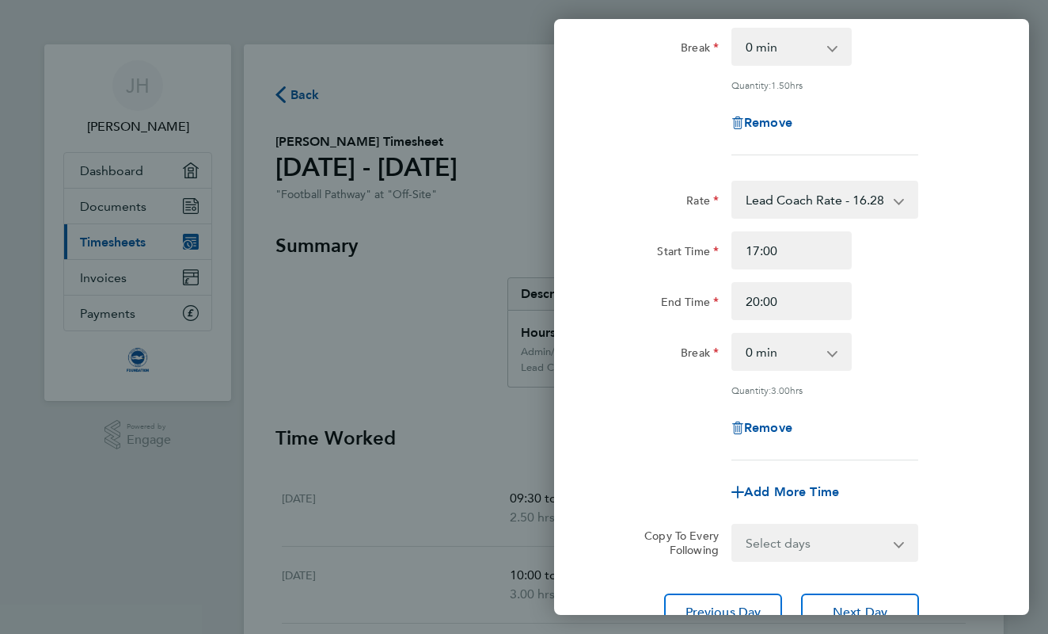
scroll to position [280, 0]
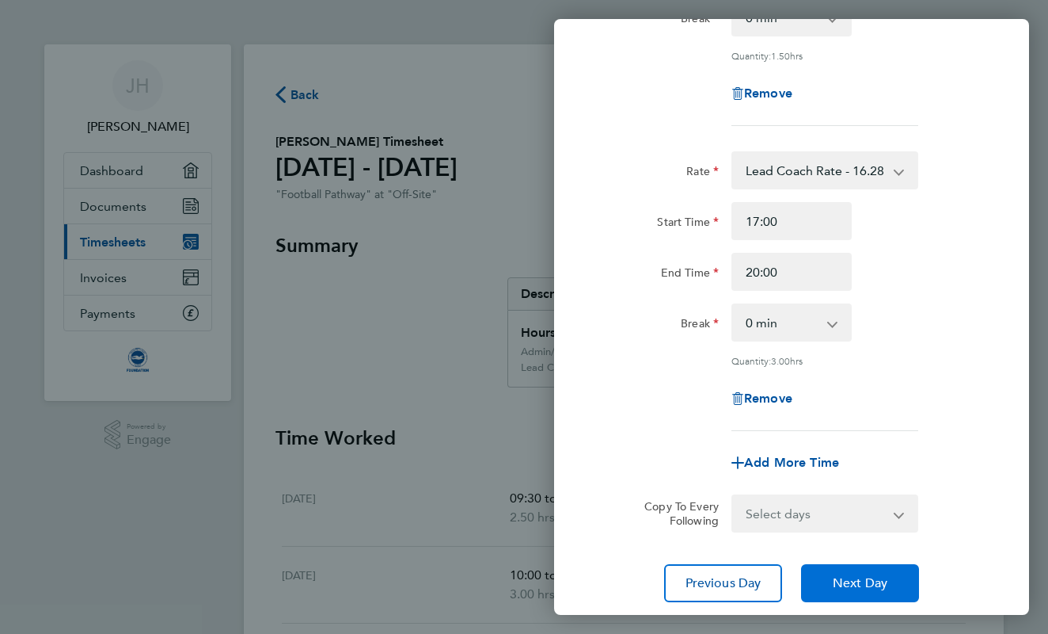
click at [858, 578] on span "Next Day" at bounding box center [860, 583] width 55 height 16
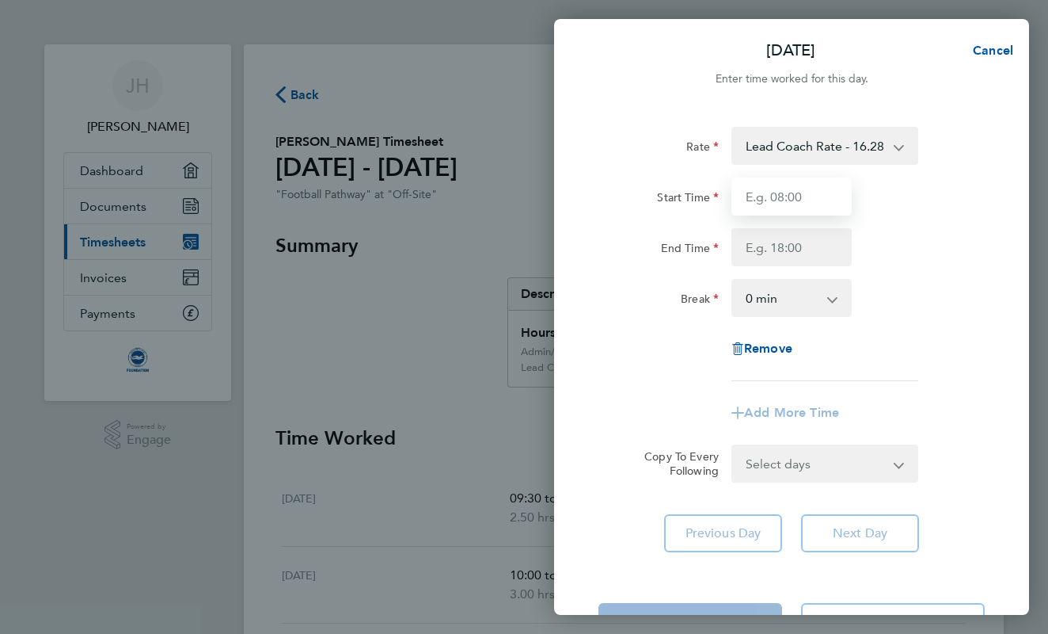
click at [773, 193] on input "Start Time" at bounding box center [792, 196] width 120 height 38
type input "09:00"
click at [768, 234] on input "End Time" at bounding box center [792, 247] width 120 height 38
type input "11:30"
click at [973, 223] on div "Start Time 09:00 End Time 11:30" at bounding box center [791, 221] width 399 height 89
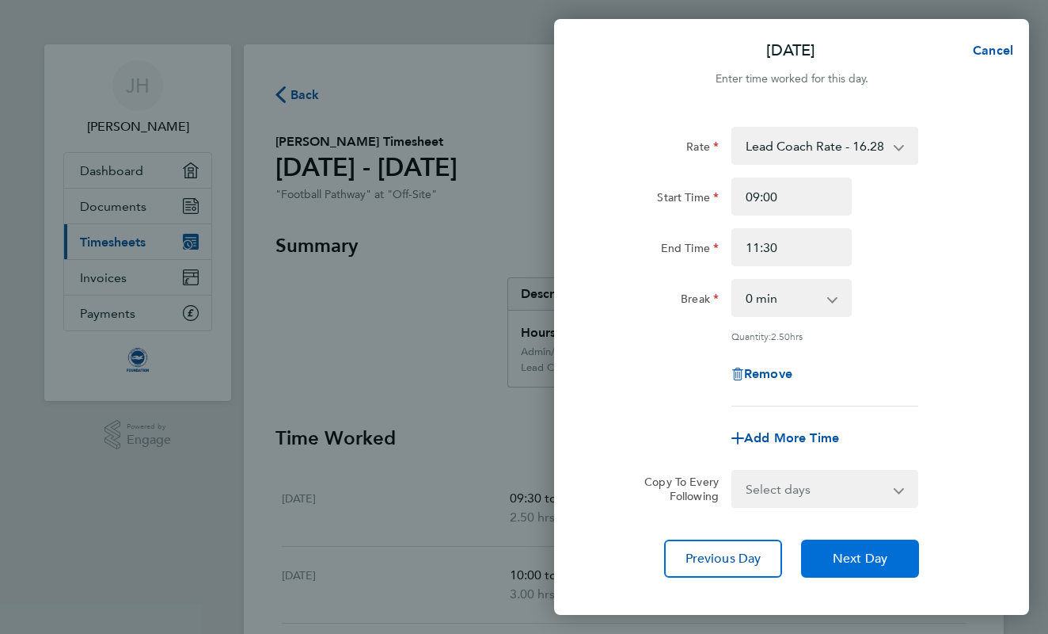
click at [844, 565] on button "Next Day" at bounding box center [860, 558] width 118 height 38
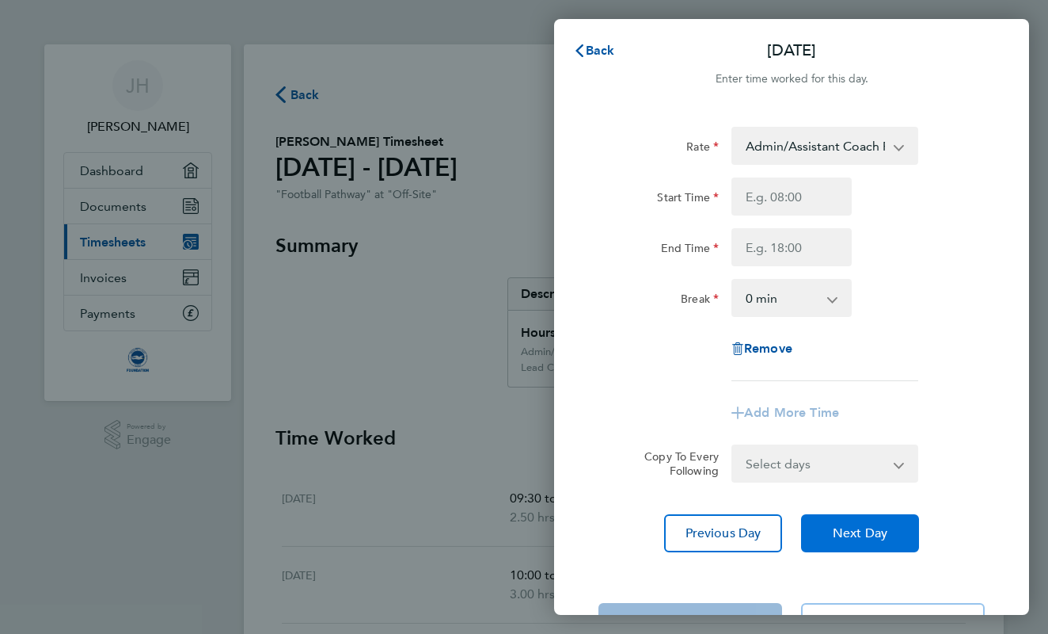
click at [858, 532] on span "Next Day" at bounding box center [860, 533] width 55 height 16
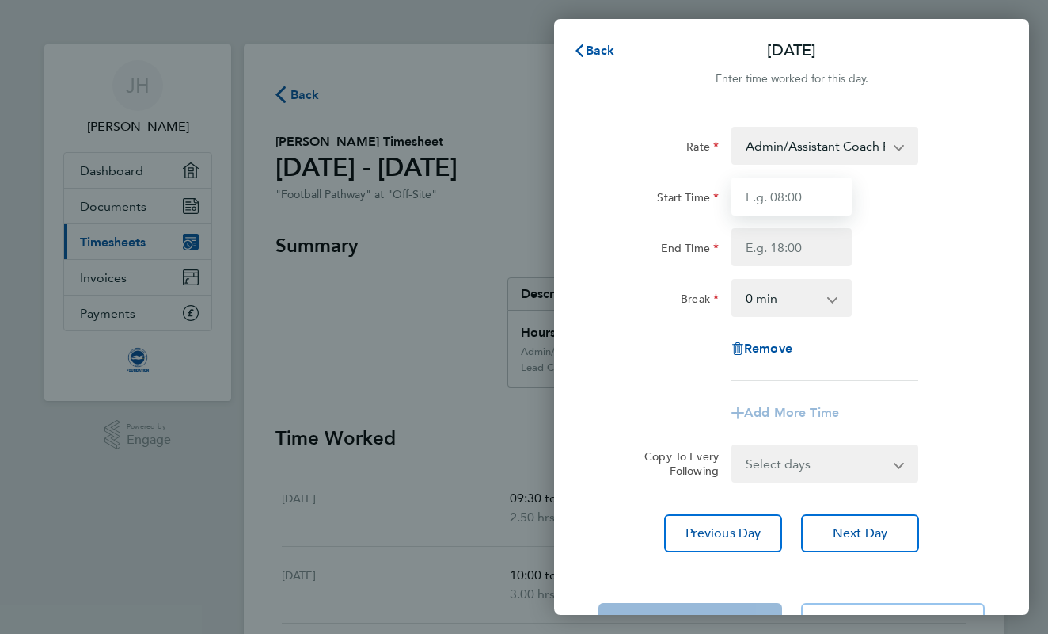
click at [771, 200] on input "Start Time" at bounding box center [792, 196] width 120 height 38
type input "15:00"
click at [770, 255] on input "End Time" at bounding box center [792, 247] width 120 height 38
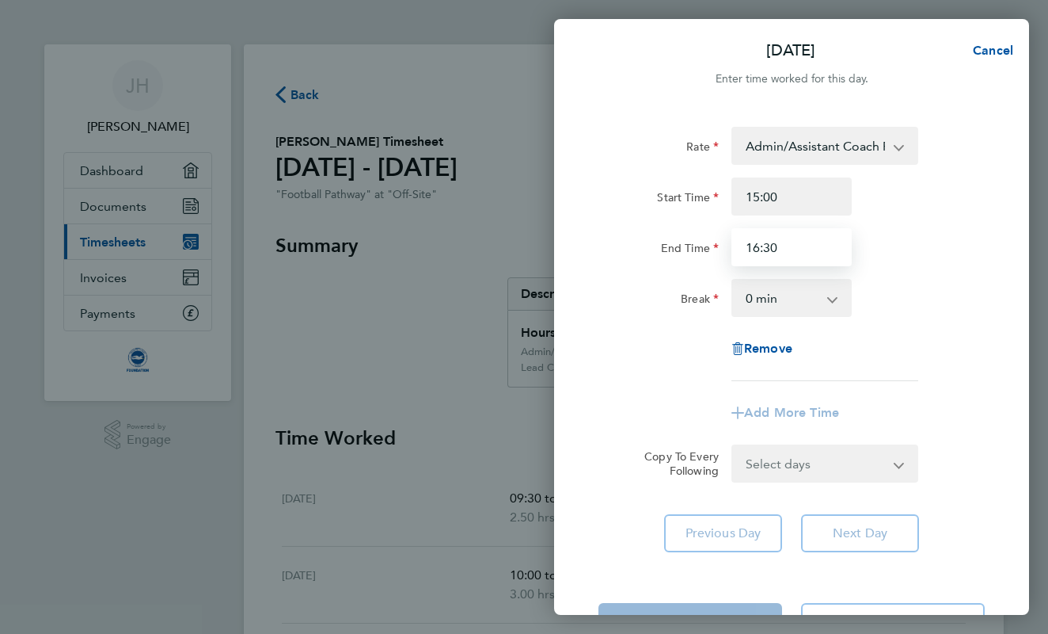
type input "16:30"
click at [934, 253] on div "End Time 16:30" at bounding box center [791, 247] width 399 height 38
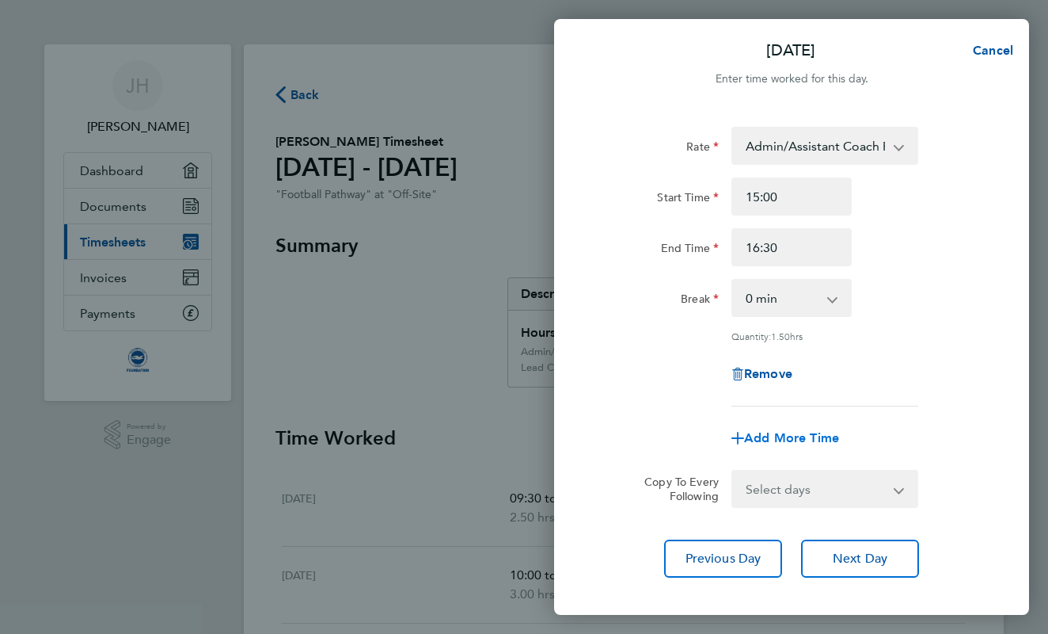
click at [805, 436] on span "Add More Time" at bounding box center [791, 437] width 95 height 15
select select "null"
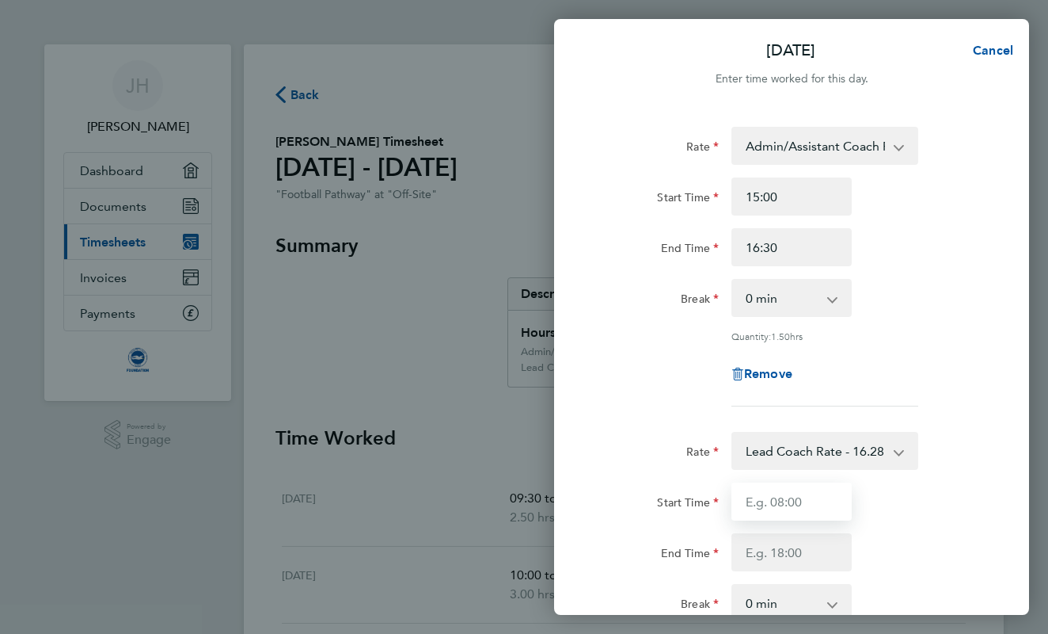
click at [750, 493] on input "Start Time" at bounding box center [792, 501] width 120 height 38
type input "18:30"
click at [748, 526] on div "Start Time 18:30 End Time" at bounding box center [791, 526] width 399 height 89
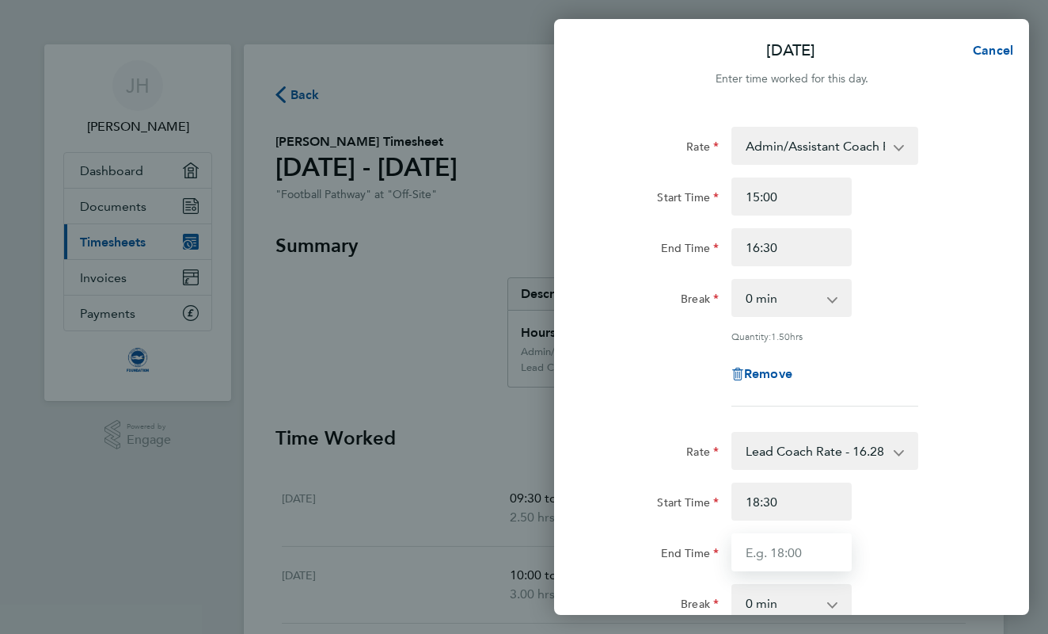
click at [746, 536] on input "End Time" at bounding box center [792, 552] width 120 height 38
type input "20:00"
click at [969, 533] on div "End Time 20:00" at bounding box center [791, 552] width 399 height 38
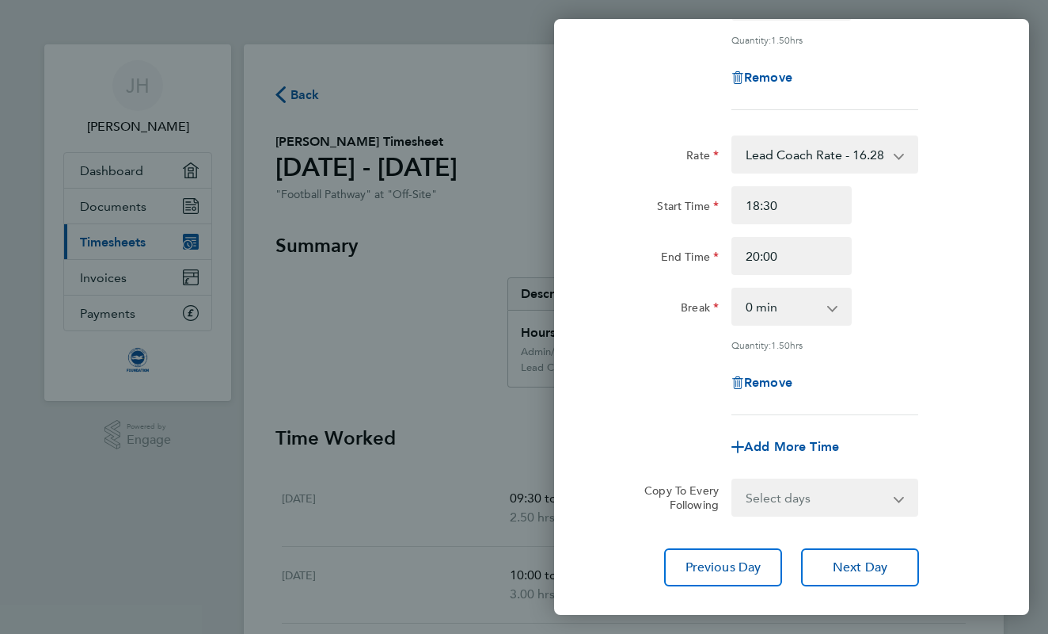
scroll to position [307, 0]
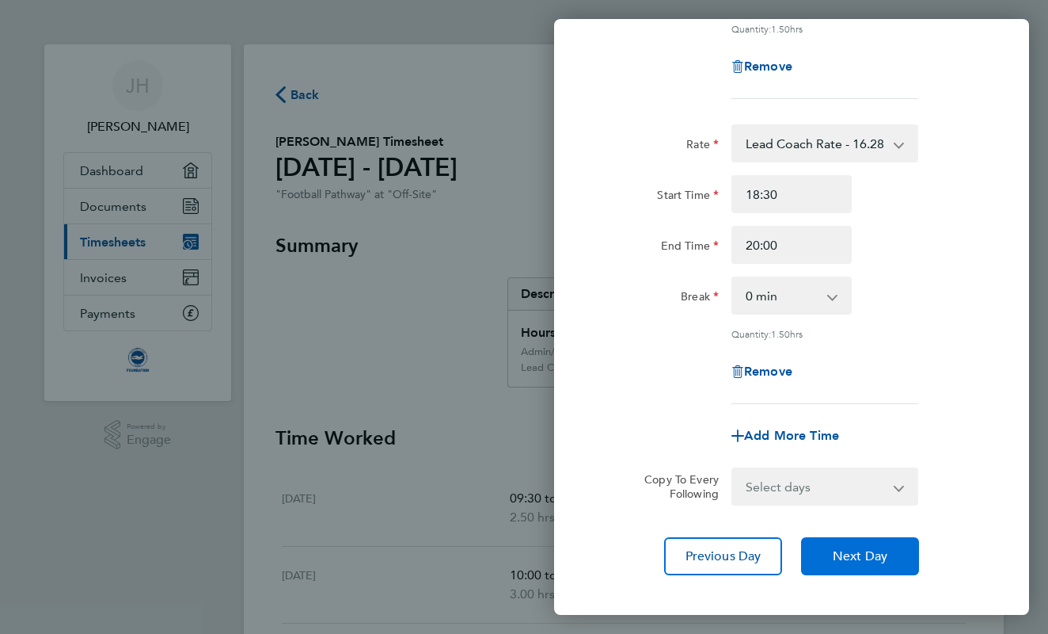
click at [866, 561] on button "Next Day" at bounding box center [860, 556] width 118 height 38
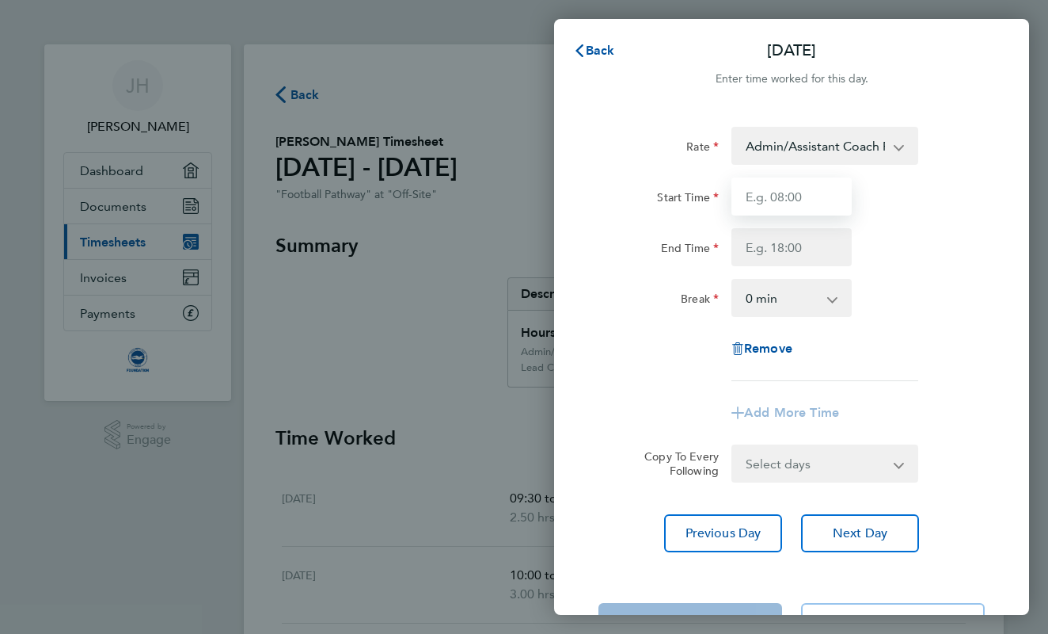
click at [766, 193] on input "Start Time" at bounding box center [792, 196] width 120 height 38
type input "15:00"
click at [766, 243] on input "End Time" at bounding box center [792, 247] width 120 height 38
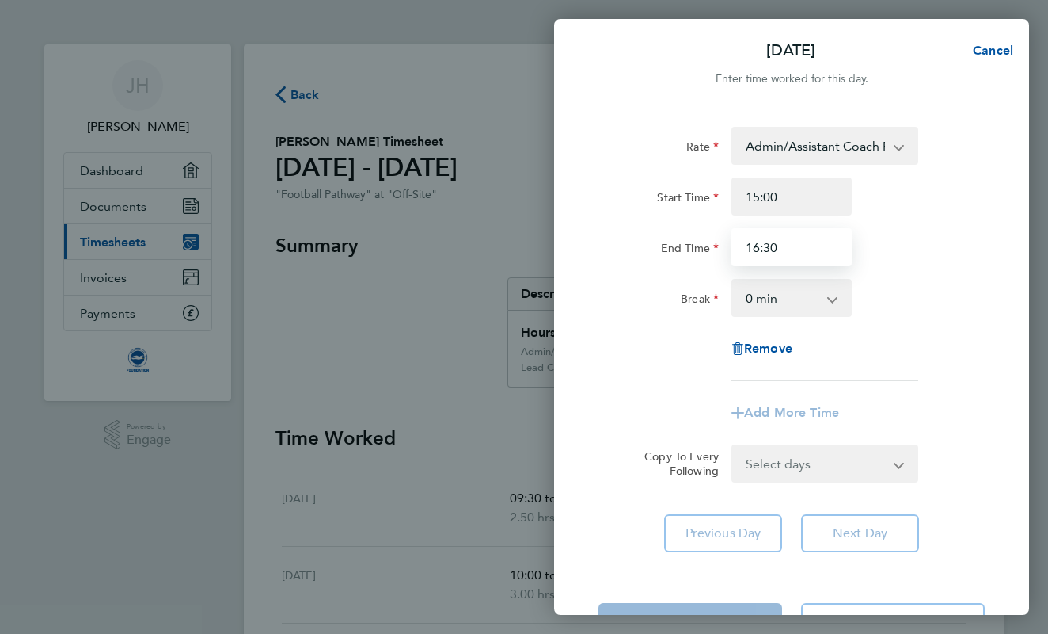
type input "16:30"
click at [978, 257] on div "End Time 16:30" at bounding box center [791, 247] width 399 height 38
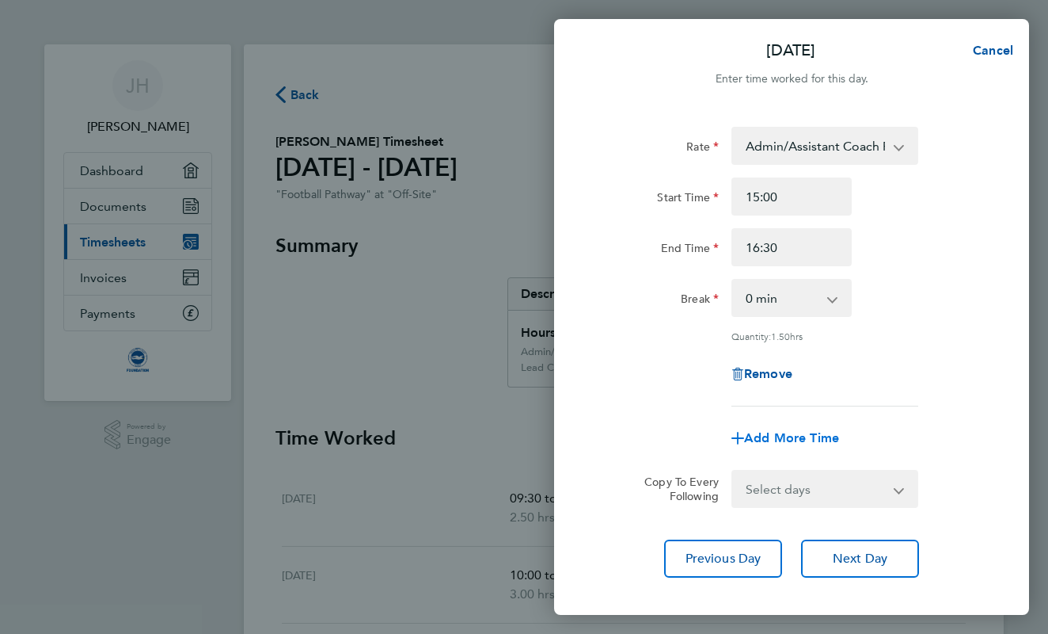
click at [793, 430] on span "Add More Time" at bounding box center [791, 437] width 95 height 15
select select "null"
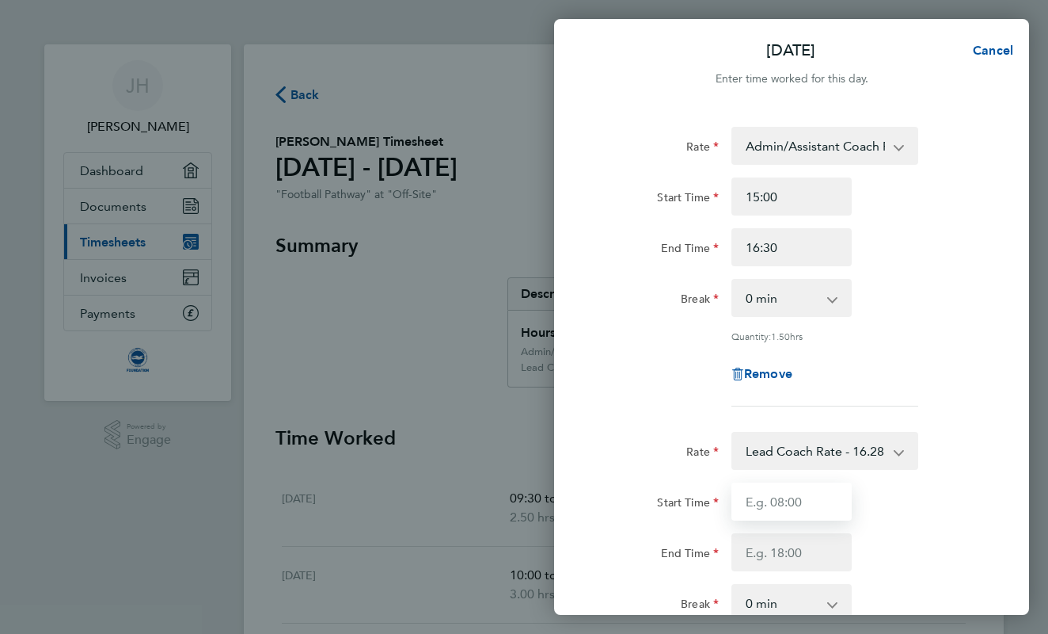
click at [786, 497] on input "Start Time" at bounding box center [792, 501] width 120 height 38
type input "17:00"
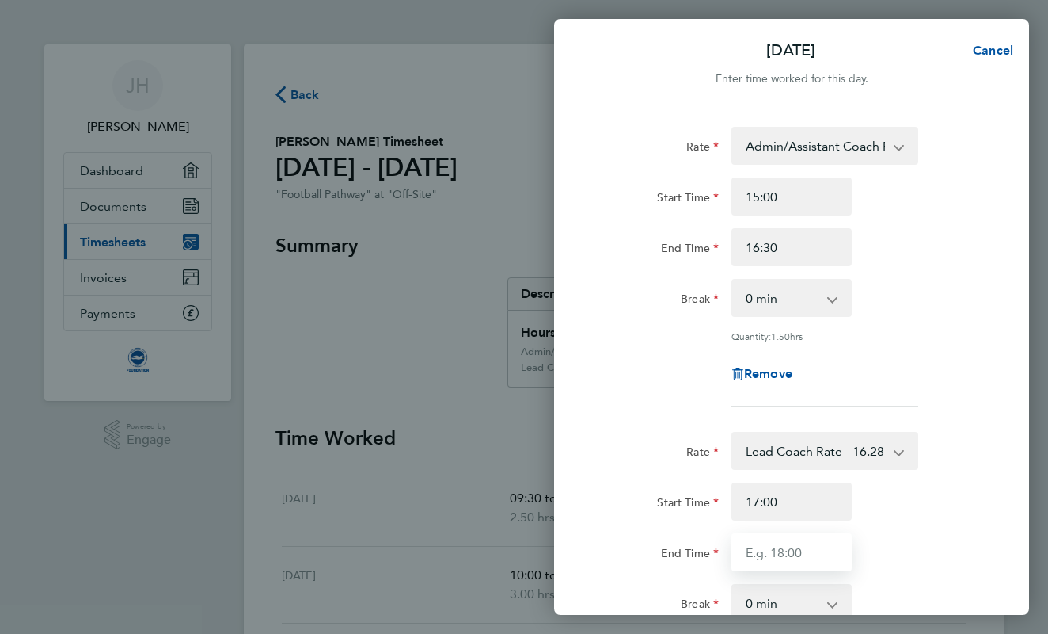
click at [782, 535] on input "End Time" at bounding box center [792, 552] width 120 height 38
type input "18:30"
click at [979, 546] on div "End Time 18:30" at bounding box center [791, 552] width 399 height 38
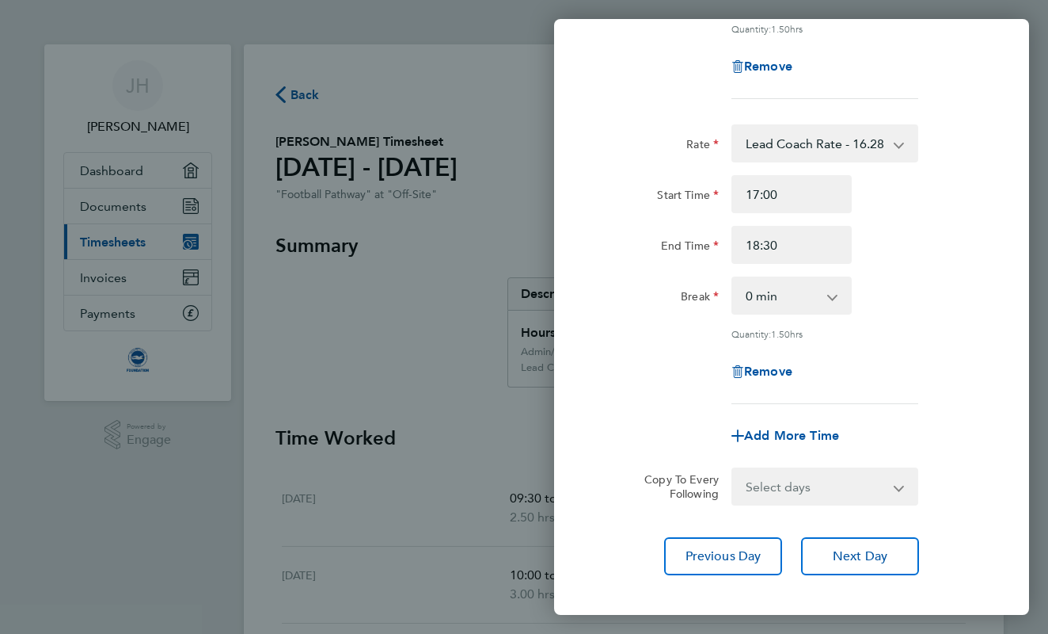
scroll to position [310, 0]
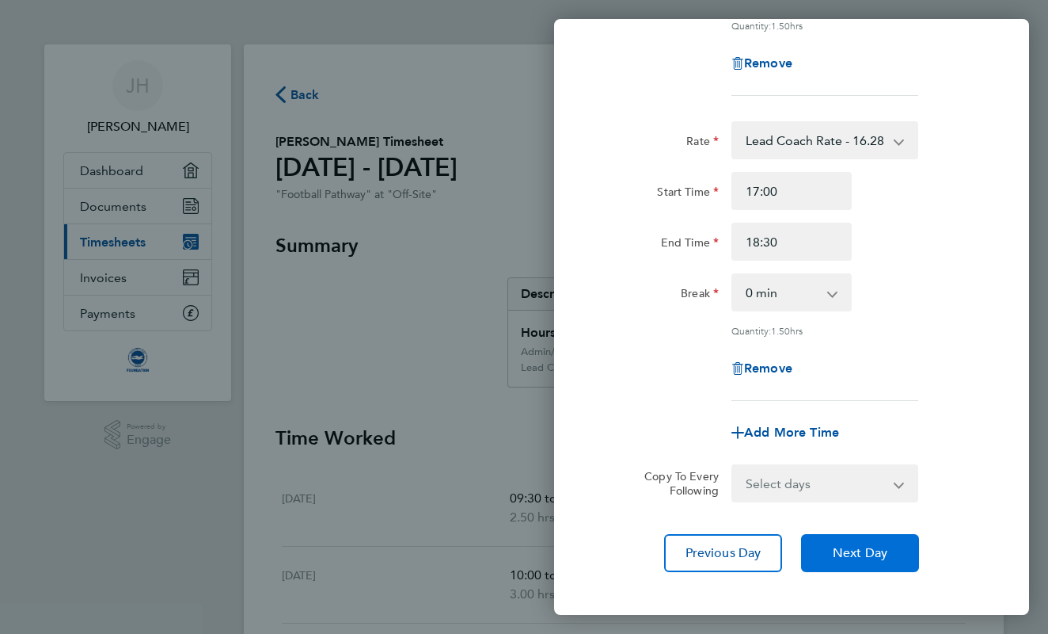
click at [893, 549] on button "Next Day" at bounding box center [860, 553] width 118 height 38
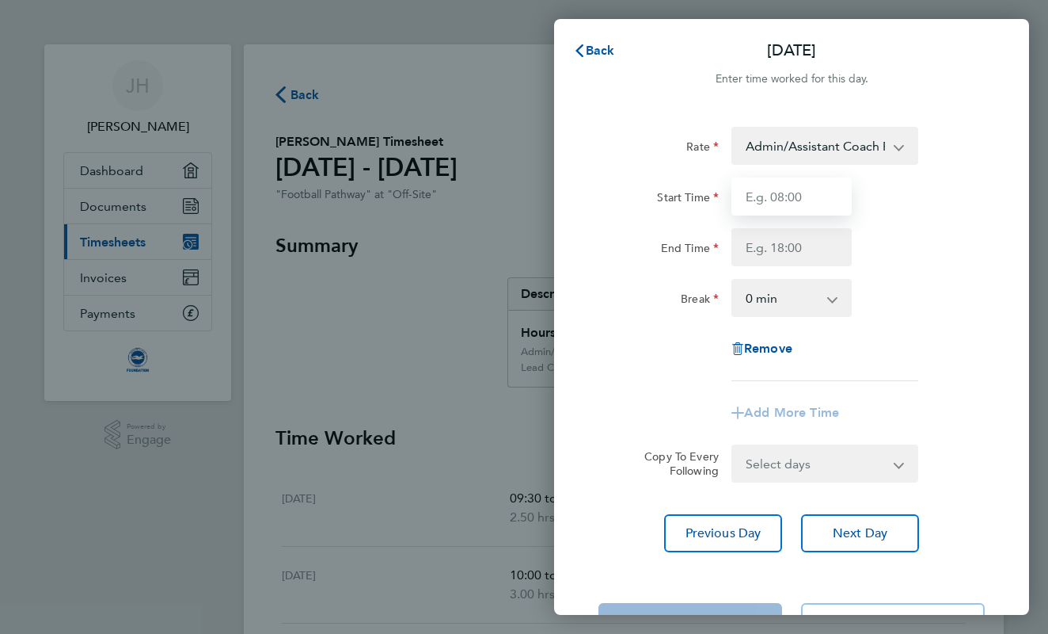
click at [795, 196] on input "Start Time" at bounding box center [792, 196] width 120 height 38
type input "08:30"
click at [787, 230] on input "End Time" at bounding box center [792, 247] width 120 height 38
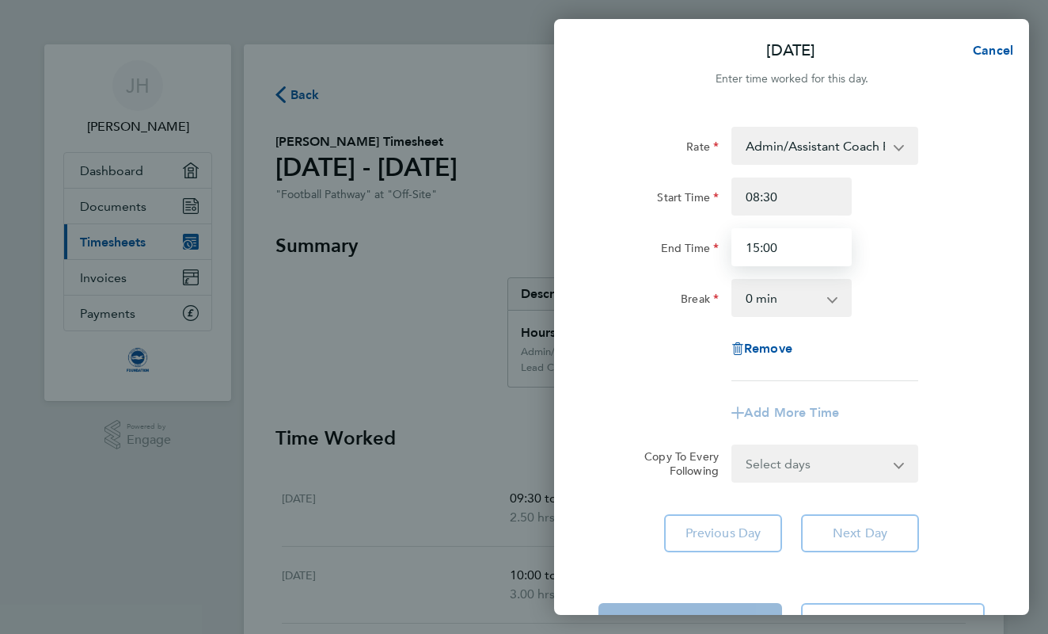
type input "15:00"
click at [939, 256] on div "End Time 15:00" at bounding box center [791, 247] width 399 height 38
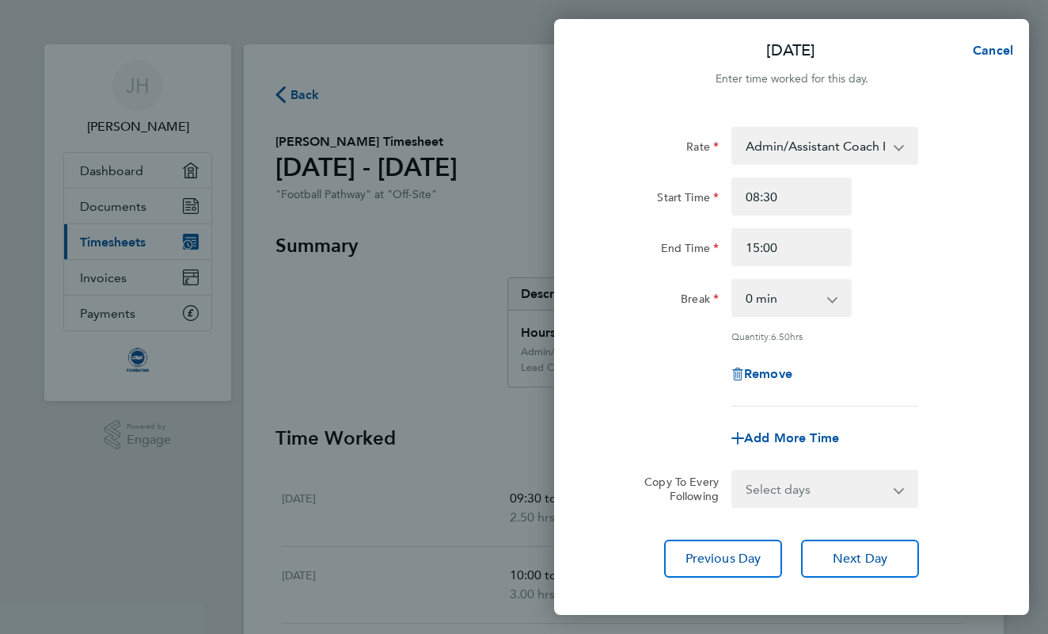
click at [777, 427] on div "Add More Time" at bounding box center [791, 438] width 133 height 38
click at [775, 434] on span "Add More Time" at bounding box center [791, 437] width 95 height 15
select select "null"
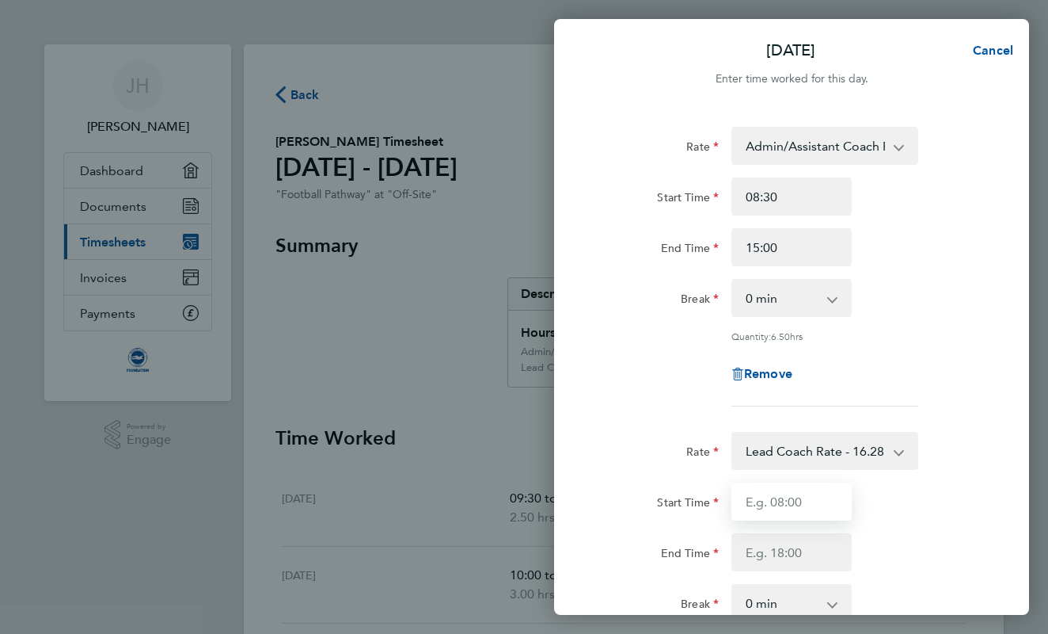
click at [768, 494] on input "Start Time" at bounding box center [792, 501] width 120 height 38
type input "17:00"
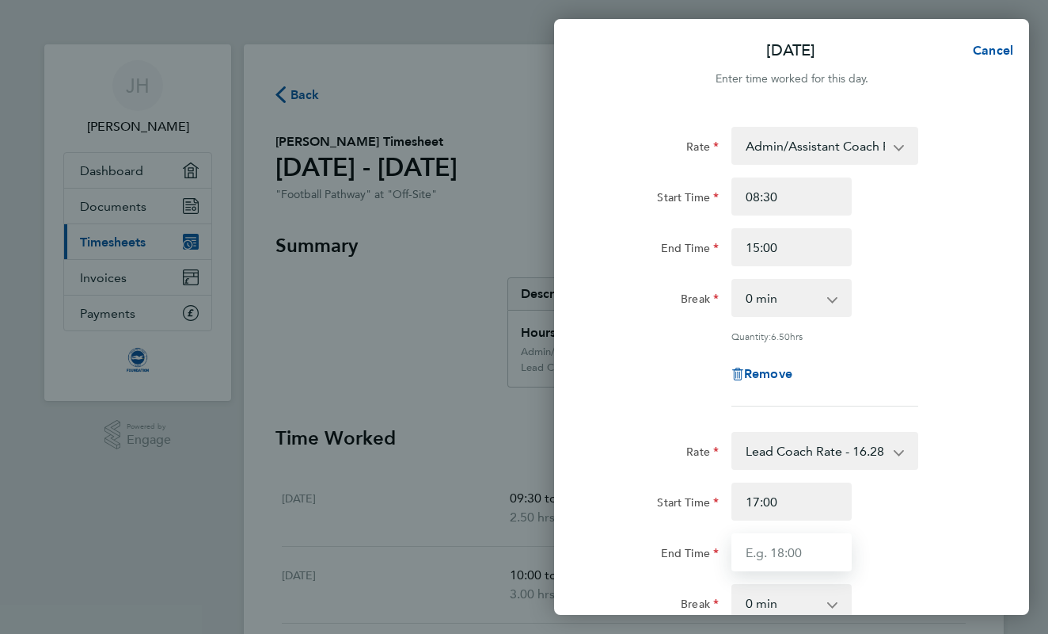
click at [763, 567] on input "End Time" at bounding box center [792, 552] width 120 height 38
type input "20:00"
click at [923, 577] on div "Rate Lead Coach Rate - 16.28 Admin/Assistant Coach Rate - 12.98 Start Time 17:0…" at bounding box center [792, 572] width 386 height 280
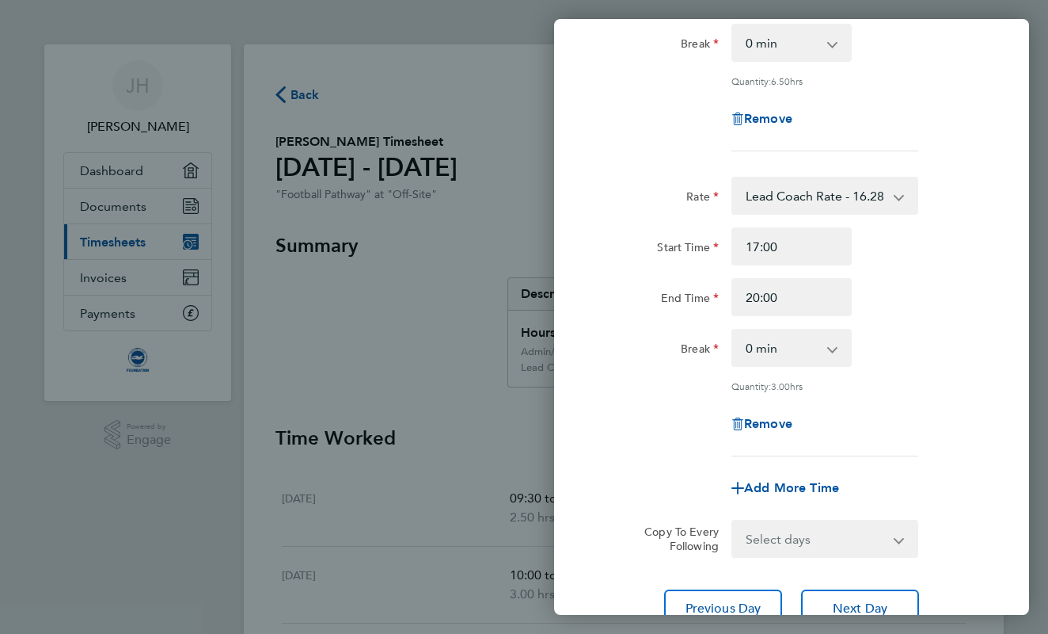
scroll to position [257, 0]
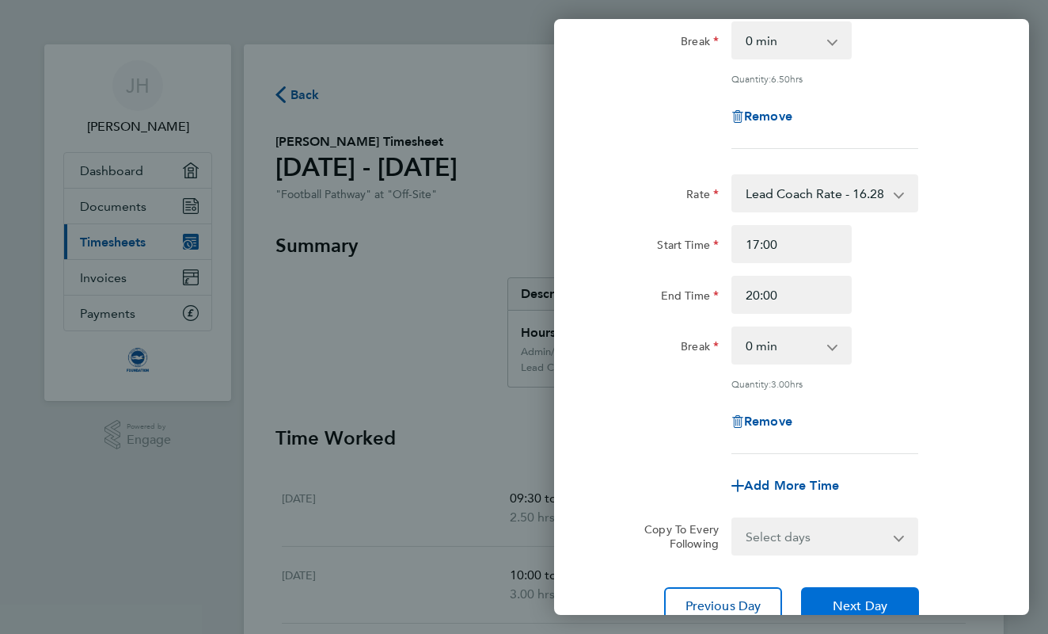
click at [885, 598] on span "Next Day" at bounding box center [860, 606] width 55 height 16
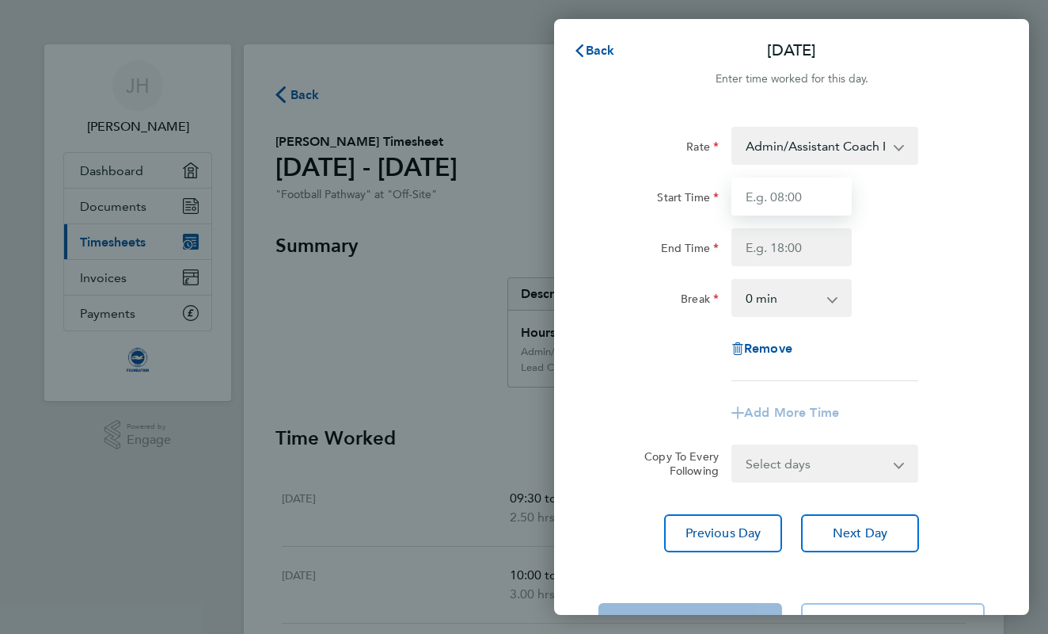
click at [802, 182] on input "Start Time" at bounding box center [792, 196] width 120 height 38
type input "08:30"
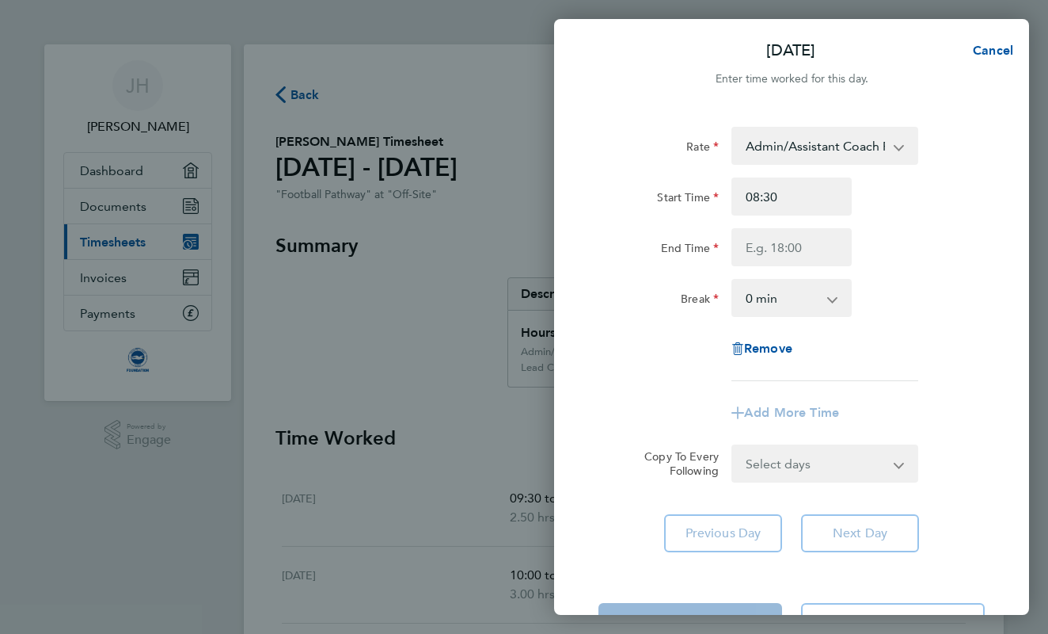
click at [798, 215] on div "Start Time 08:30 End Time" at bounding box center [791, 221] width 399 height 89
click at [790, 246] on input "End Time" at bounding box center [792, 247] width 120 height 38
type input "15:00"
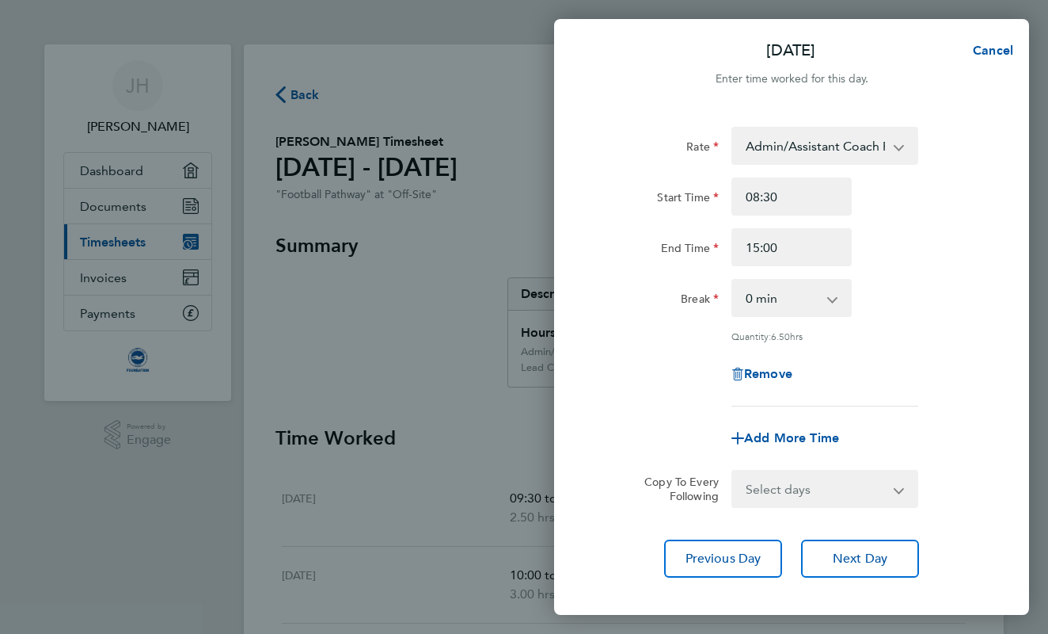
click at [940, 246] on div "End Time 15:00" at bounding box center [791, 247] width 399 height 38
click at [775, 436] on span "Add More Time" at bounding box center [791, 437] width 95 height 15
select select "null"
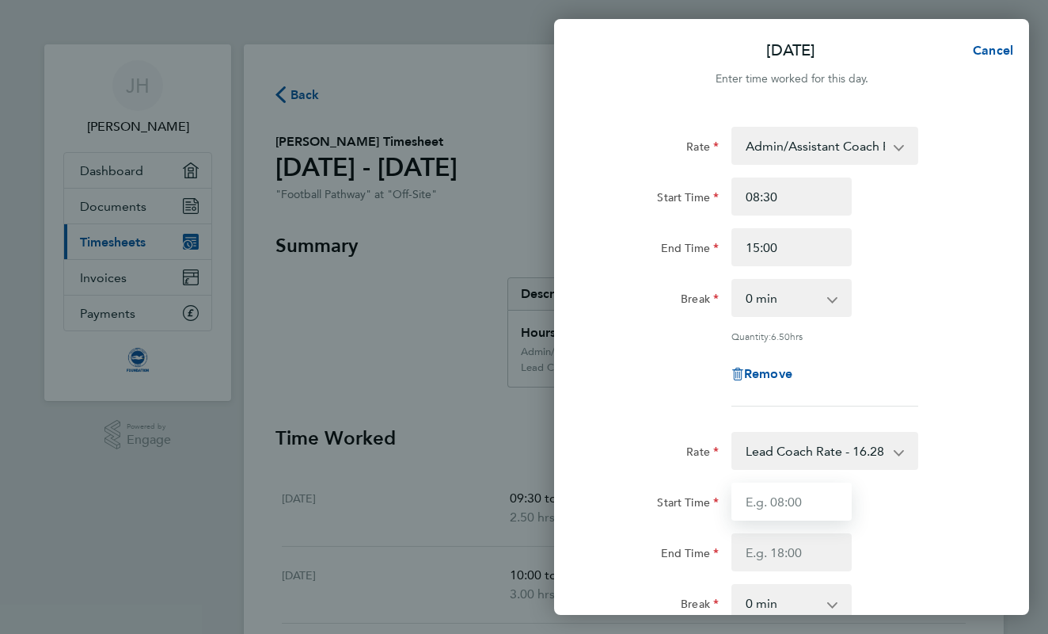
click at [759, 492] on input "Start Time" at bounding box center [792, 501] width 120 height 38
type input "18:30"
click at [750, 572] on div "Rate Lead Coach Rate - 16.28 Admin/Assistant Coach Rate - 12.98 Start Time 18:3…" at bounding box center [792, 559] width 386 height 254
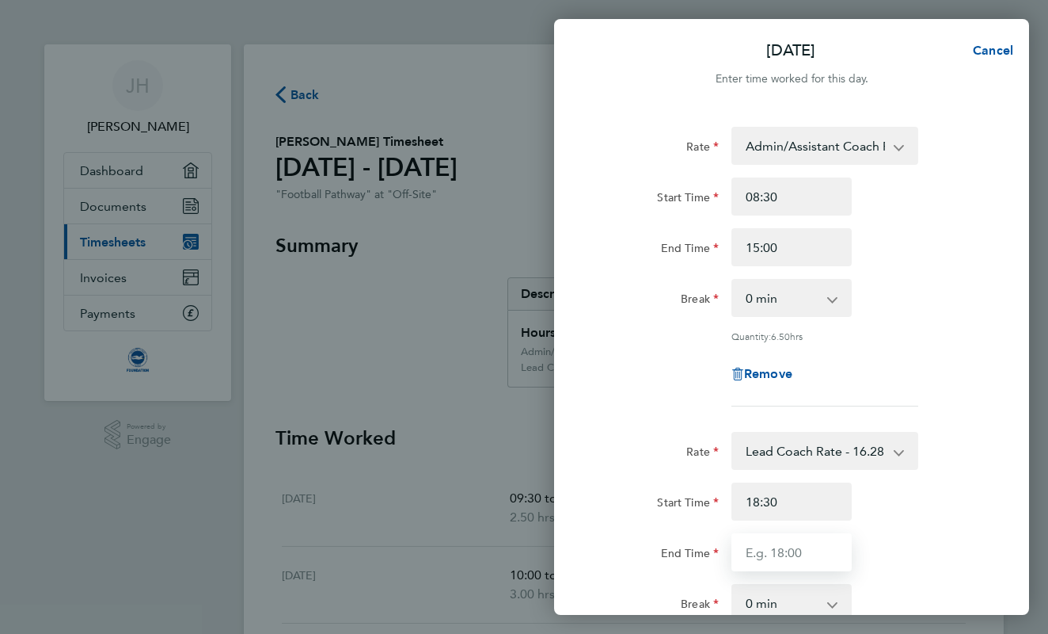
click at [758, 551] on input "End Time" at bounding box center [792, 552] width 120 height 38
type input "20:00"
click at [896, 556] on div "End Time 20:00" at bounding box center [791, 552] width 399 height 38
click at [938, 521] on div "Start Time 18:30 End Time 20:00" at bounding box center [791, 526] width 399 height 89
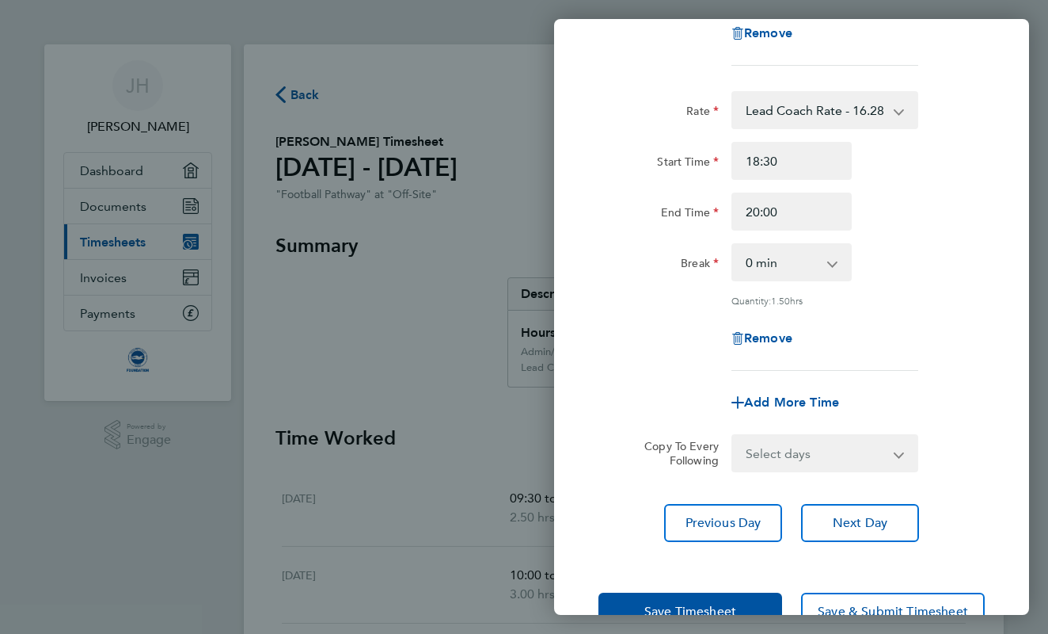
scroll to position [342, 0]
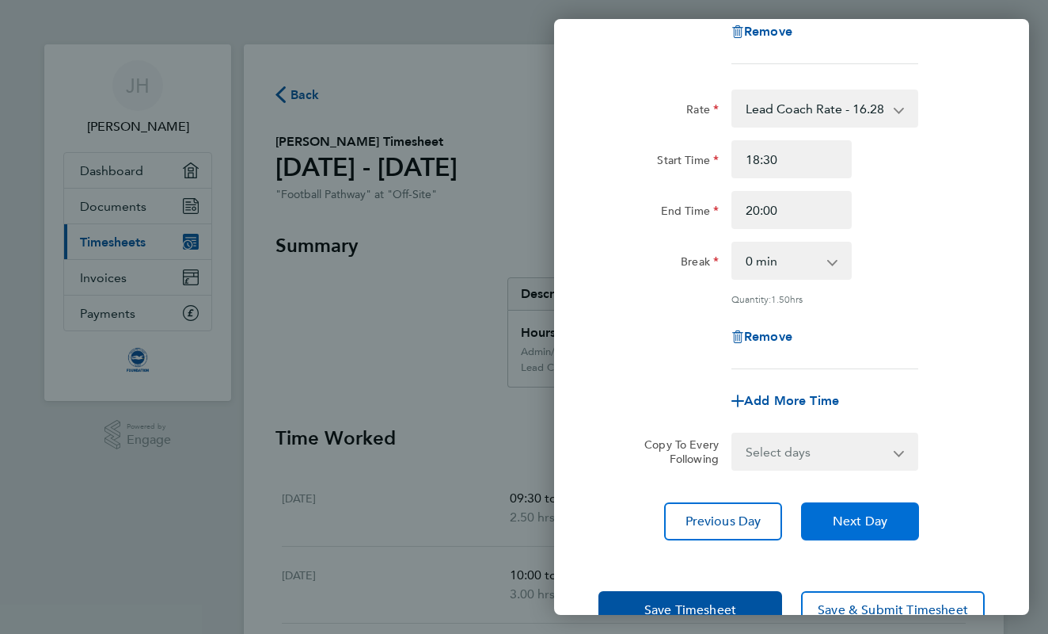
click at [857, 525] on span "Next Day" at bounding box center [860, 521] width 55 height 16
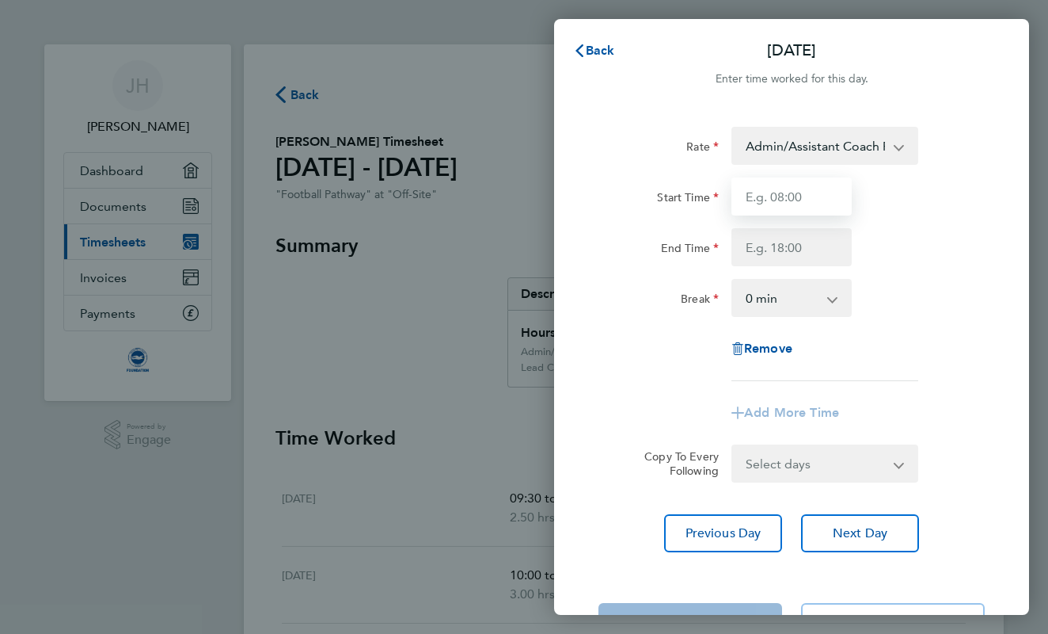
click at [796, 192] on input "Start Time" at bounding box center [792, 196] width 120 height 38
type input "15:00"
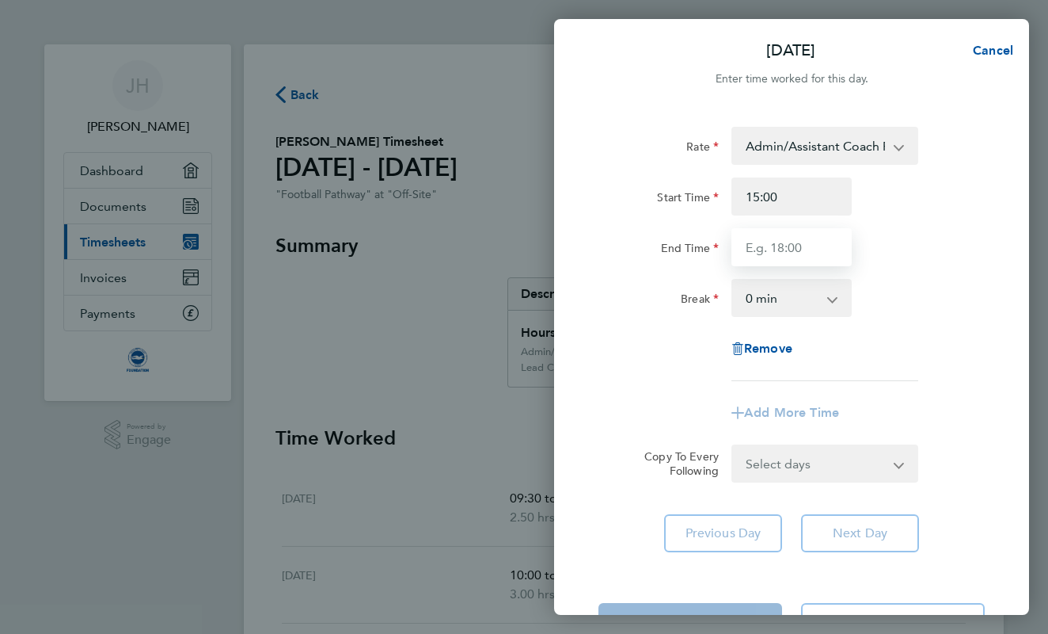
click at [790, 239] on input "End Time" at bounding box center [792, 247] width 120 height 38
type input "16:30"
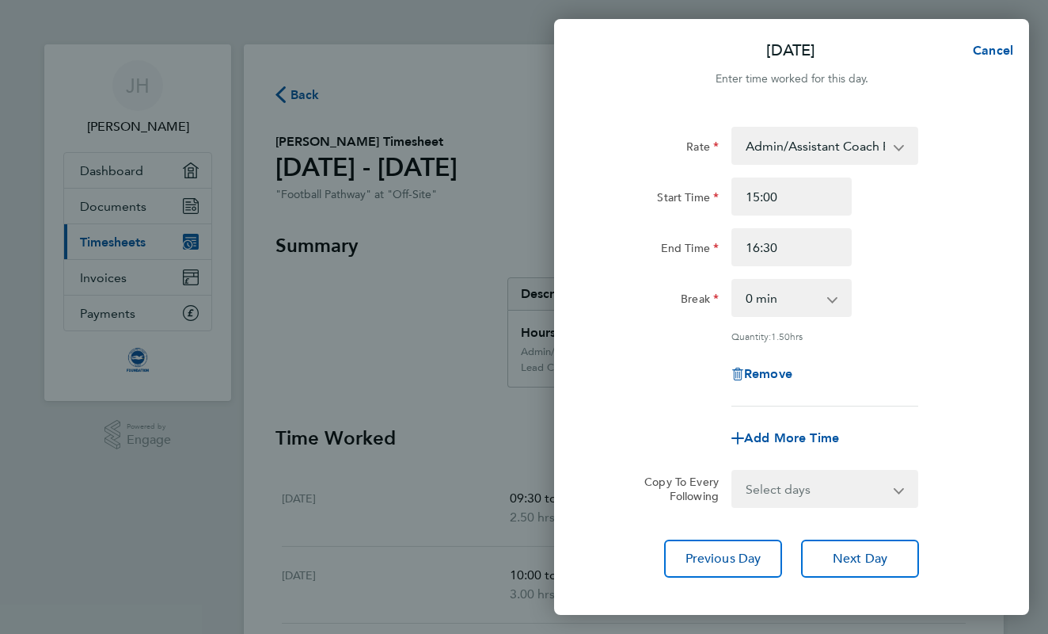
click at [904, 238] on div "End Time 16:30" at bounding box center [791, 247] width 399 height 38
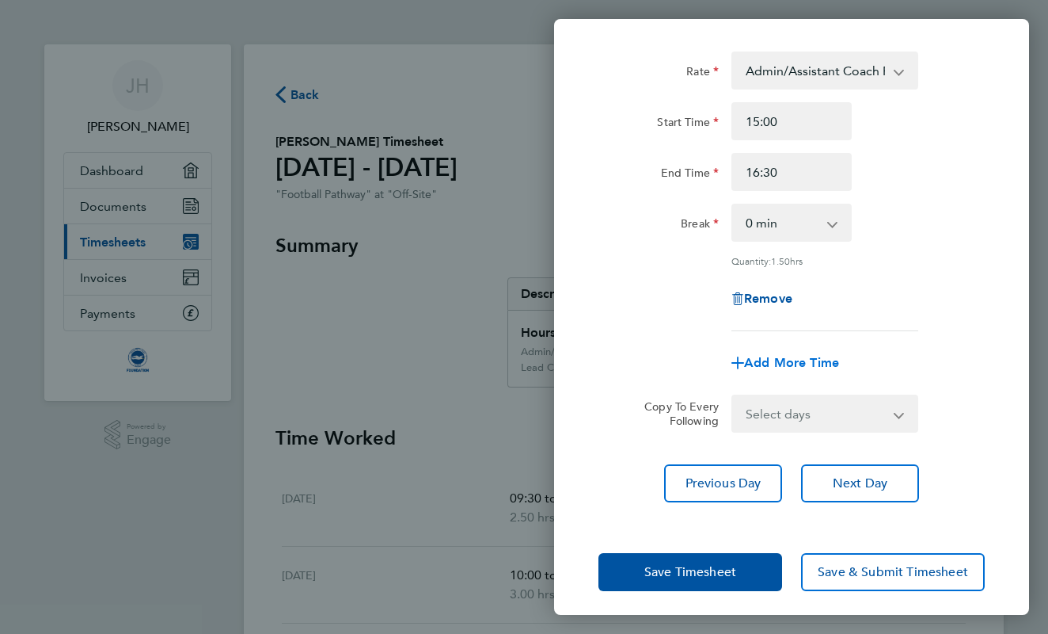
scroll to position [82, 0]
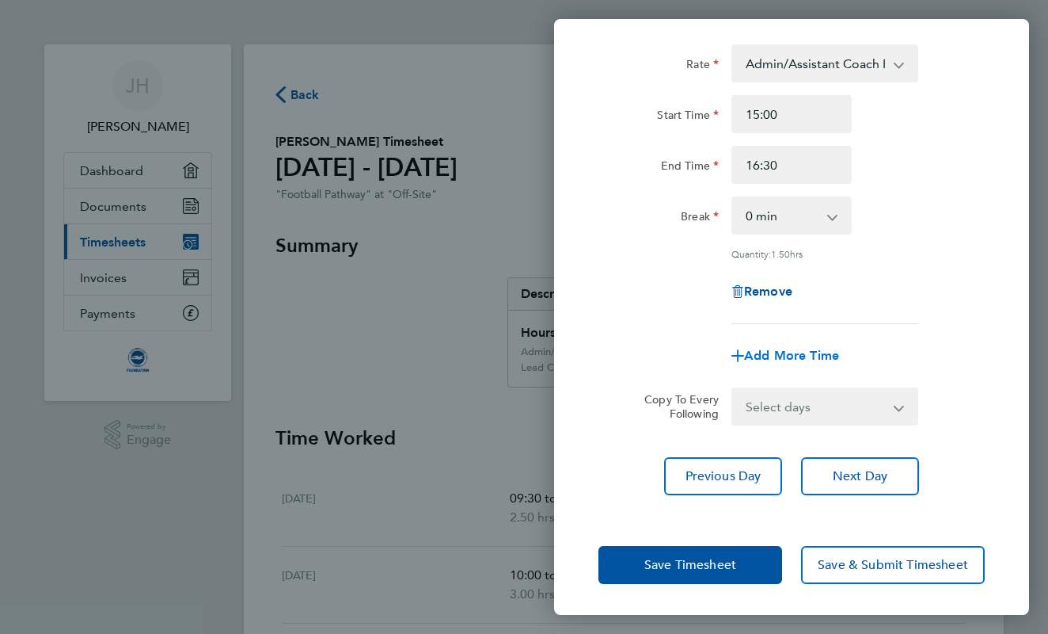
click at [795, 353] on span "Add More Time" at bounding box center [791, 355] width 95 height 15
select select "null"
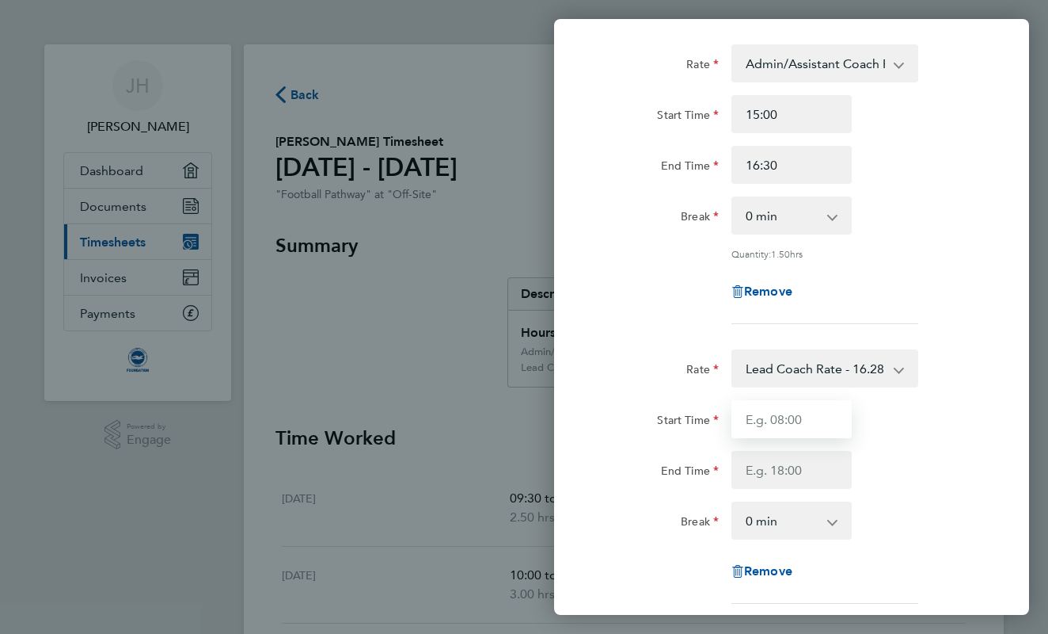
click at [757, 415] on input "Start Time" at bounding box center [792, 419] width 120 height 38
type input "17:00"
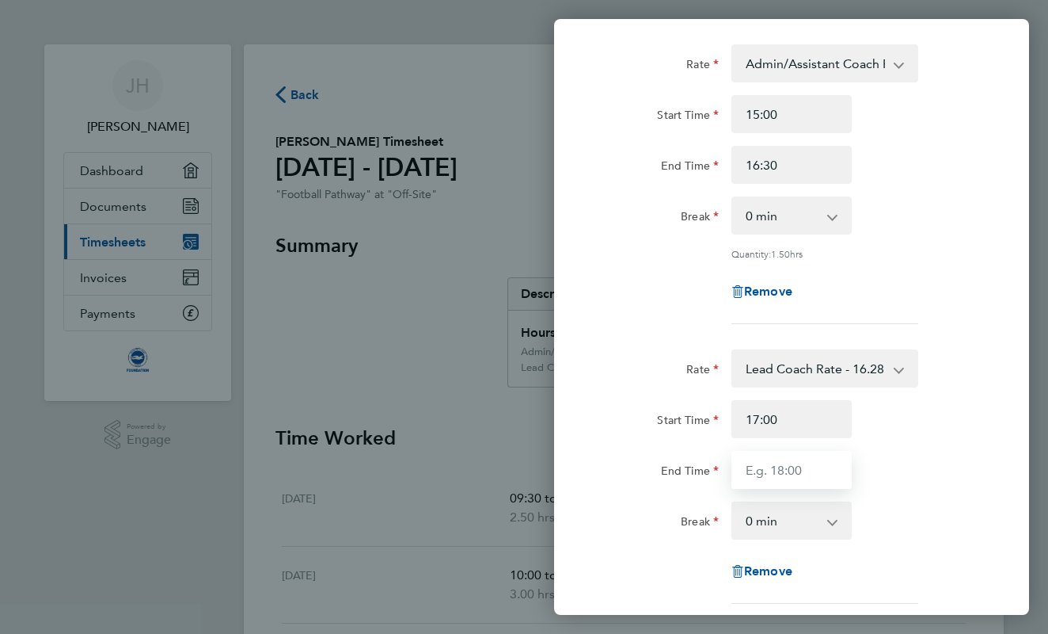
click at [752, 457] on input "End Time" at bounding box center [792, 470] width 120 height 38
type input "20:00"
click at [989, 471] on div "End Time 20:00" at bounding box center [791, 470] width 399 height 38
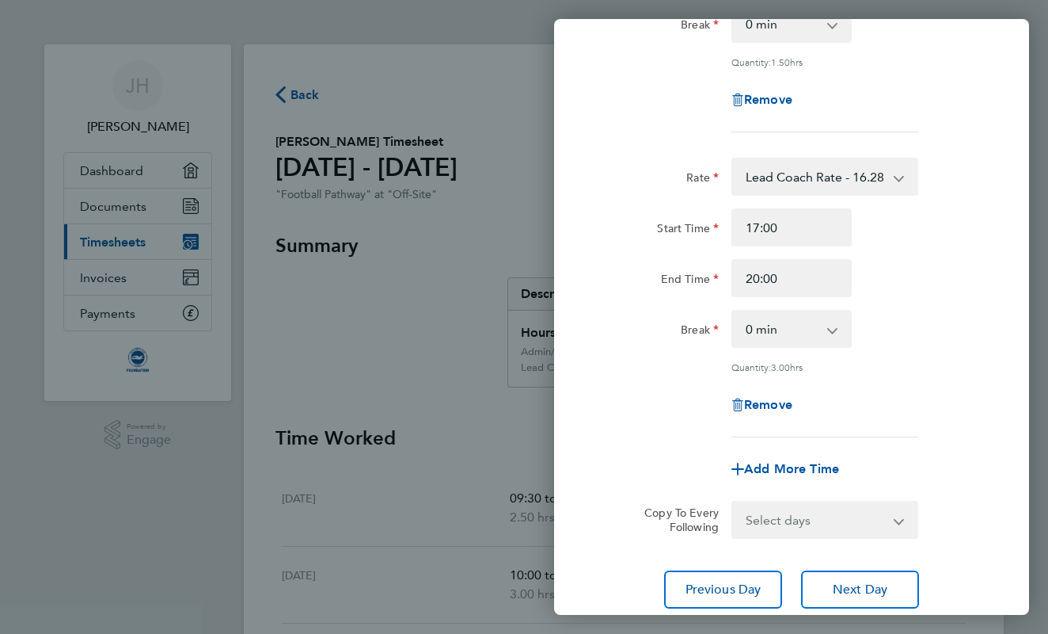
scroll to position [275, 0]
click at [890, 573] on button "Next Day" at bounding box center [860, 588] width 118 height 38
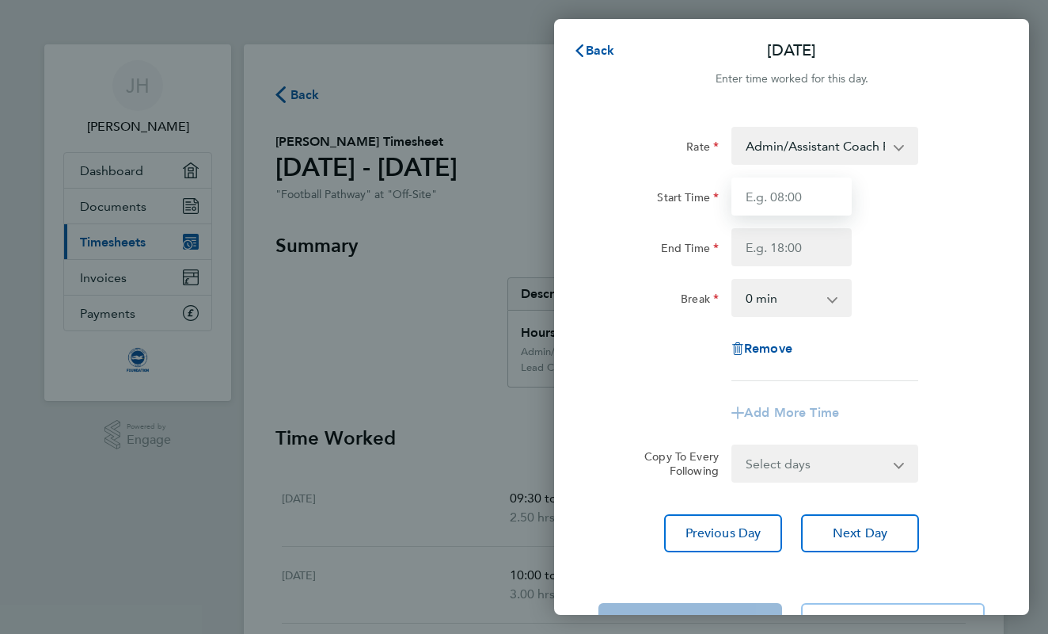
click at [770, 194] on input "Start Time" at bounding box center [792, 196] width 120 height 38
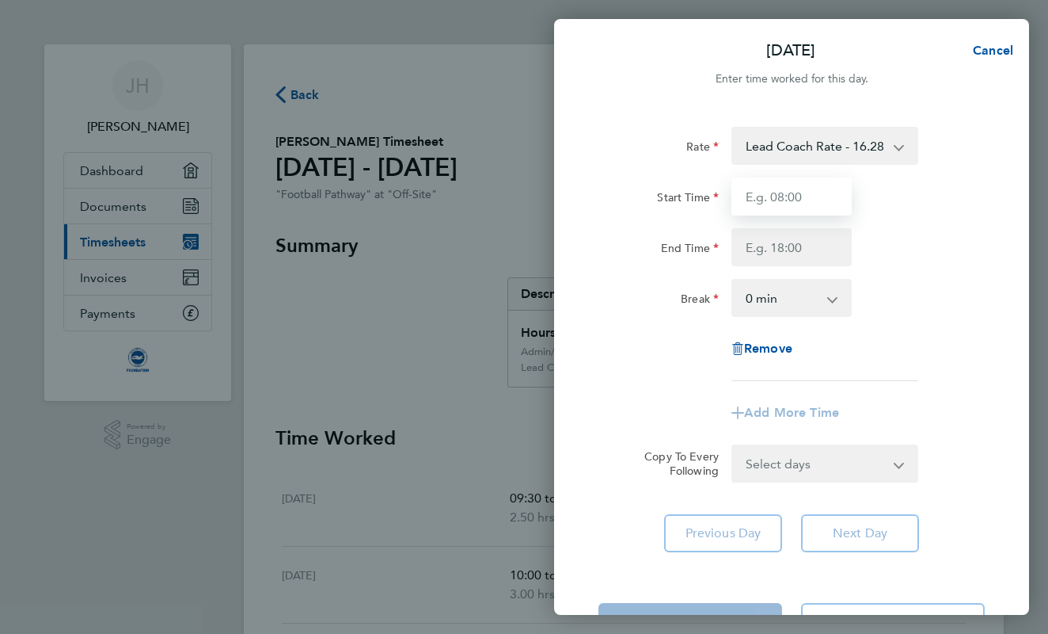
click at [768, 200] on input "Start Time" at bounding box center [792, 196] width 120 height 38
type input "09:00"
click at [752, 249] on input "End Time" at bounding box center [792, 247] width 120 height 38
type input "11:30"
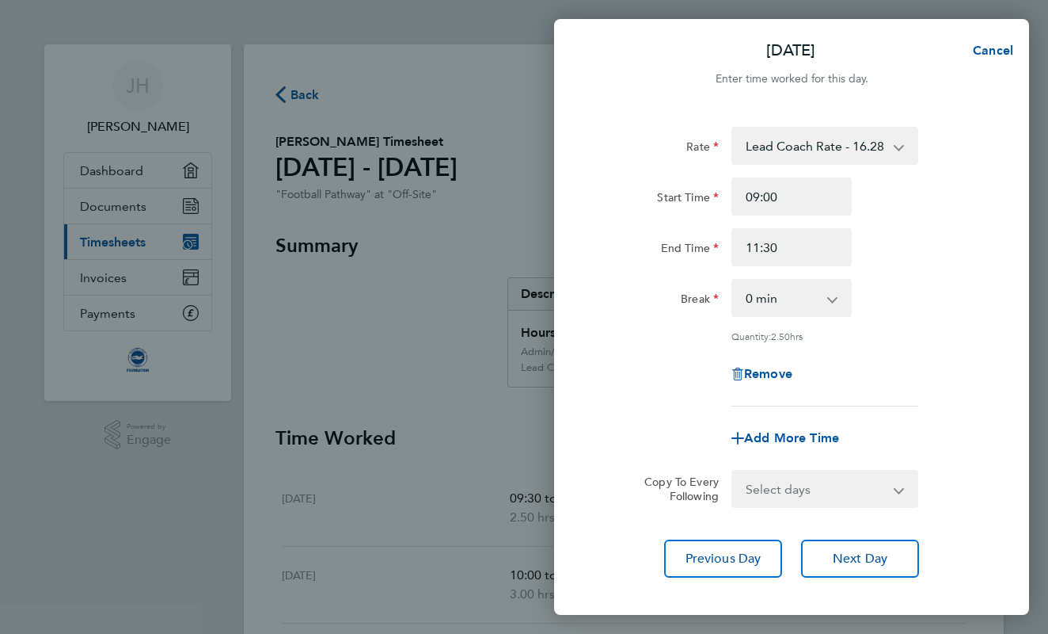
click at [873, 255] on div "End Time 11:30" at bounding box center [791, 247] width 399 height 38
click at [847, 560] on span "Next Day" at bounding box center [860, 558] width 55 height 16
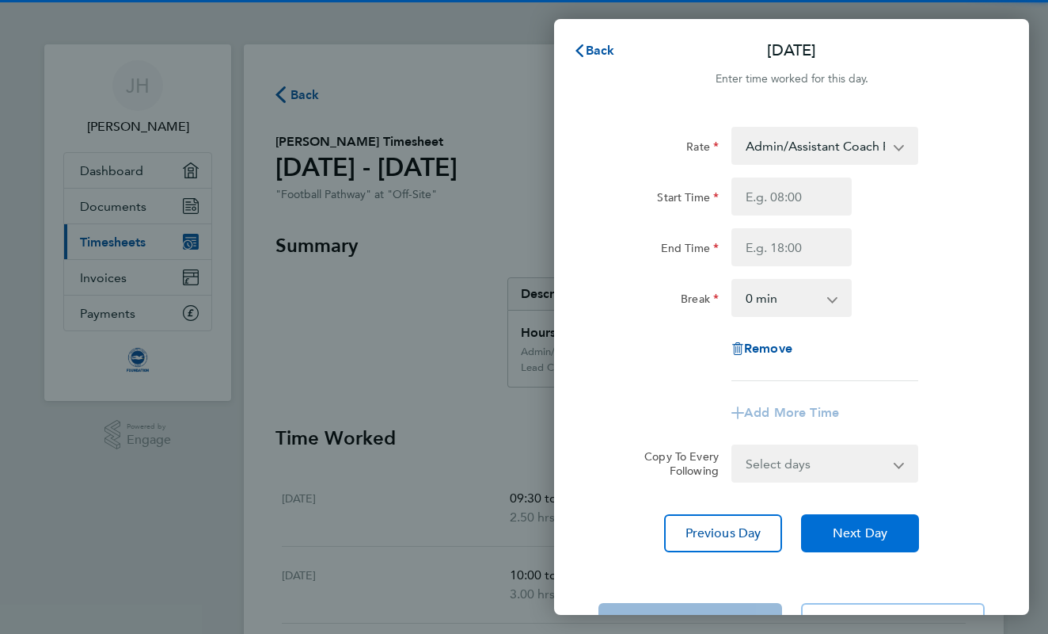
click at [847, 560] on div "Rate Admin/Assistant Coach Rate - 12.98 Lead Coach Rate - 16.28 Start Time End …" at bounding box center [791, 339] width 475 height 463
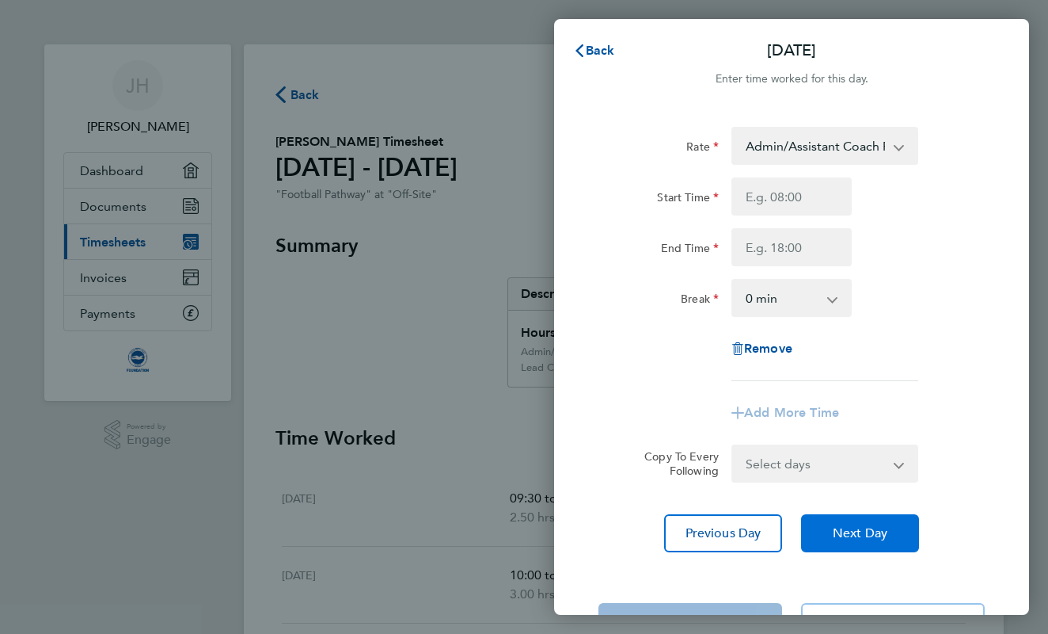
click at [847, 535] on span "Next Day" at bounding box center [860, 533] width 55 height 16
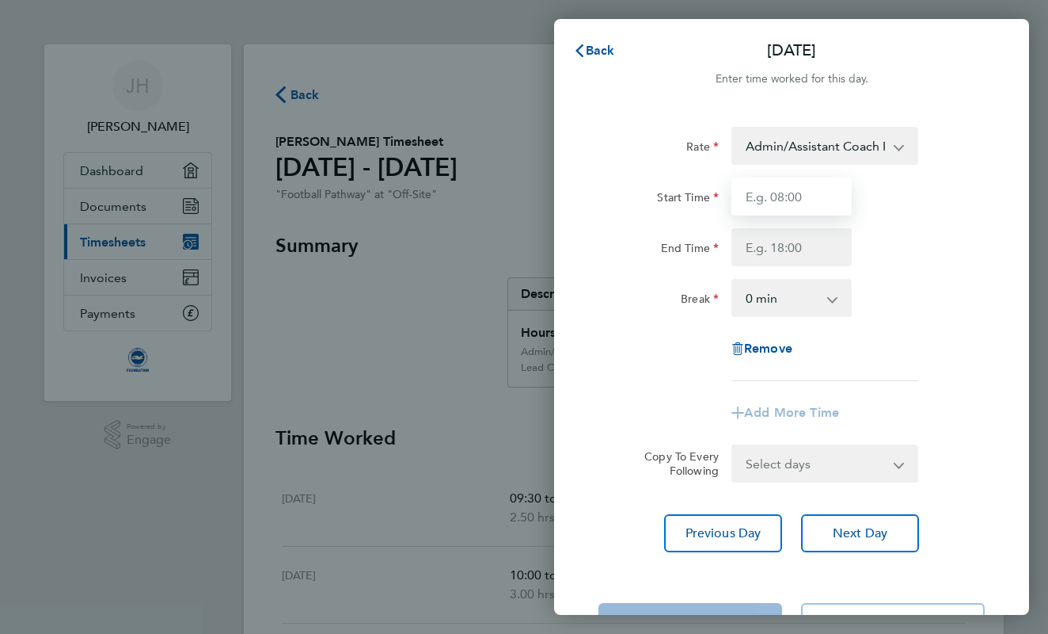
click at [779, 182] on input "Start Time" at bounding box center [792, 196] width 120 height 38
type input "15:00"
click at [784, 261] on input "End Time" at bounding box center [792, 247] width 120 height 38
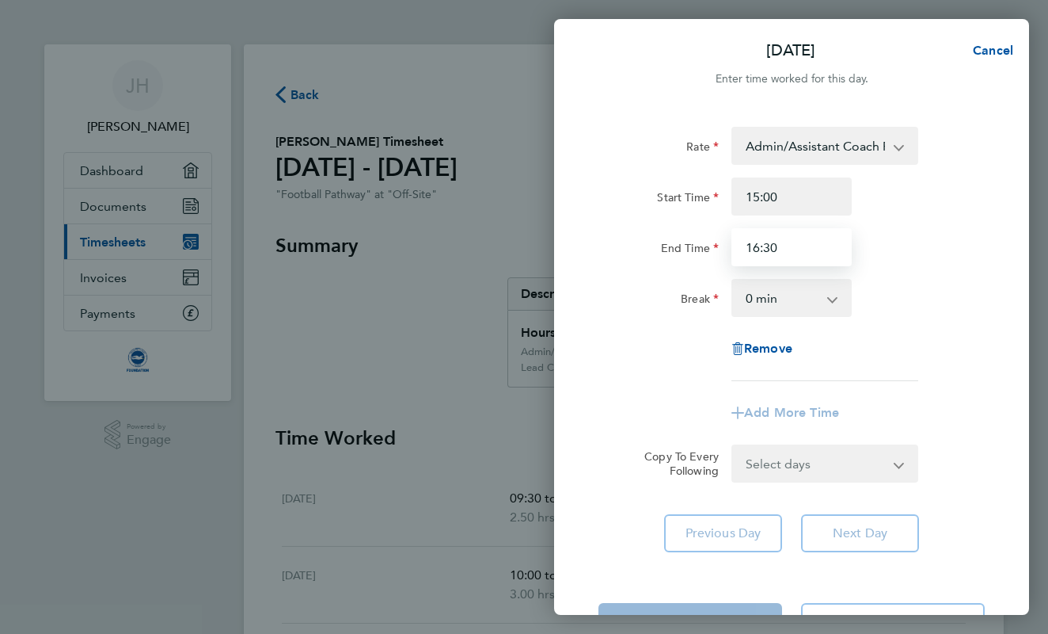
type input "16:30"
click at [1045, 274] on div "Mon 29 Sep Cancel Enter time worked for this day. Rate Admin/Assistant Coach Ra…" at bounding box center [524, 317] width 1048 height 634
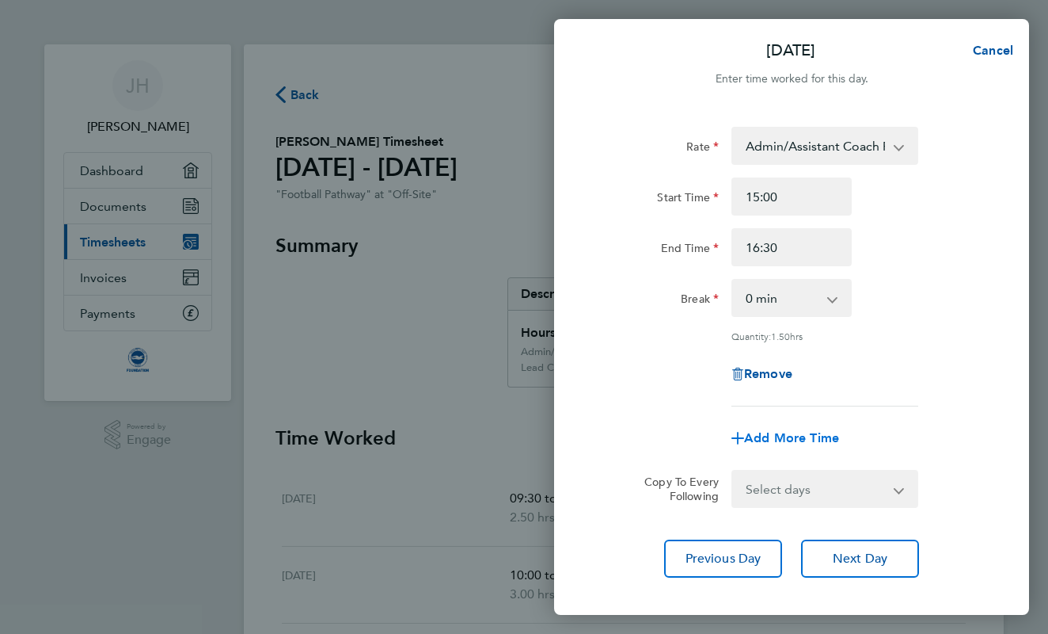
click at [823, 438] on span "Add More Time" at bounding box center [791, 437] width 95 height 15
select select "null"
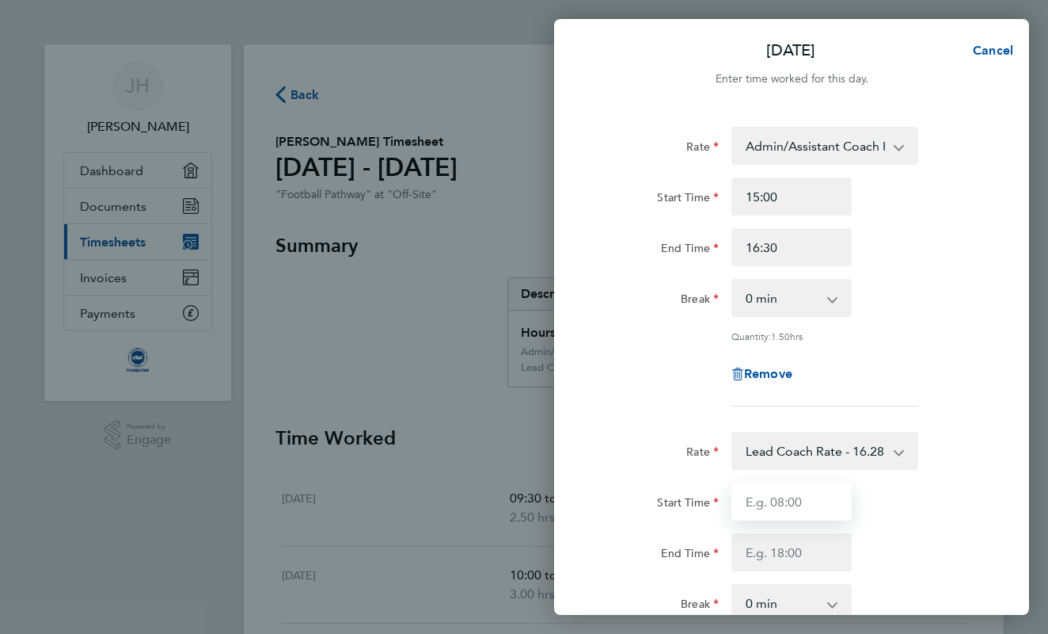
click at [758, 503] on input "Start Time" at bounding box center [792, 501] width 120 height 38
type input "18:30"
click at [752, 529] on div "Start Time 18:30 End Time" at bounding box center [791, 526] width 399 height 89
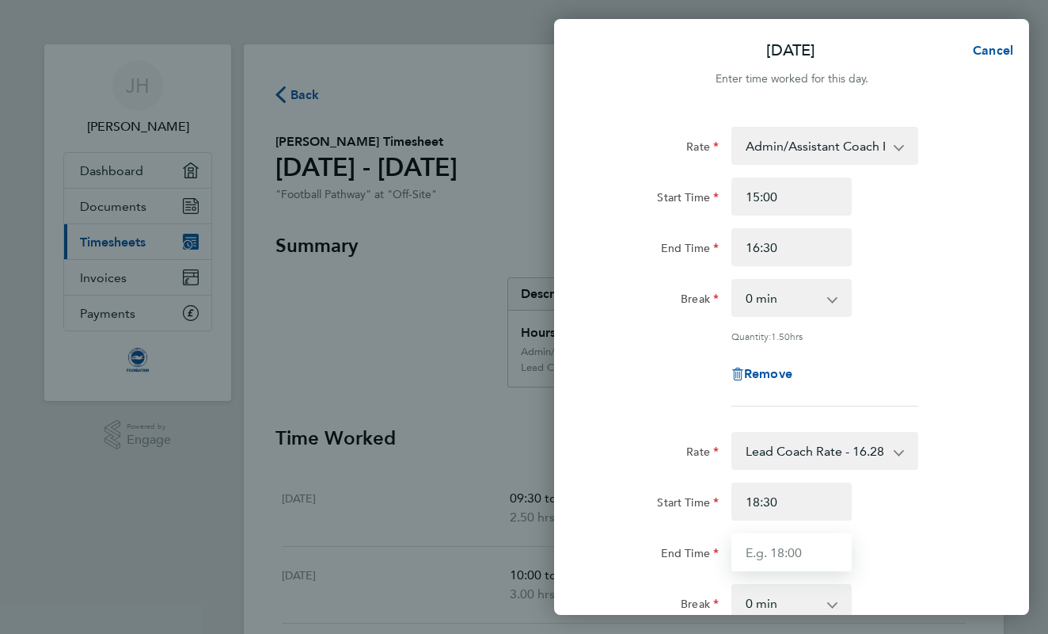
click at [744, 554] on input "End Time" at bounding box center [792, 552] width 120 height 38
type input "20:00"
click at [969, 519] on div "Start Time 18:30 End Time 20:00" at bounding box center [791, 526] width 399 height 89
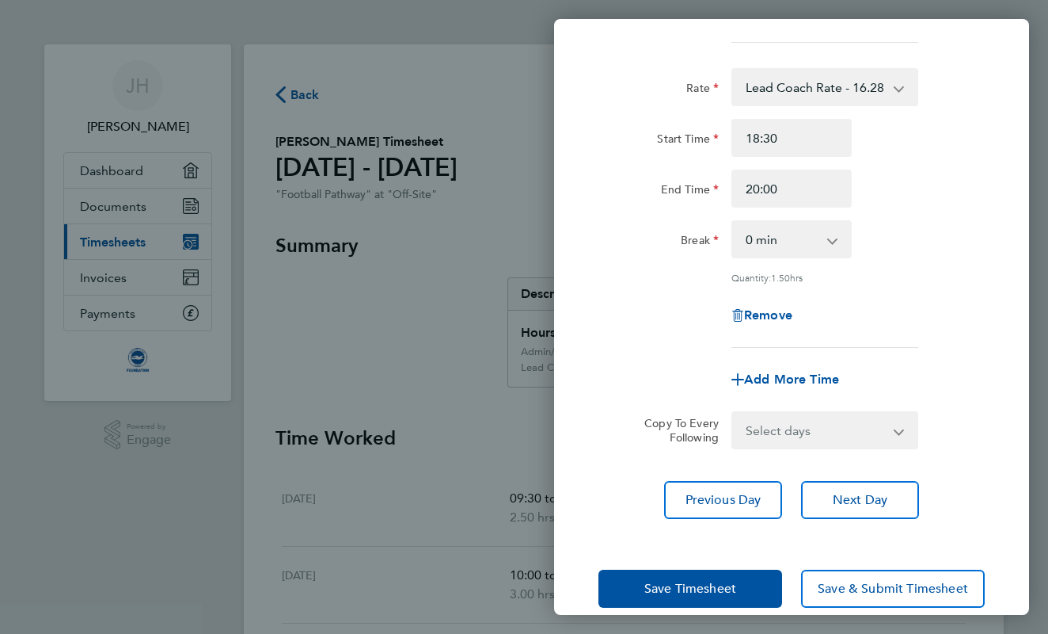
scroll to position [382, 0]
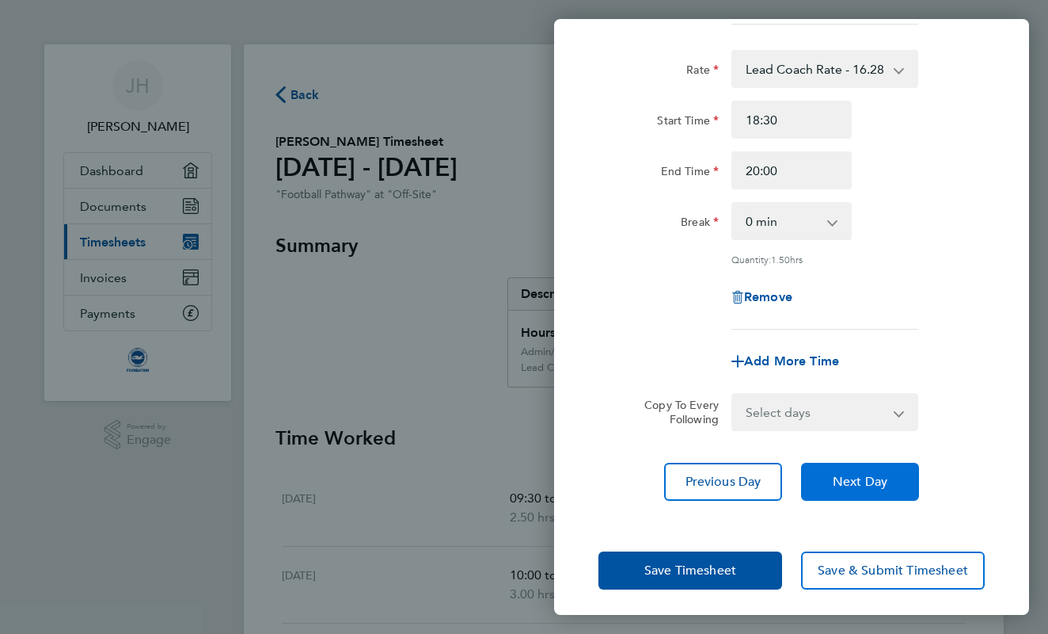
click at [839, 480] on span "Next Day" at bounding box center [860, 482] width 55 height 16
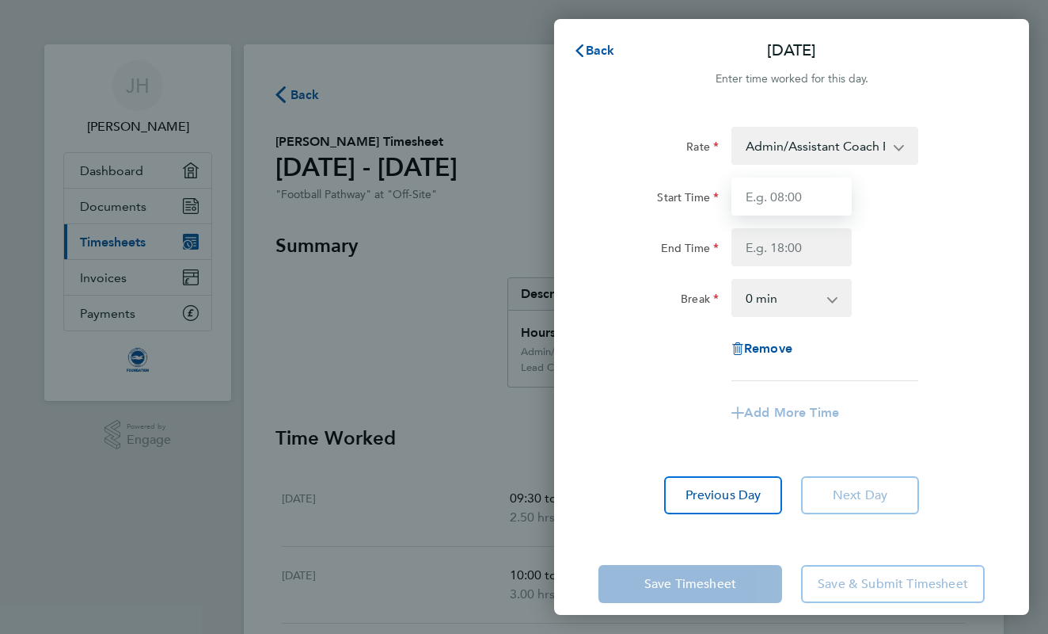
click at [776, 215] on input "Start Time" at bounding box center [792, 196] width 120 height 38
type input "15:00"
click at [778, 279] on div "0 min 15 min 30 min 45 min 60 min 75 min 90 min" at bounding box center [792, 298] width 120 height 38
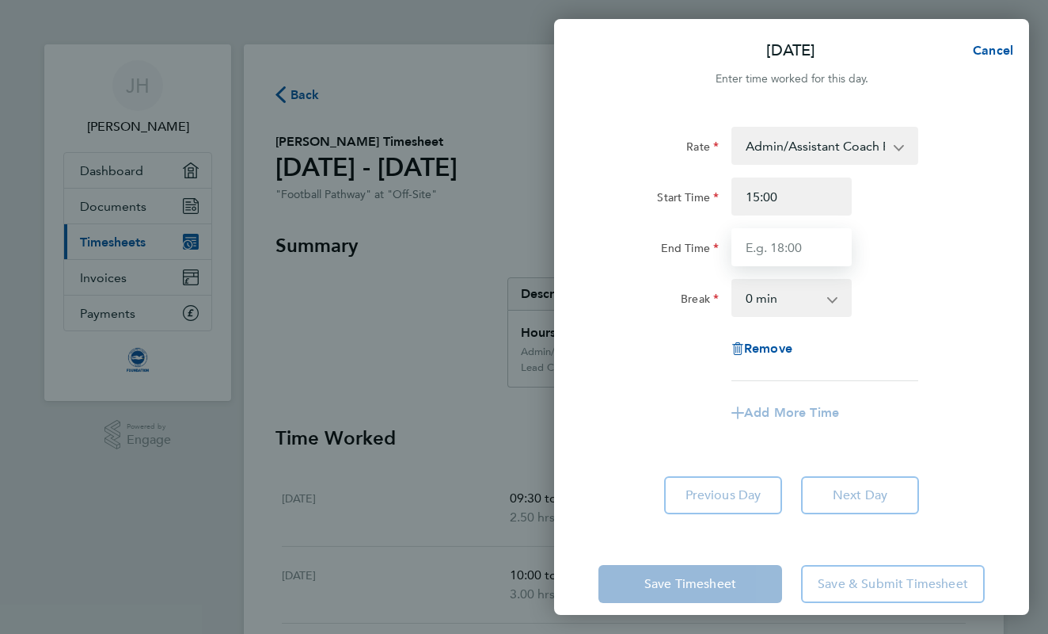
click at [778, 246] on input "End Time" at bounding box center [792, 247] width 120 height 38
type input "16:30"
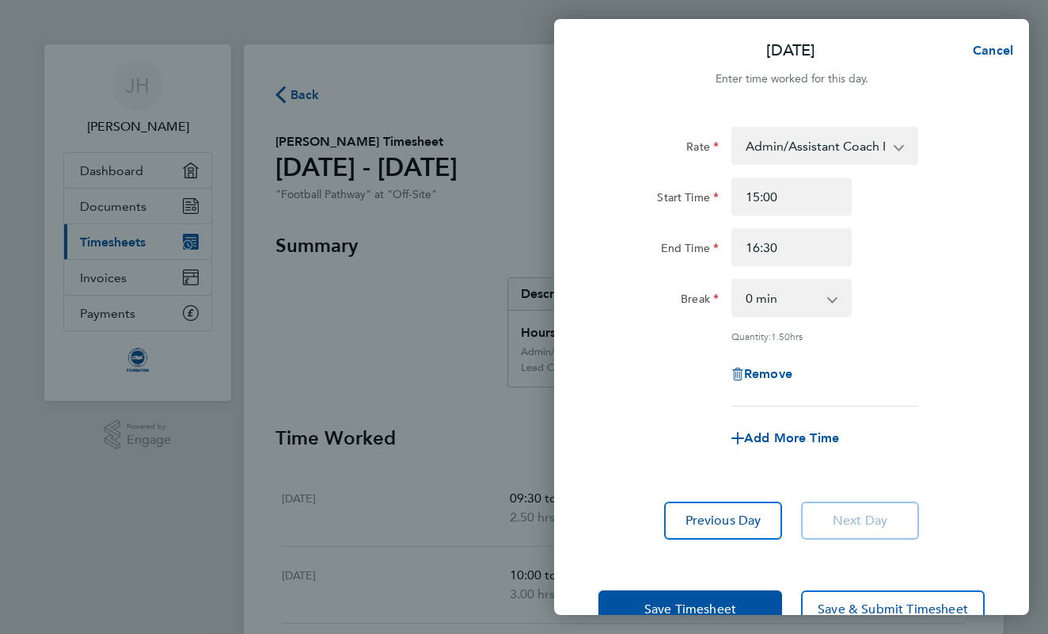
click at [930, 313] on div "Break 0 min 15 min 30 min 45 min 60 min 75 min" at bounding box center [791, 298] width 399 height 38
click at [831, 439] on span "Add More Time" at bounding box center [791, 437] width 95 height 15
select select "null"
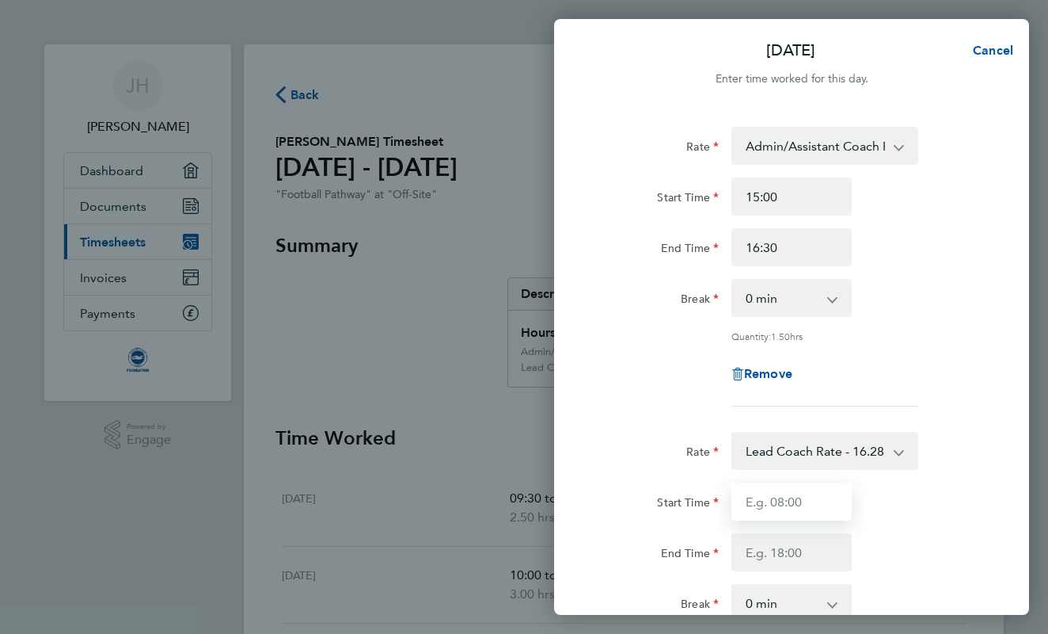
click at [775, 497] on input "Start Time" at bounding box center [792, 501] width 120 height 38
type input "17:00"
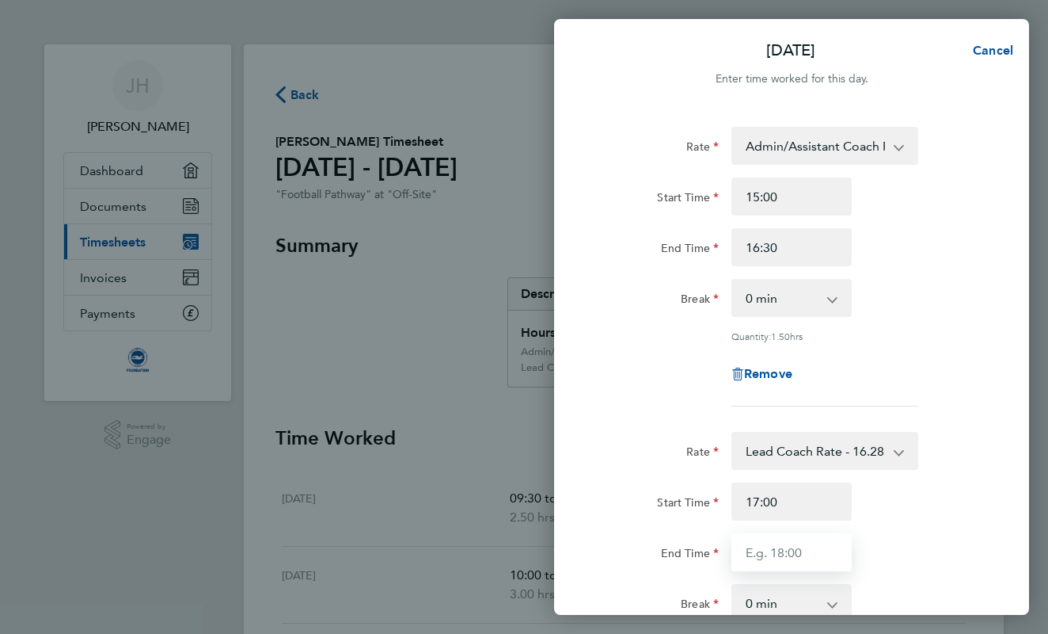
click at [760, 552] on input "End Time" at bounding box center [792, 552] width 120 height 38
type input "18:30"
click at [949, 546] on div "End Time 18:30" at bounding box center [791, 552] width 399 height 38
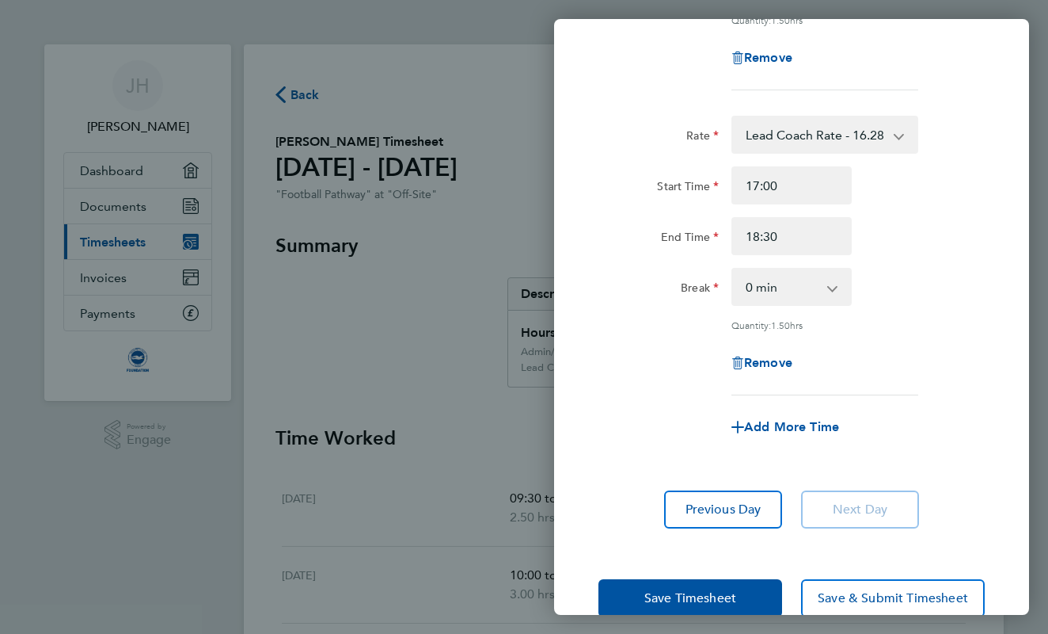
scroll to position [348, 0]
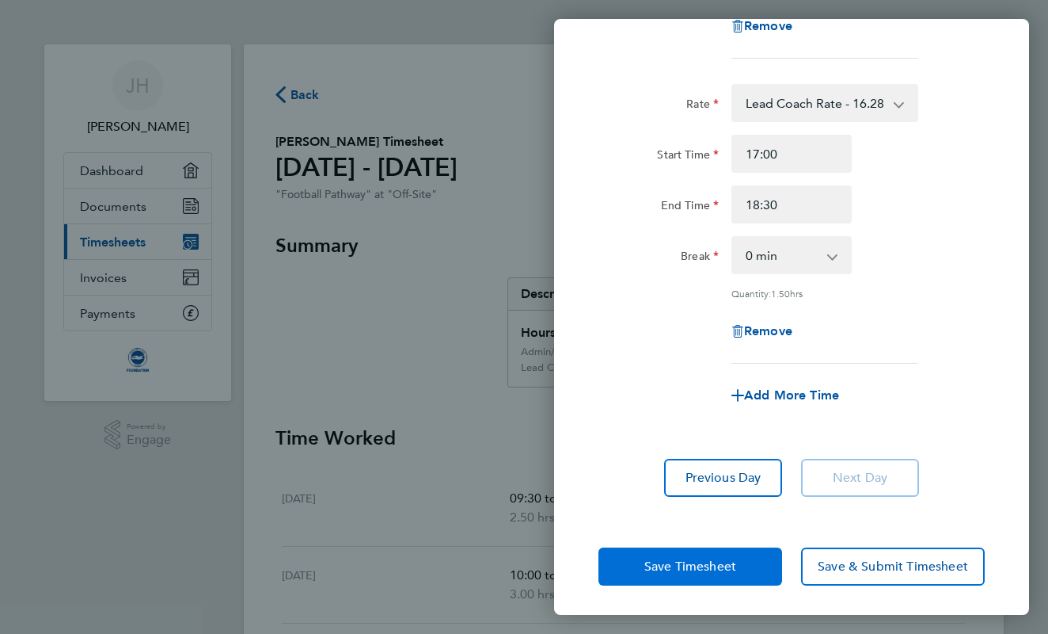
click at [743, 561] on button "Save Timesheet" at bounding box center [691, 566] width 184 height 38
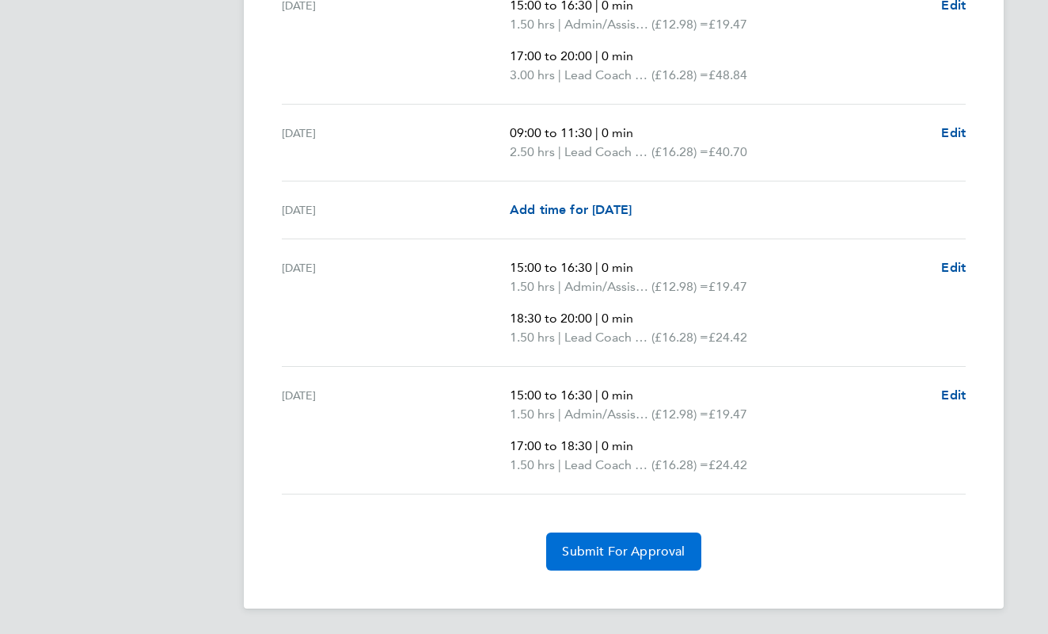
click at [630, 558] on span "Submit For Approval" at bounding box center [623, 551] width 123 height 16
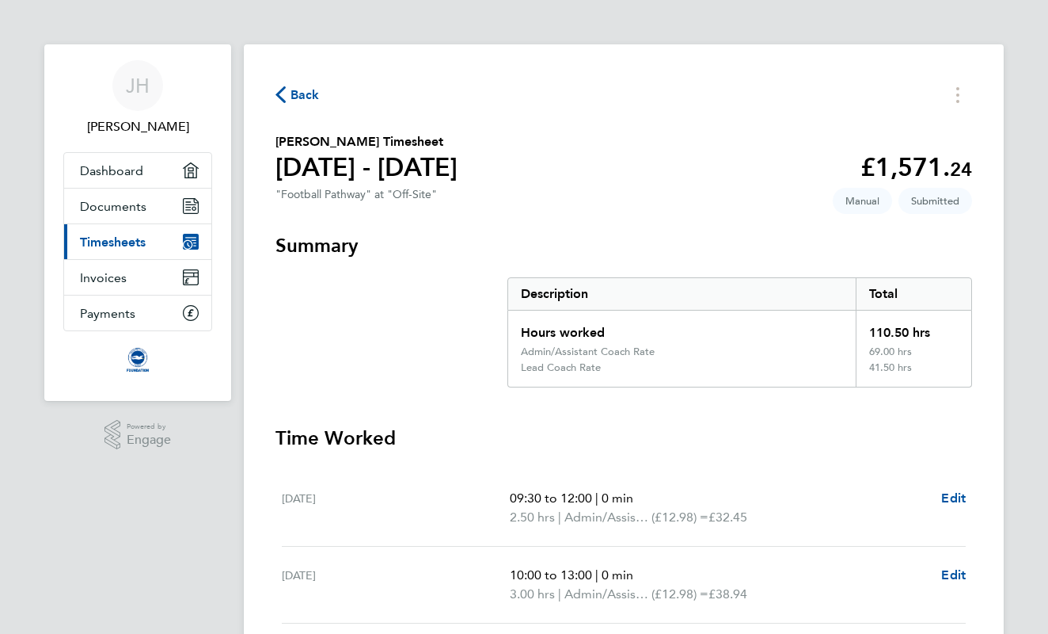
click at [299, 90] on span "Back" at bounding box center [305, 95] width 29 height 19
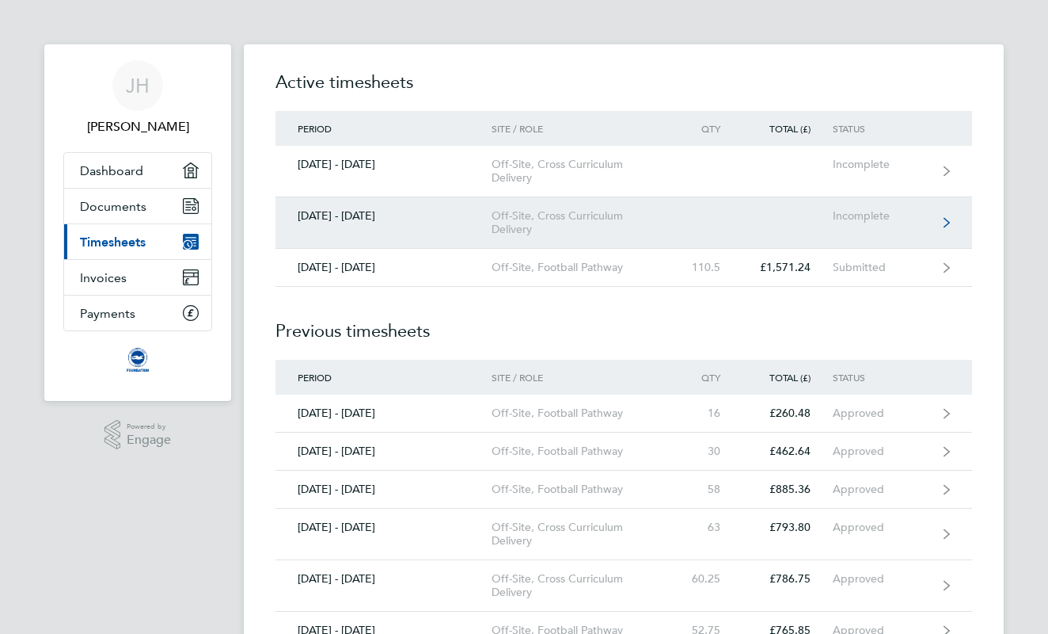
click at [396, 216] on div "01 - 30 Sep 2025" at bounding box center [384, 215] width 216 height 13
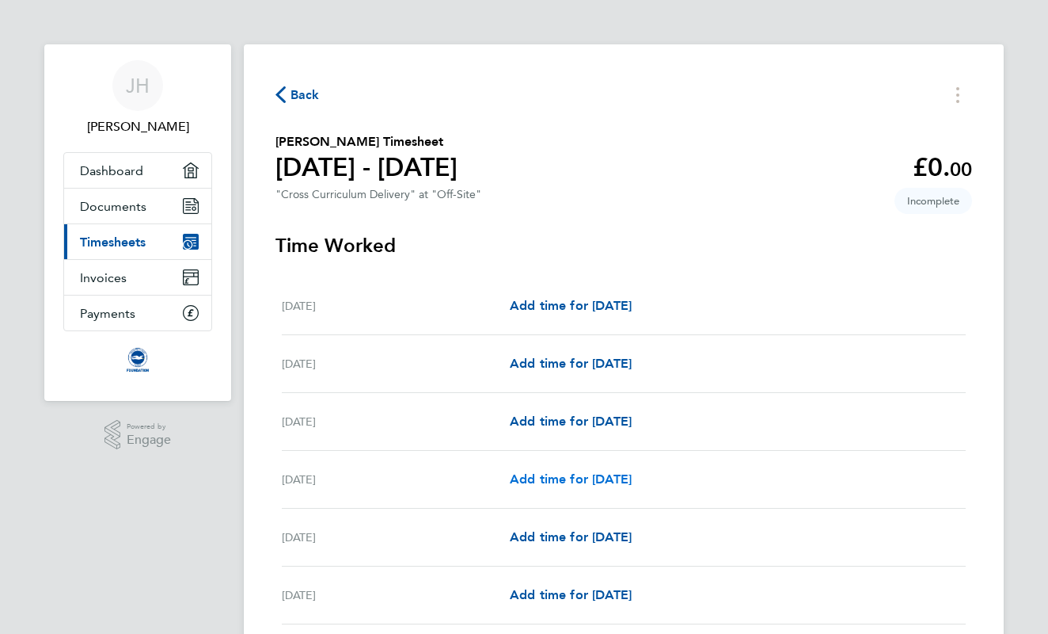
click at [532, 479] on span "Add time for Thu 04 Sep" at bounding box center [571, 478] width 122 height 15
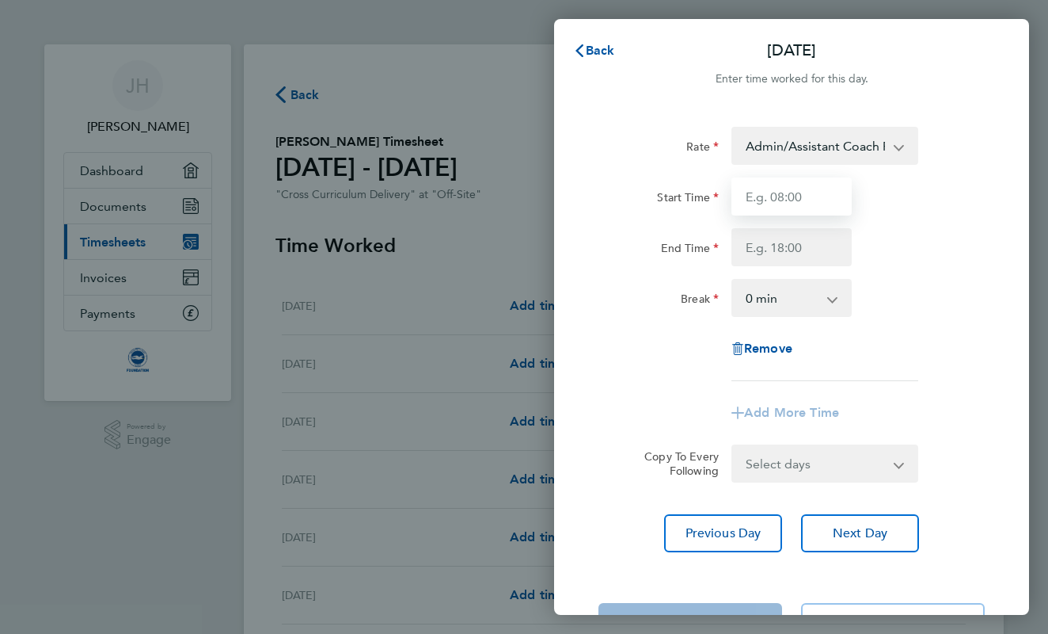
click at [782, 206] on input "Start Time" at bounding box center [792, 196] width 120 height 38
type input "13:00"
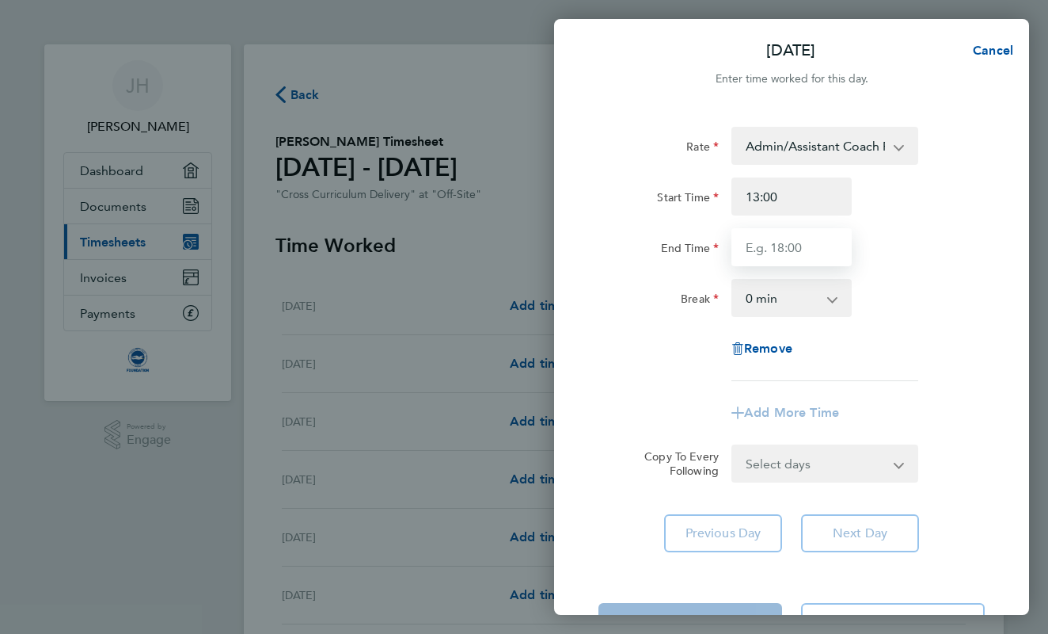
click at [774, 256] on input "End Time" at bounding box center [792, 247] width 120 height 38
type input "16:00"
click at [889, 245] on div "End Time 16:00" at bounding box center [791, 247] width 399 height 38
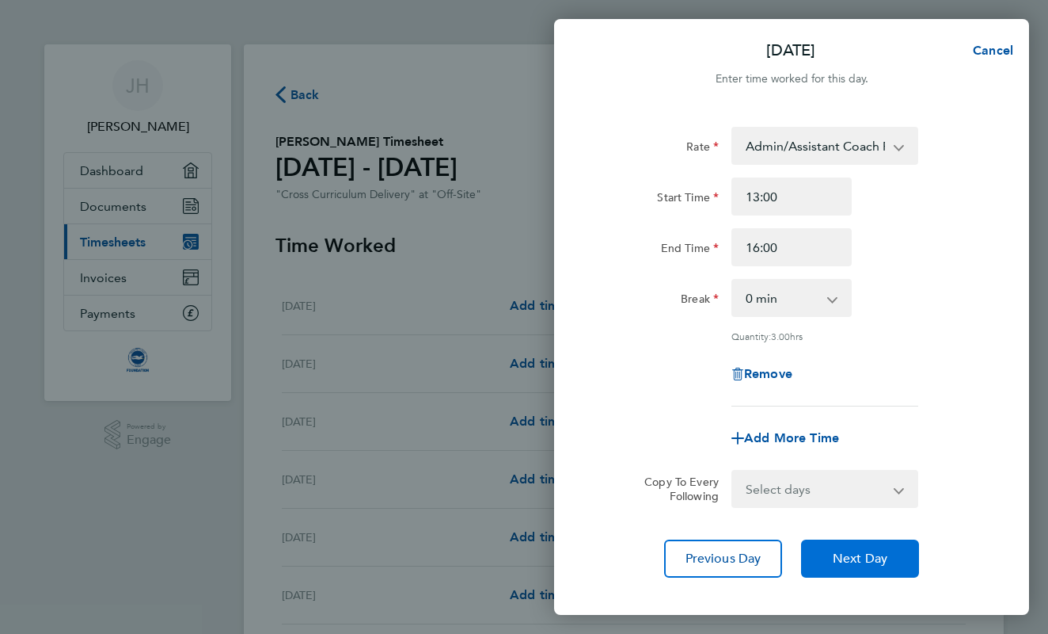
click at [836, 564] on span "Next Day" at bounding box center [860, 558] width 55 height 16
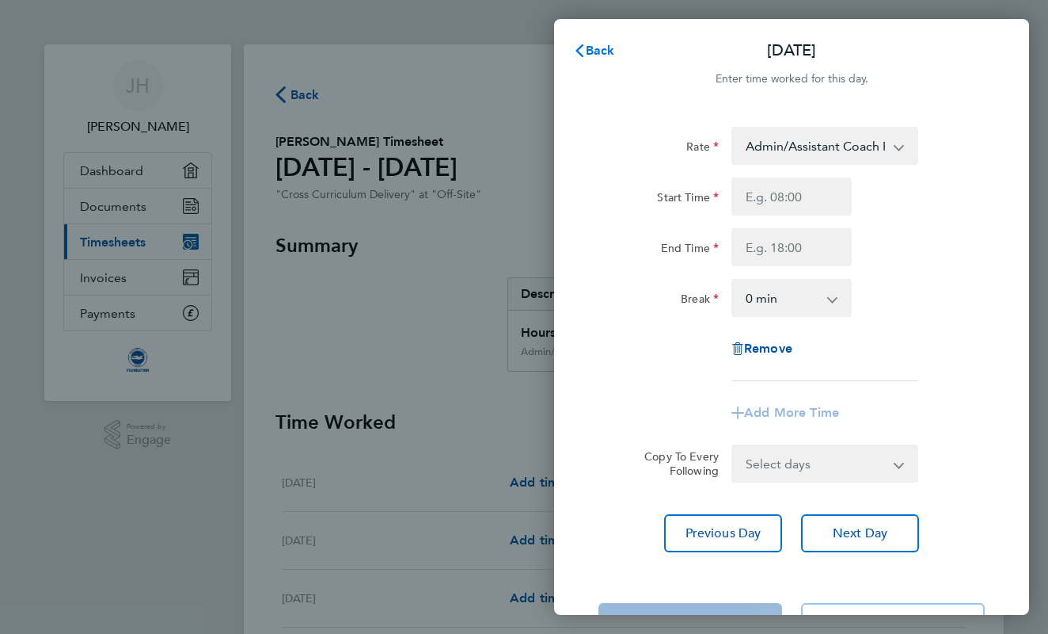
click at [592, 55] on span "Back" at bounding box center [600, 50] width 29 height 15
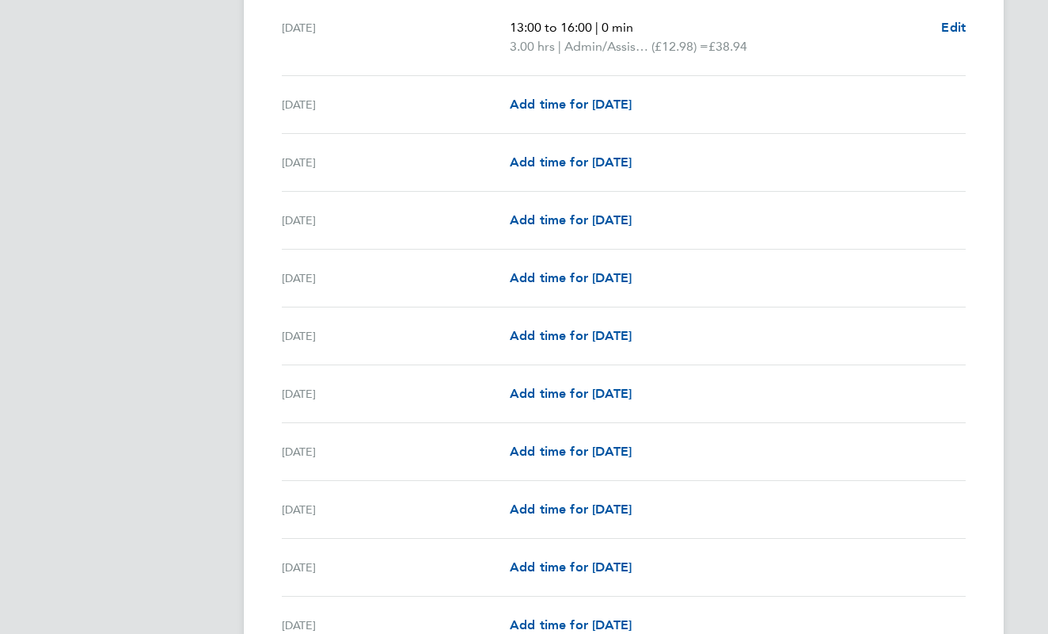
scroll to position [634, 0]
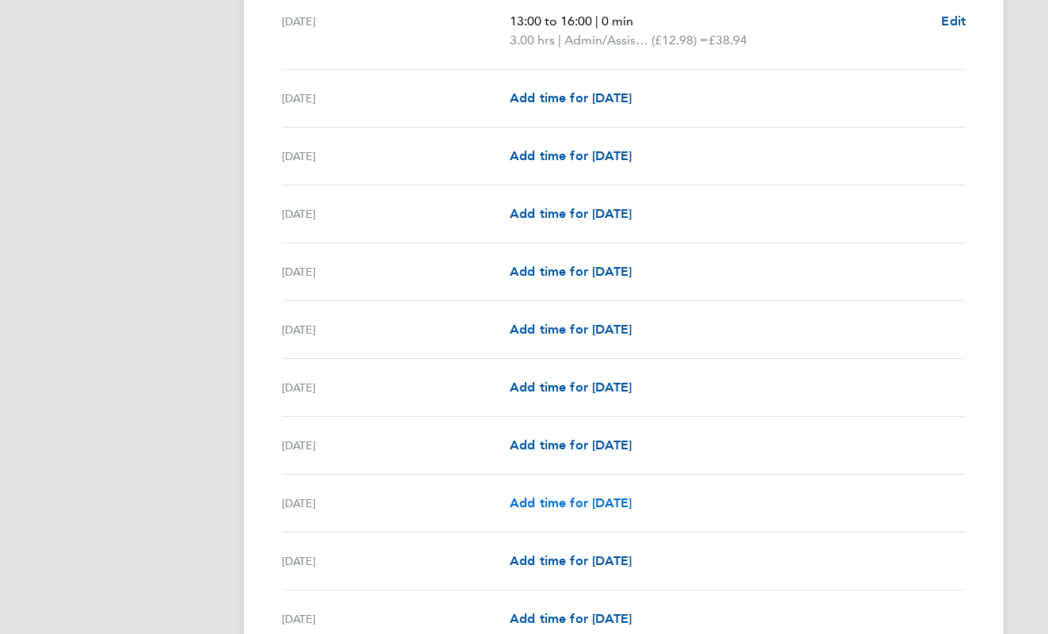
click at [543, 497] on span "Add time for Fri 12 Sep" at bounding box center [571, 502] width 122 height 15
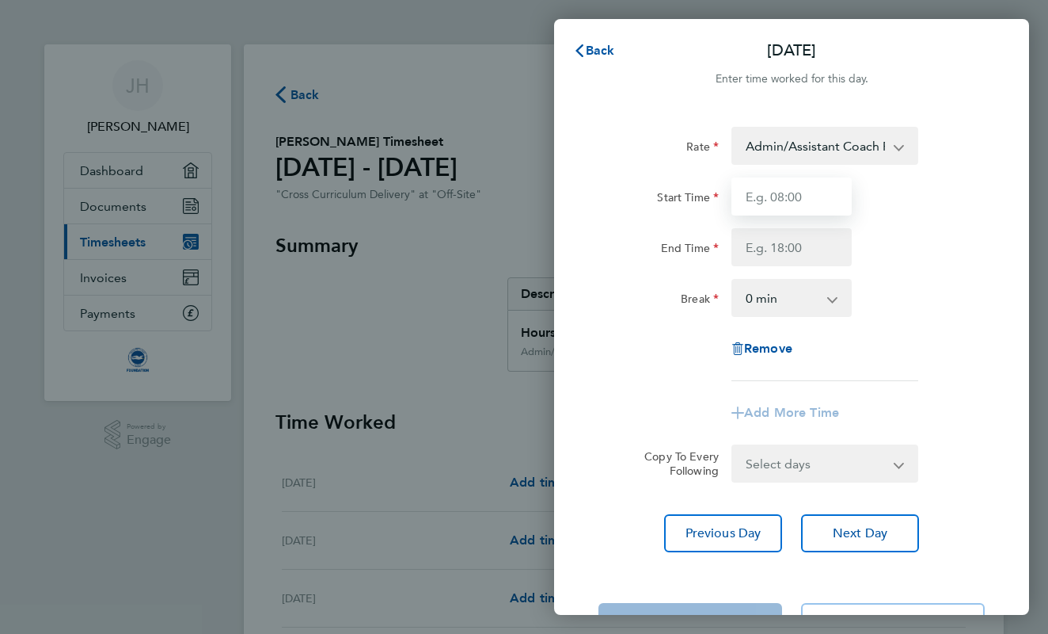
click at [752, 204] on input "Start Time" at bounding box center [792, 196] width 120 height 38
type input "08:15"
click at [763, 243] on input "End Time" at bounding box center [792, 247] width 120 height 38
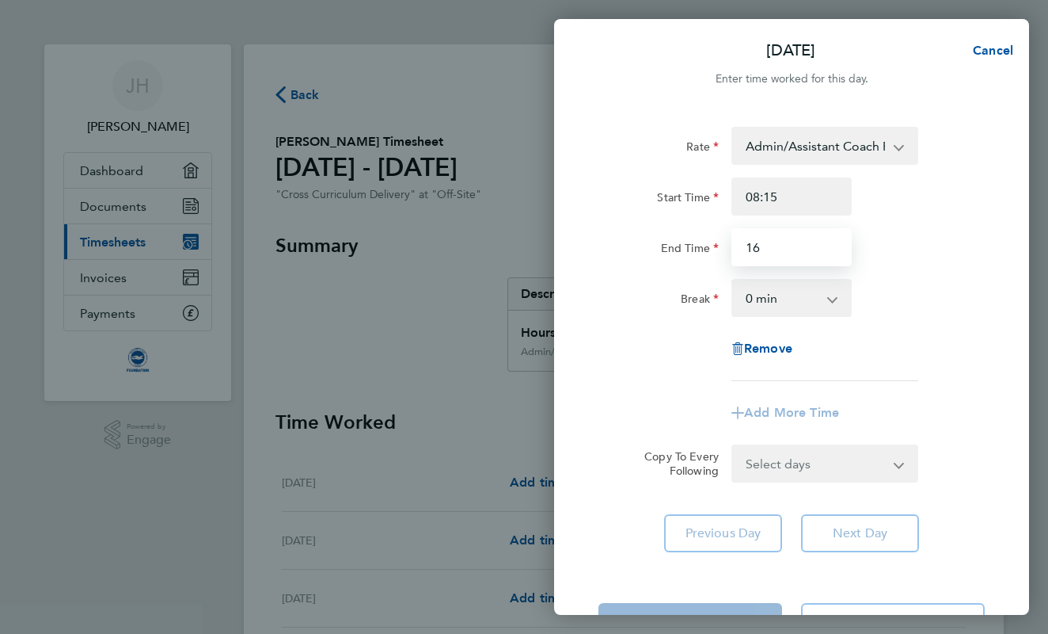
type input "1"
click at [913, 245] on div "End Time 15:20" at bounding box center [791, 247] width 399 height 38
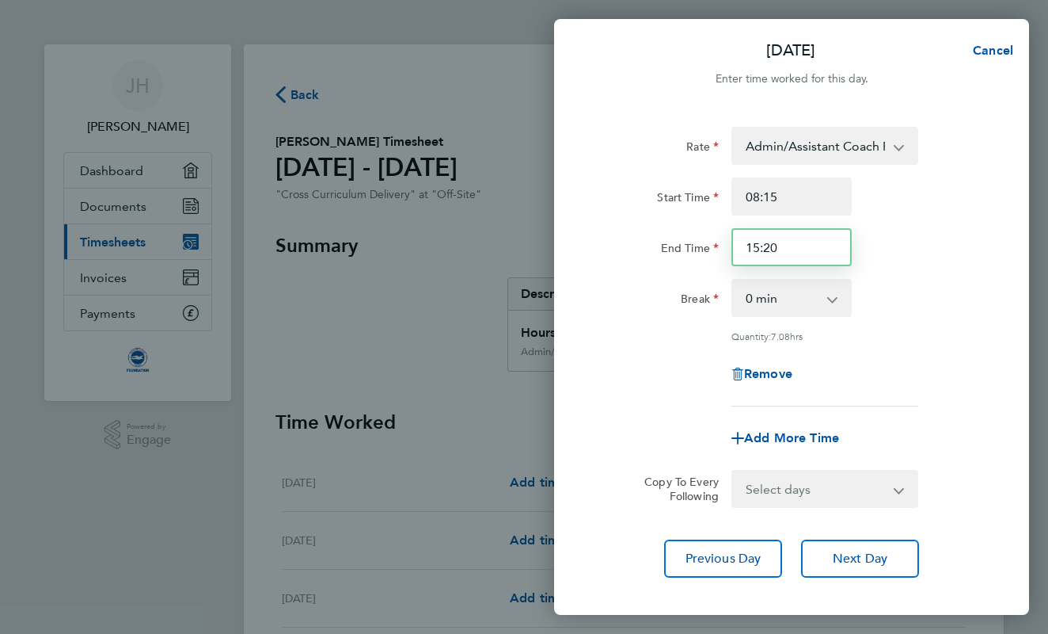
click at [794, 252] on input "15:20" at bounding box center [792, 247] width 120 height 38
type input "15:15"
click at [966, 283] on div "Break 0 min 15 min 30 min 45 min 60 min 75 min 90 min" at bounding box center [791, 298] width 399 height 38
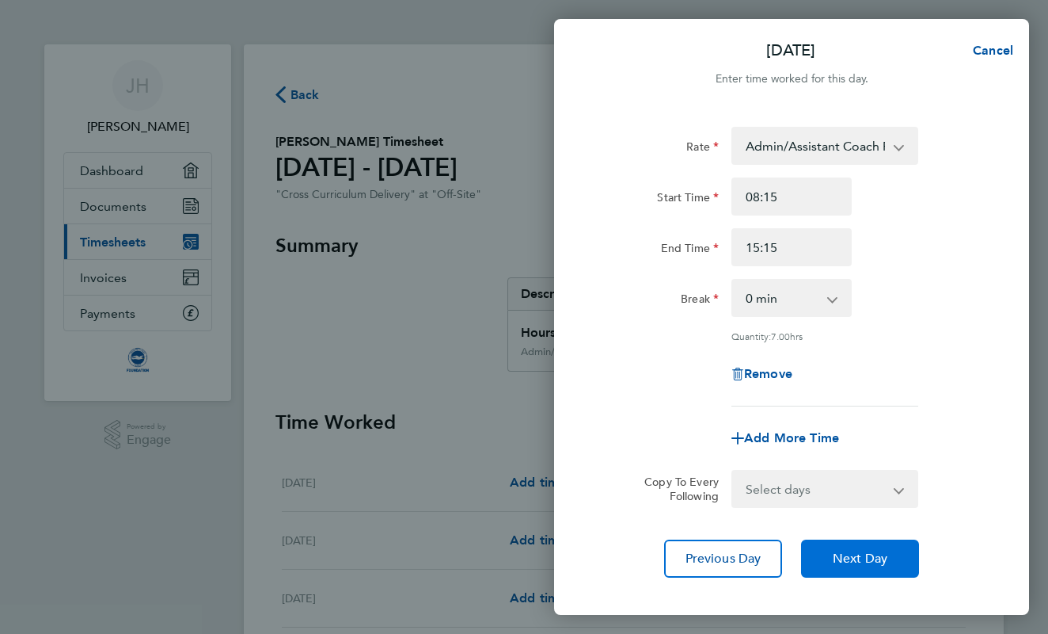
click at [832, 561] on button "Next Day" at bounding box center [860, 558] width 118 height 38
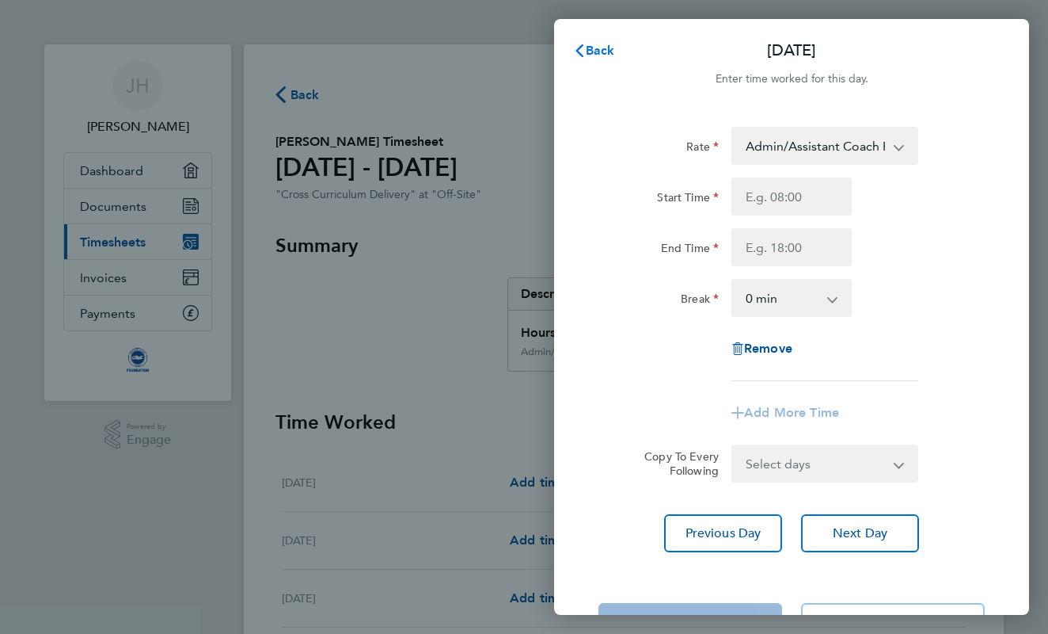
click at [590, 48] on span "Back" at bounding box center [600, 50] width 29 height 15
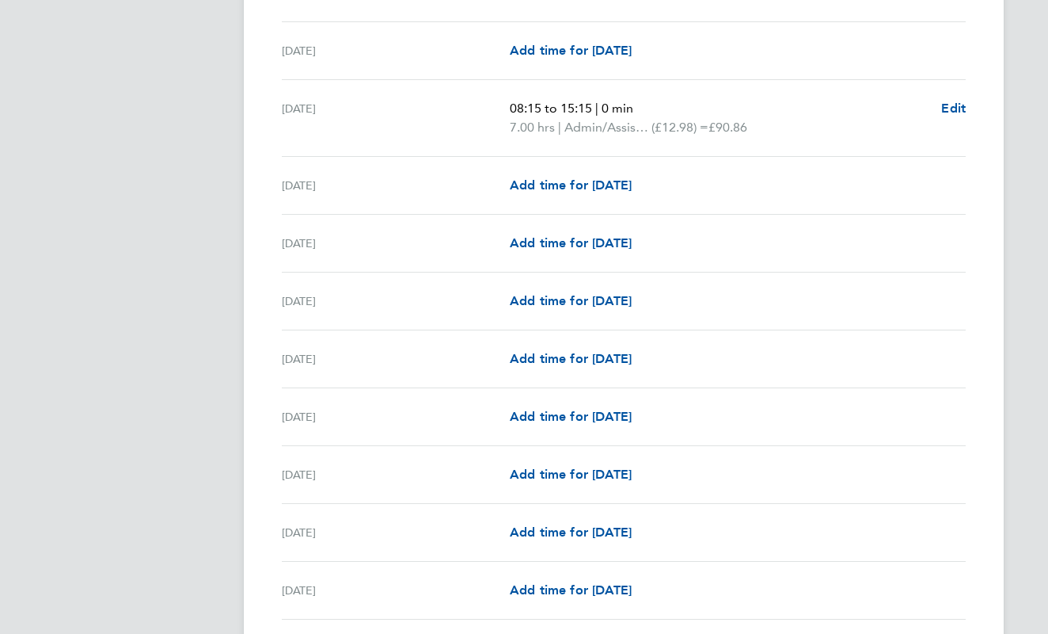
scroll to position [1033, 0]
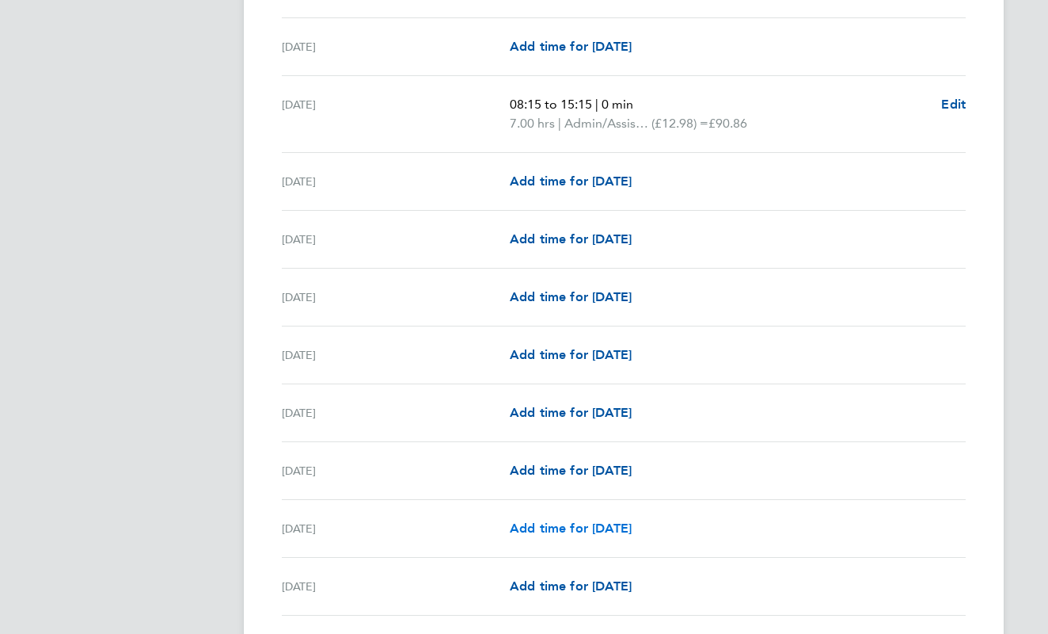
click at [546, 524] on span "Add time for Fri 19 Sep" at bounding box center [571, 527] width 122 height 15
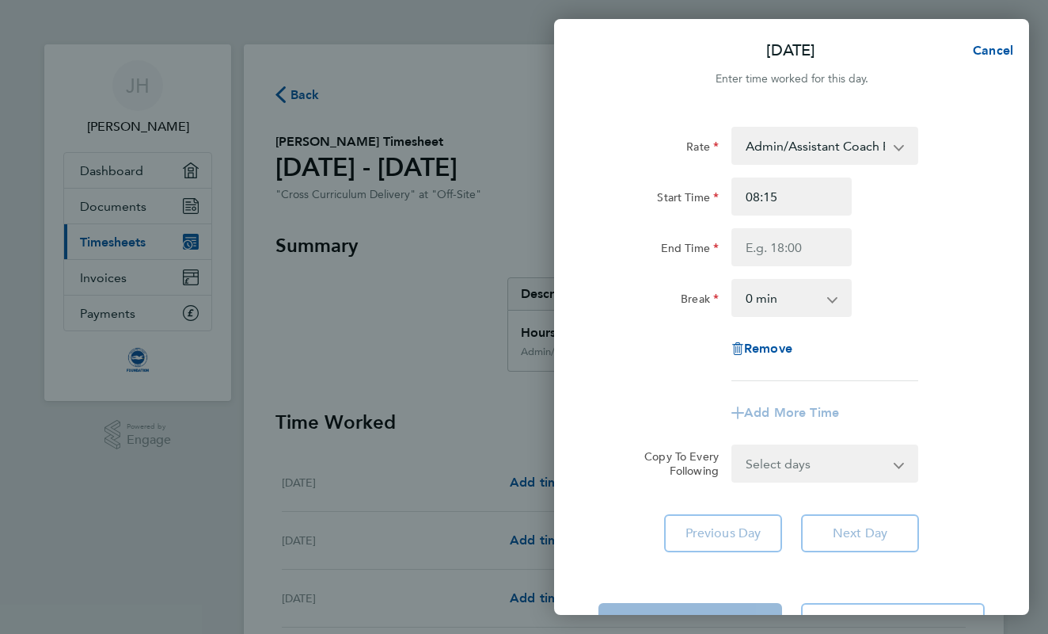
type input "08:15"
click at [778, 248] on input "End Time" at bounding box center [792, 247] width 120 height 38
type input "15:15"
click at [987, 227] on div "Start Time 08:15 End Time 15:15" at bounding box center [791, 221] width 399 height 89
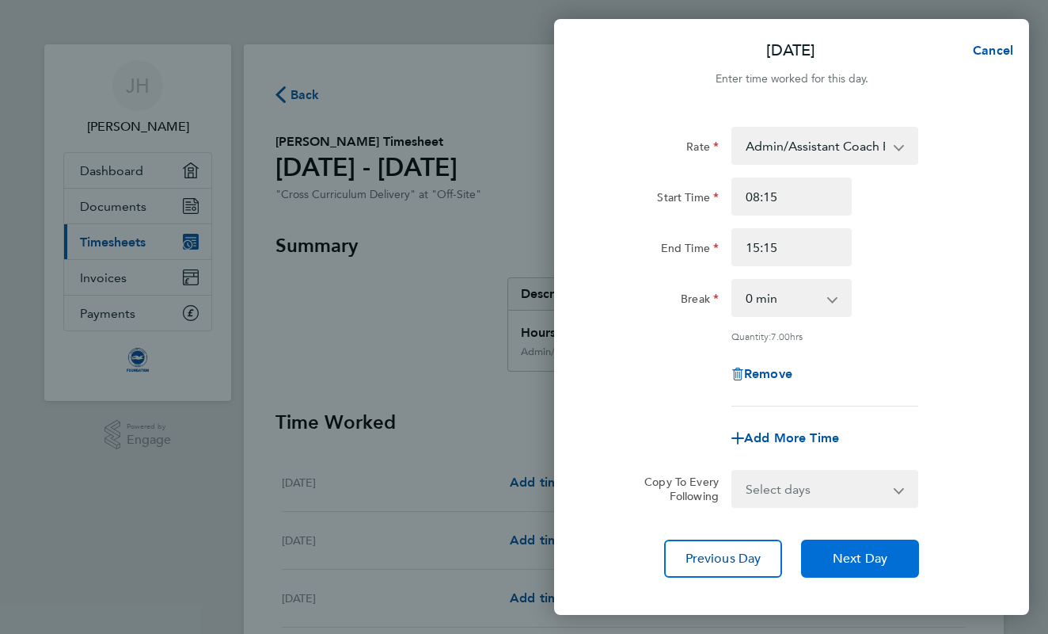
click at [873, 544] on button "Next Day" at bounding box center [860, 558] width 118 height 38
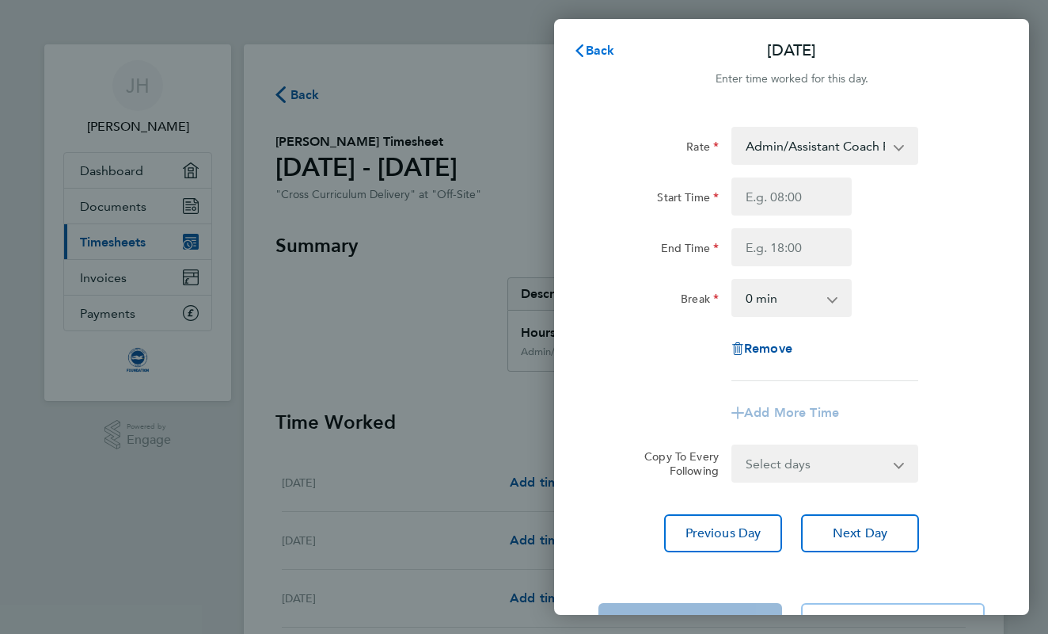
click at [599, 56] on span "Back" at bounding box center [600, 50] width 29 height 15
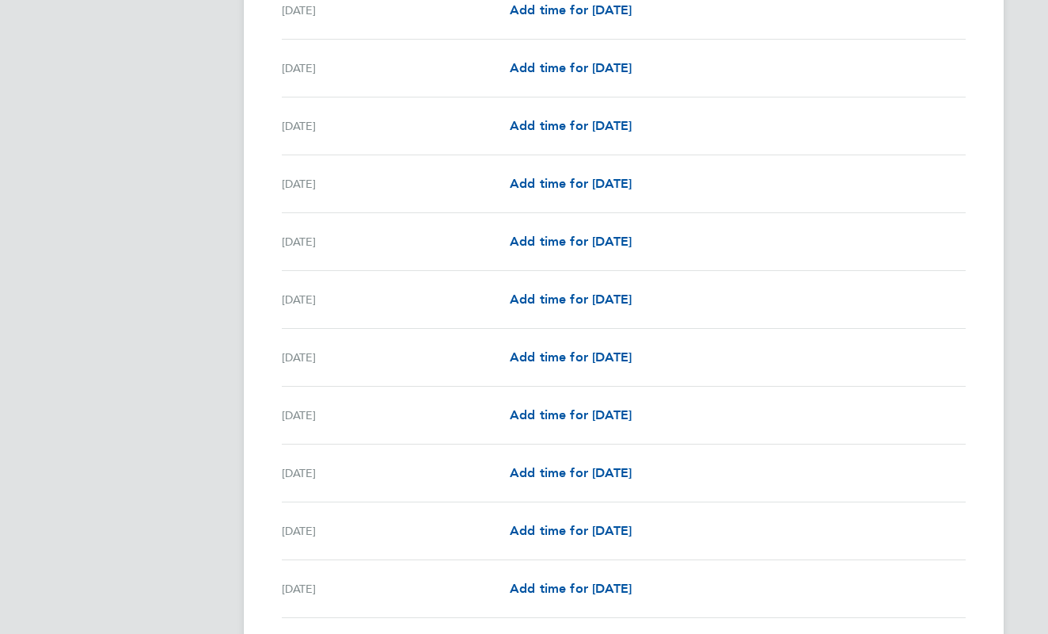
scroll to position [1628, 0]
click at [548, 354] on span "Add time for Fri 26 Sep" at bounding box center [571, 355] width 122 height 15
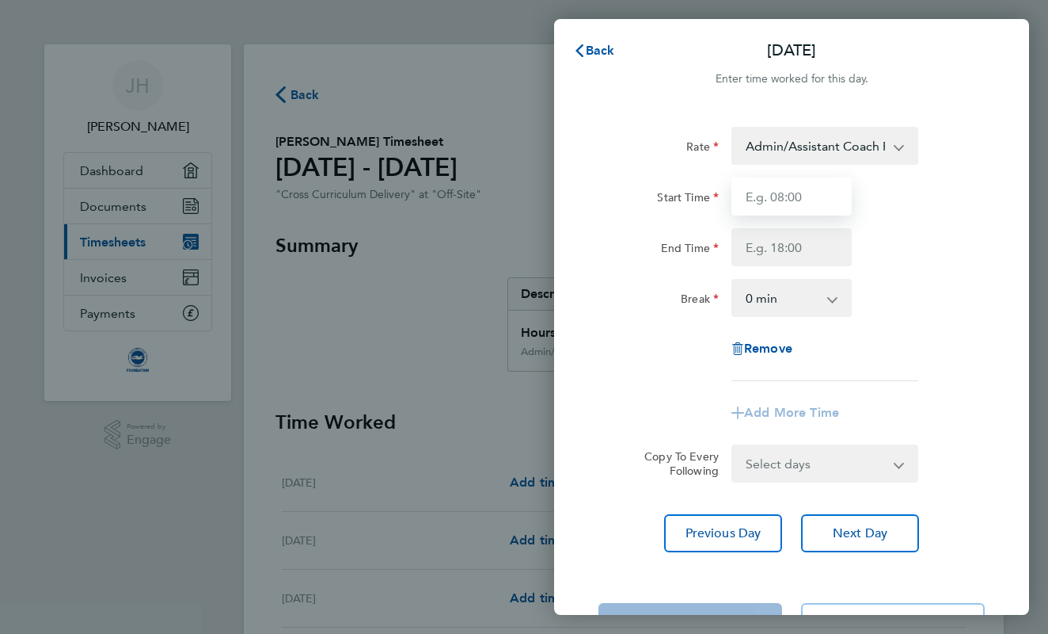
click at [744, 194] on input "Start Time" at bounding box center [792, 196] width 120 height 38
type input "1"
type input "08:15"
click at [748, 243] on input "End Time" at bounding box center [792, 247] width 120 height 38
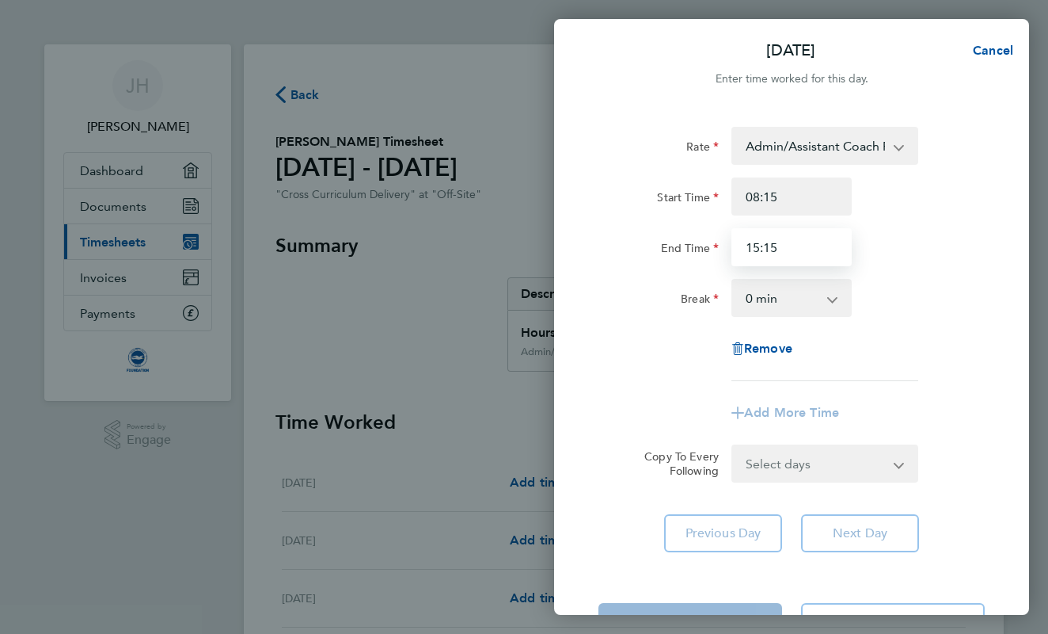
type input "15:15"
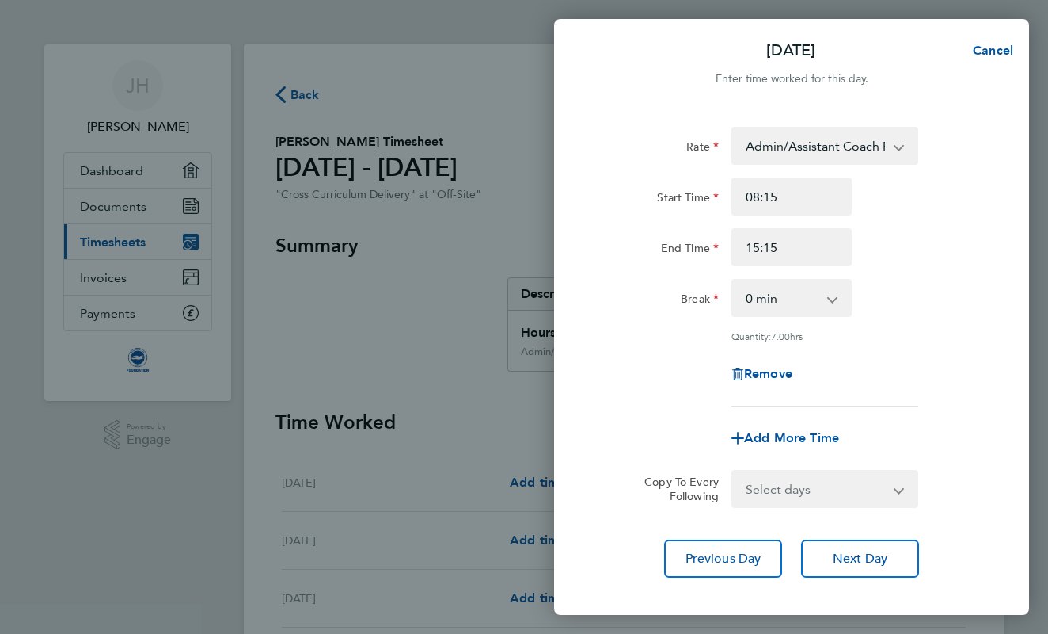
click at [965, 255] on div "End Time 15:15" at bounding box center [791, 247] width 399 height 38
click at [856, 553] on span "Next Day" at bounding box center [860, 558] width 55 height 16
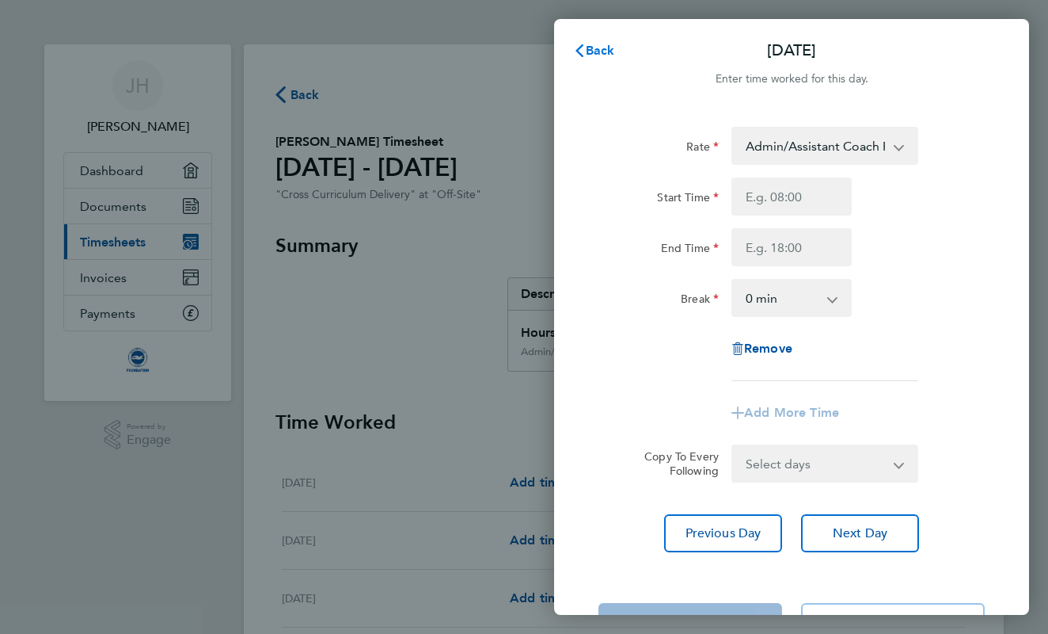
click at [598, 44] on span "Back" at bounding box center [600, 50] width 29 height 15
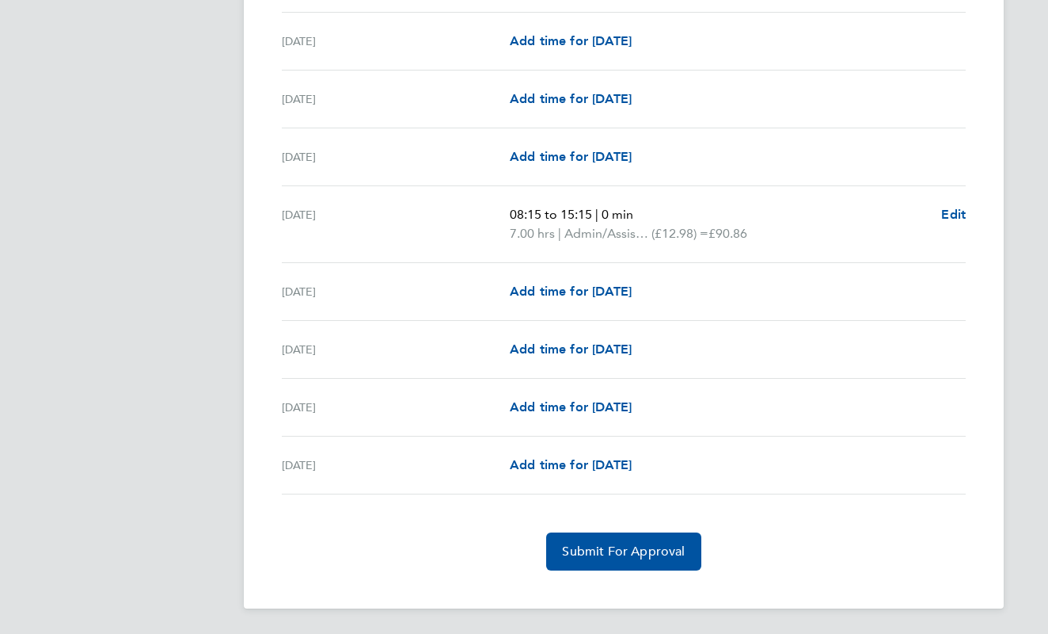
scroll to position [1770, 0]
click at [627, 555] on span "Submit For Approval" at bounding box center [623, 551] width 123 height 16
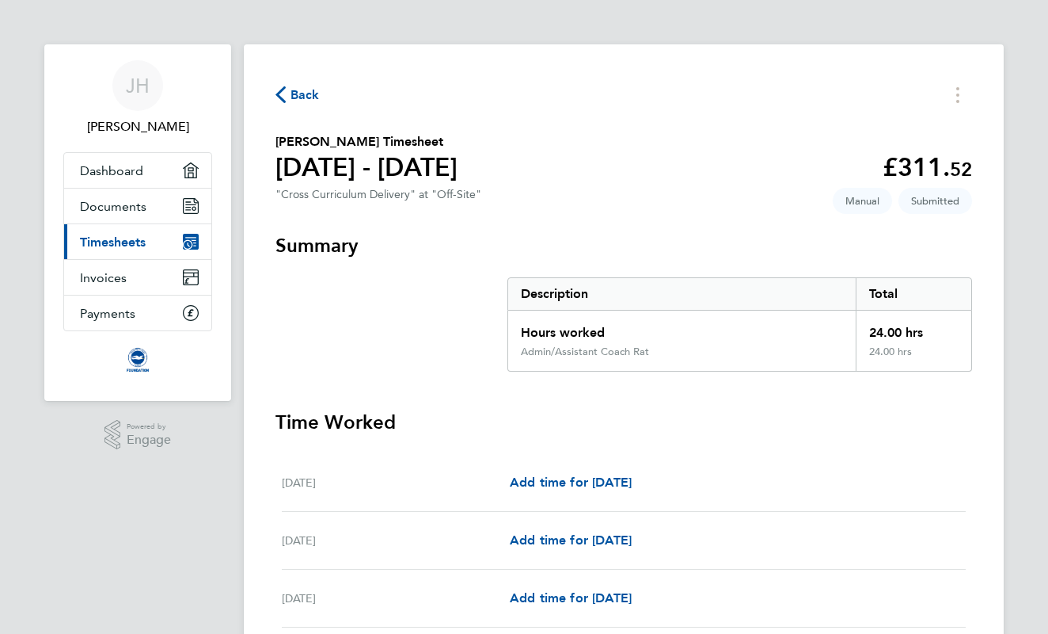
scroll to position [0, 0]
click at [308, 91] on span "Back" at bounding box center [305, 95] width 29 height 19
